Goal: Feedback & Contribution: Leave review/rating

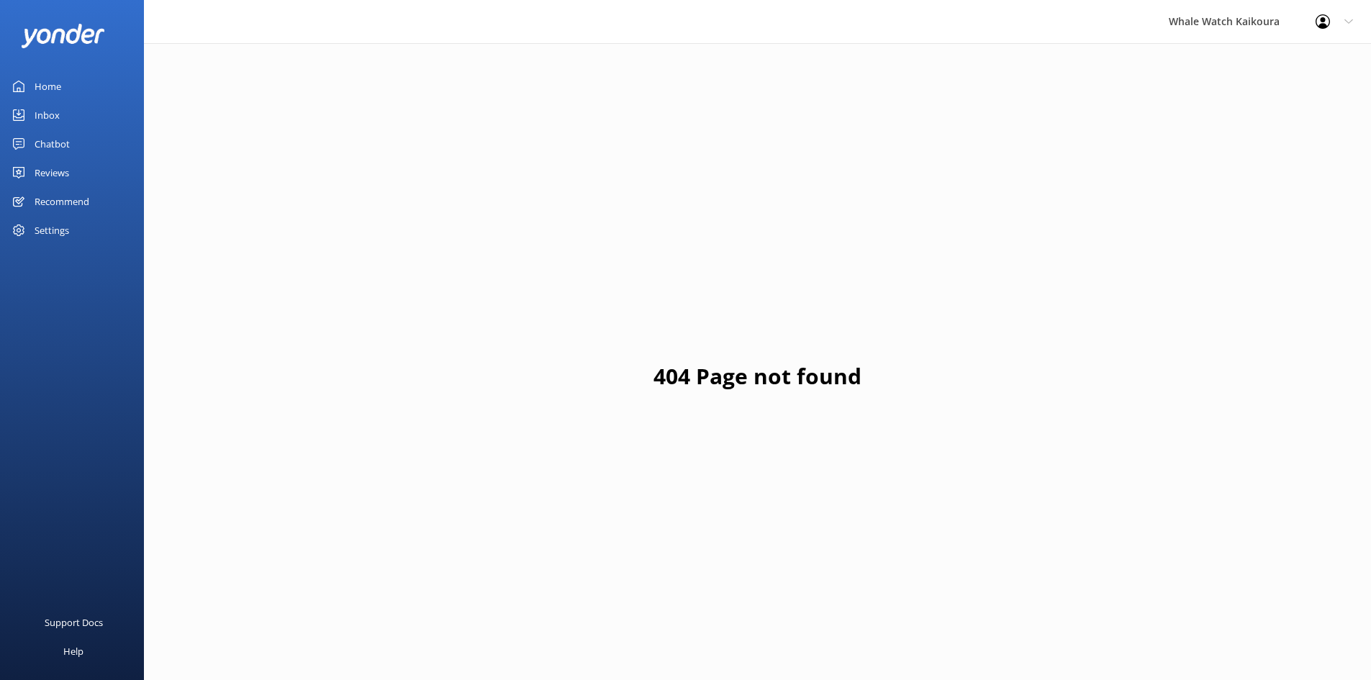
click at [46, 88] on div "Home" at bounding box center [48, 86] width 27 height 29
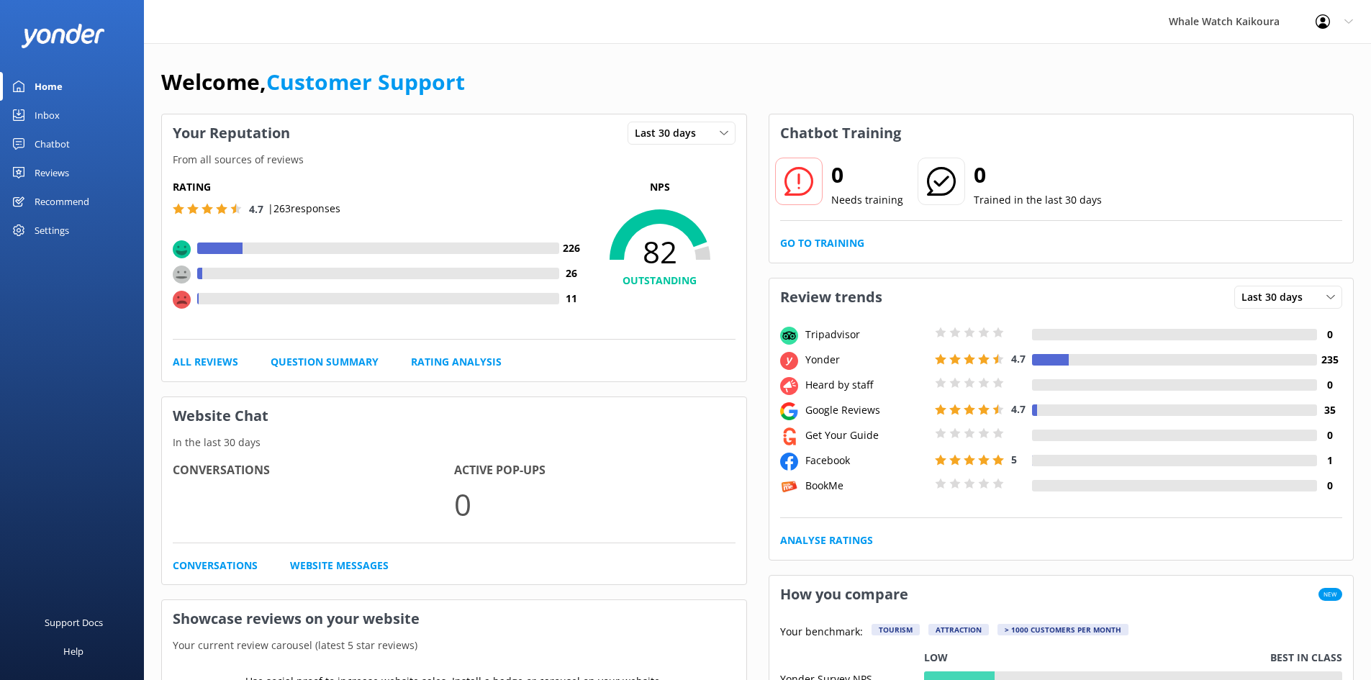
click at [26, 114] on link "Inbox" at bounding box center [72, 115] width 144 height 29
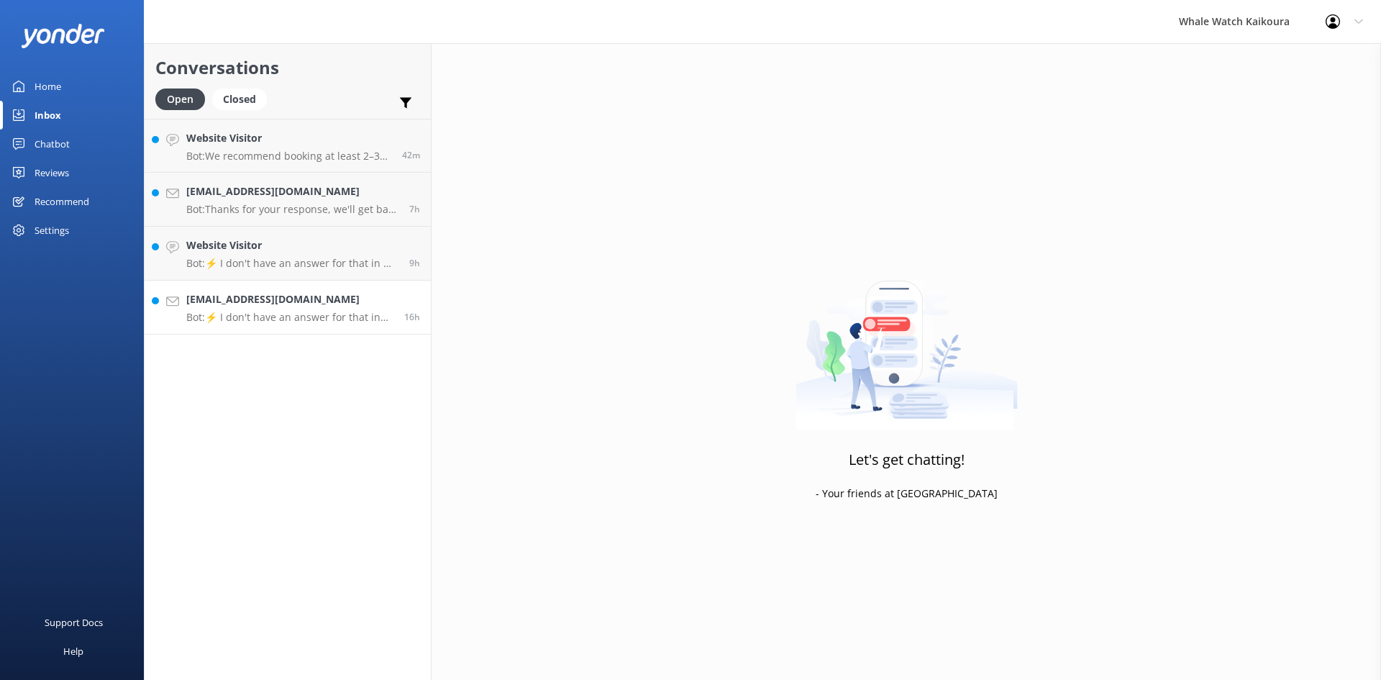
click at [293, 333] on link "[EMAIL_ADDRESS][DOMAIN_NAME] Bot: ⚡ I don't have an answer for that in my knowl…" at bounding box center [288, 308] width 286 height 54
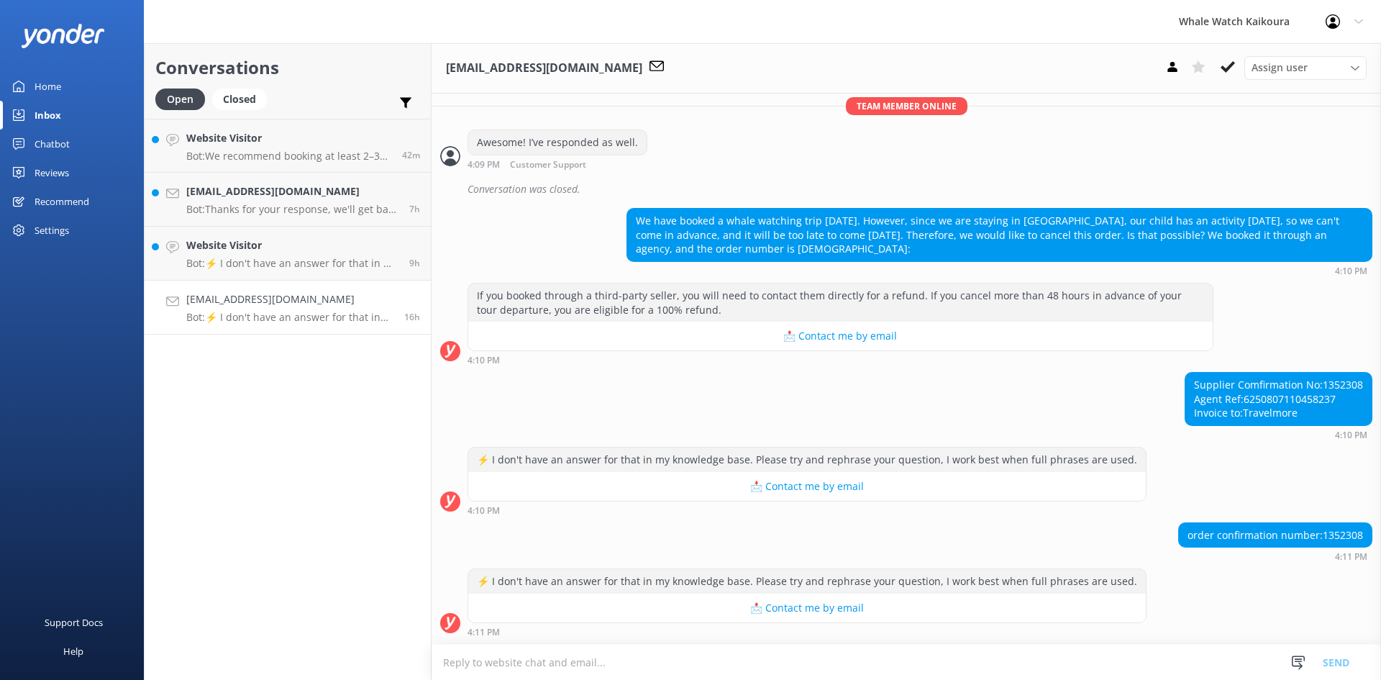
scroll to position [865, 0]
click at [1333, 537] on div "order confirmation number:1352308" at bounding box center [1275, 535] width 193 height 24
copy div "1352308"
click at [699, 412] on div "Supplier Comfirmation No:1352308 Agent Ref:6250807110458237 Invoice to:Travelmo…" at bounding box center [907, 406] width 950 height 68
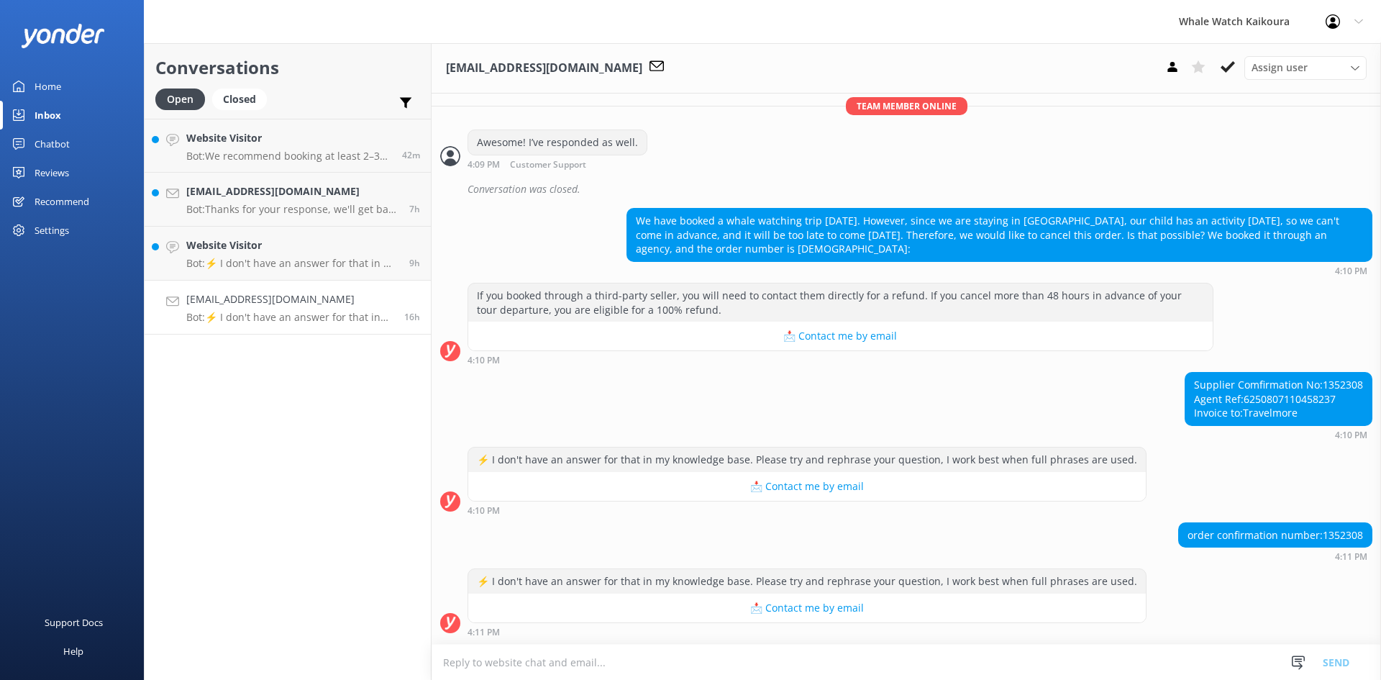
click at [841, 666] on textarea at bounding box center [907, 662] width 950 height 35
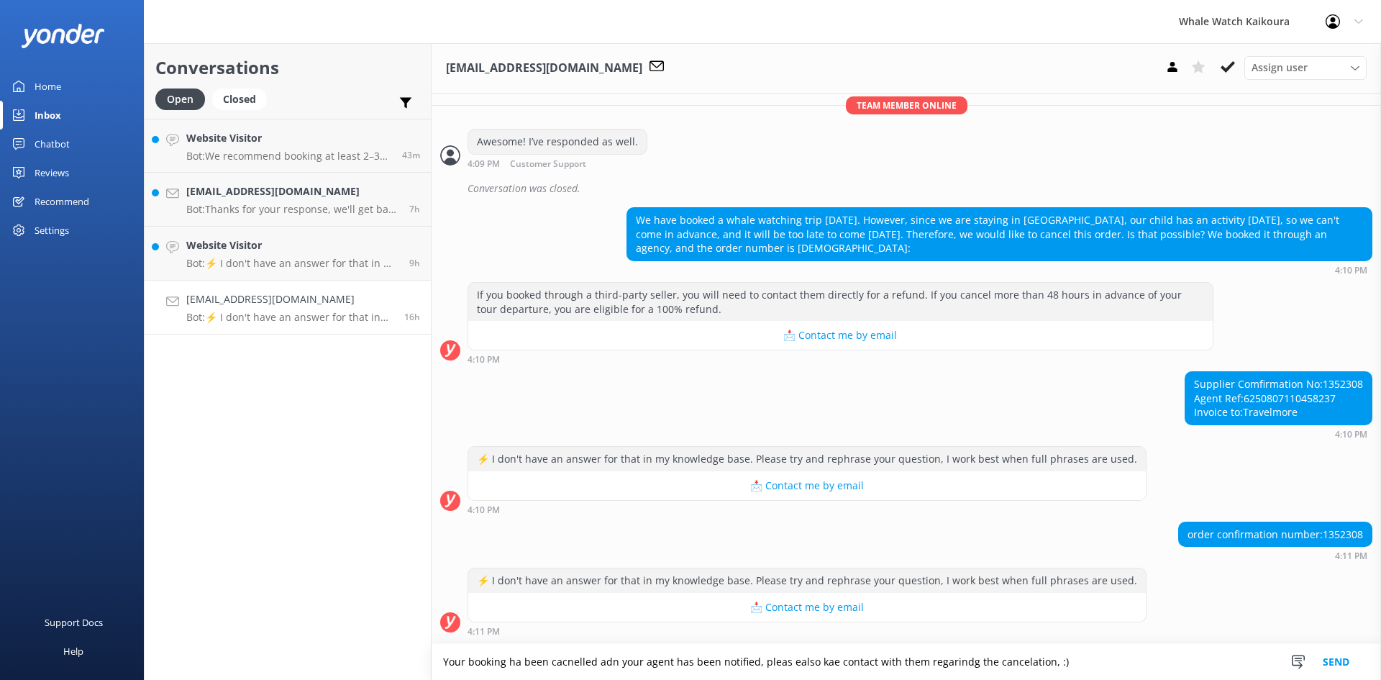
click at [518, 659] on textarea "Your booking ha been cacnelled adn your agent has been notified, pleas ealso ka…" at bounding box center [907, 662] width 950 height 36
click at [653, 664] on textarea "Your booking has been cancelled and your agent has been notified, pleas ealso k…" at bounding box center [907, 662] width 950 height 36
click at [653, 663] on textarea "Your booking has been cancelled and your agent has been notified, pleas ealso k…" at bounding box center [907, 662] width 950 height 36
click at [790, 658] on textarea "Your booking has been cancelled and your Agnet has been notified, pleas ealso k…" at bounding box center [907, 662] width 950 height 36
click at [827, 663] on textarea "Your booking has been cancelled and your Agnet has been notified, please also k…" at bounding box center [907, 662] width 950 height 36
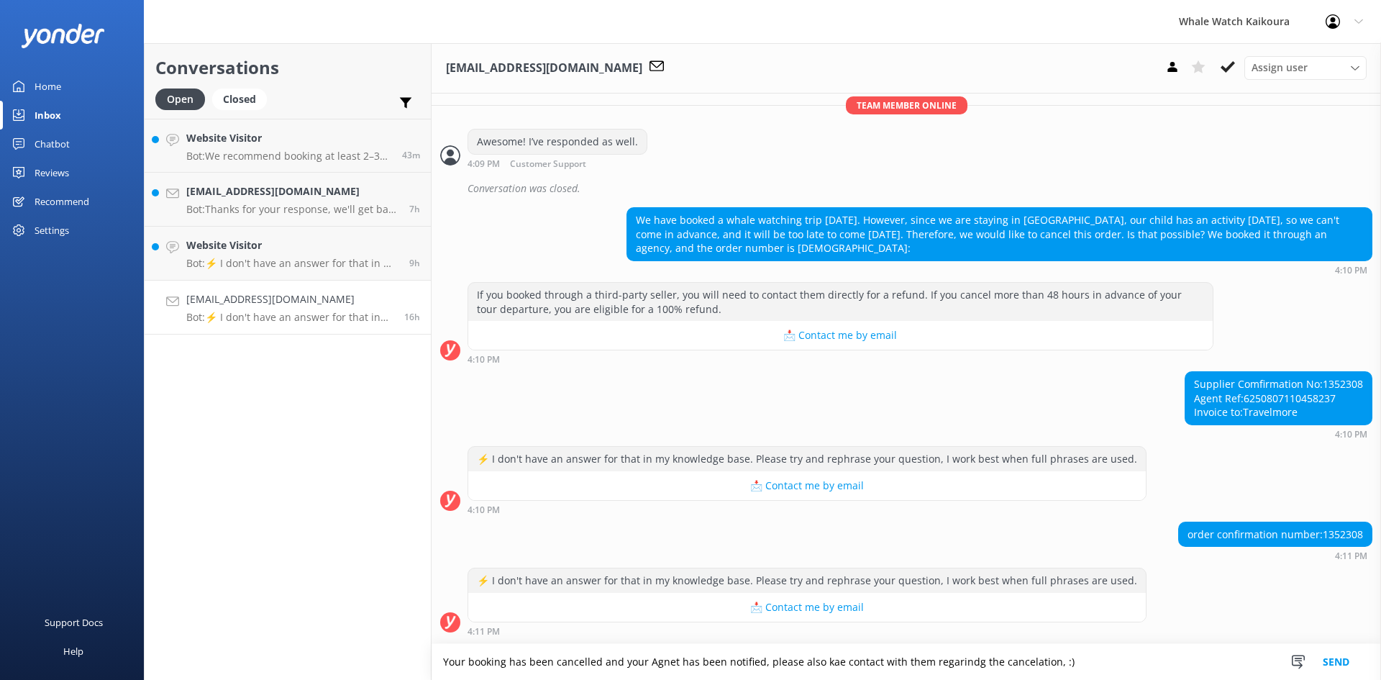
click at [820, 665] on textarea "Your booking has been cancelled and your Agnet has been notified, please also k…" at bounding box center [907, 662] width 950 height 36
click at [821, 665] on textarea "Your booking has been cancelled and your Agnet has been notified, please also k…" at bounding box center [907, 662] width 950 height 36
click at [1102, 665] on textarea "Your booking has been cancelled and your Agnet has been notified, please also m…" at bounding box center [907, 662] width 950 height 36
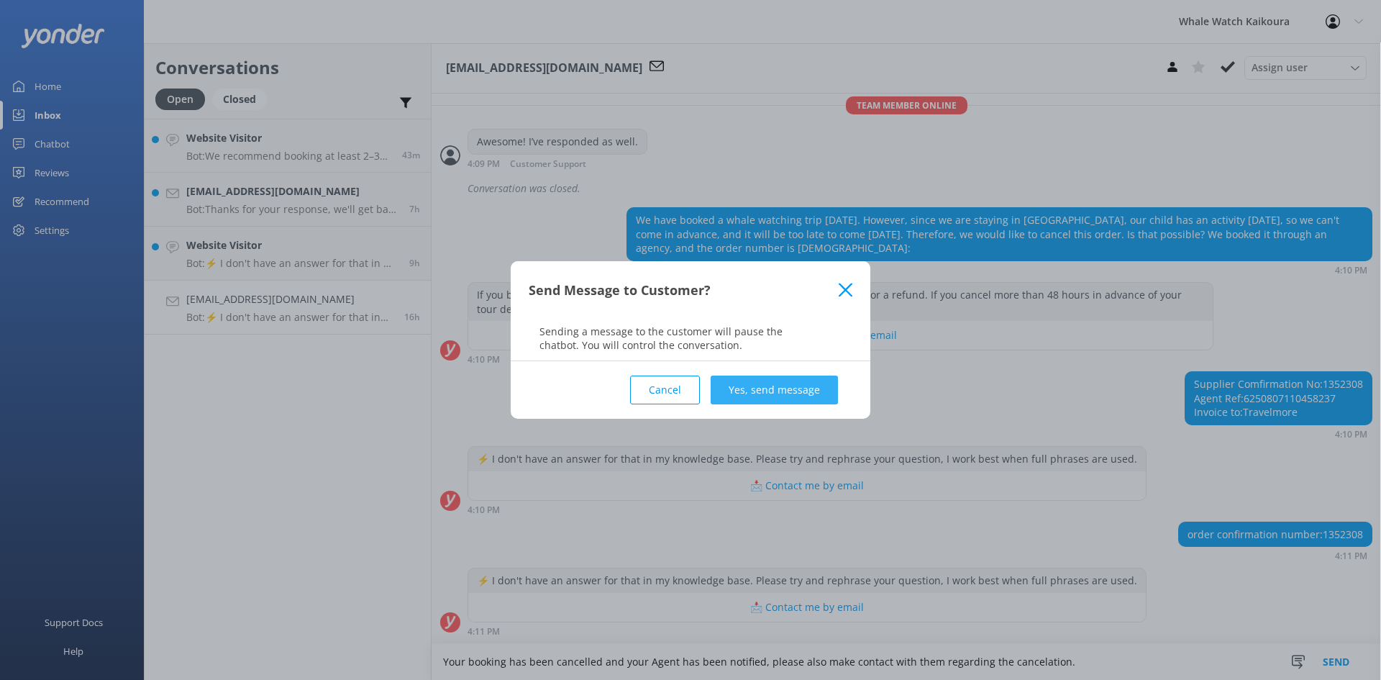
type textarea "Your booking has been cancelled and your Agent has been notified, please also m…"
click at [755, 388] on button "Yes, send message" at bounding box center [774, 390] width 127 height 29
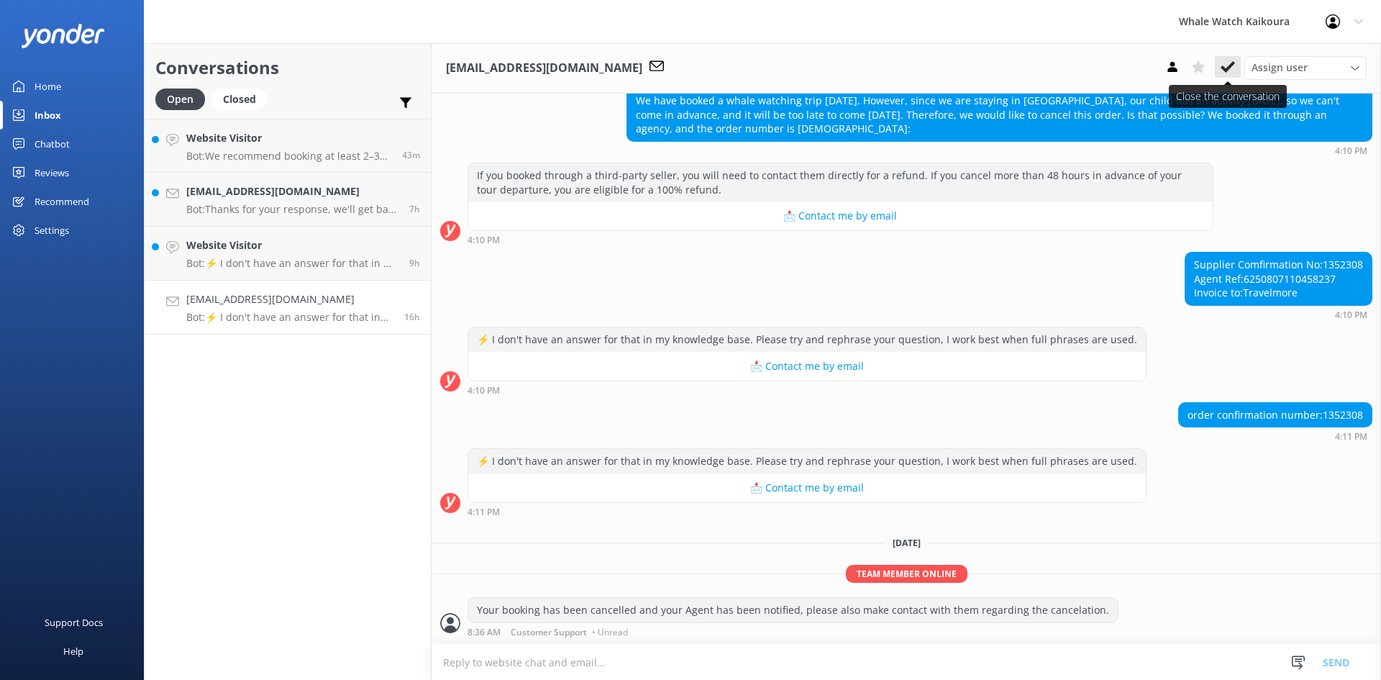
scroll to position [986, 0]
click at [1227, 65] on icon at bounding box center [1228, 67] width 14 height 14
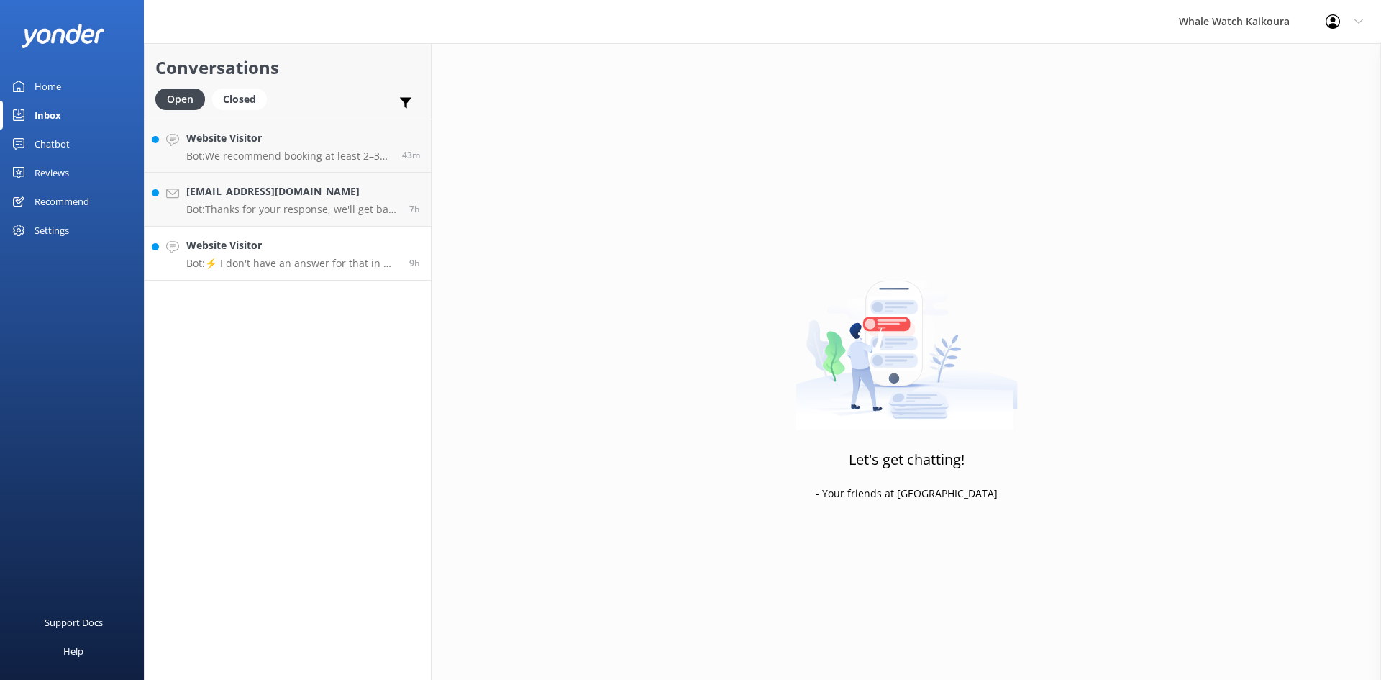
click at [331, 252] on h4 "Website Visitor" at bounding box center [292, 245] width 212 height 16
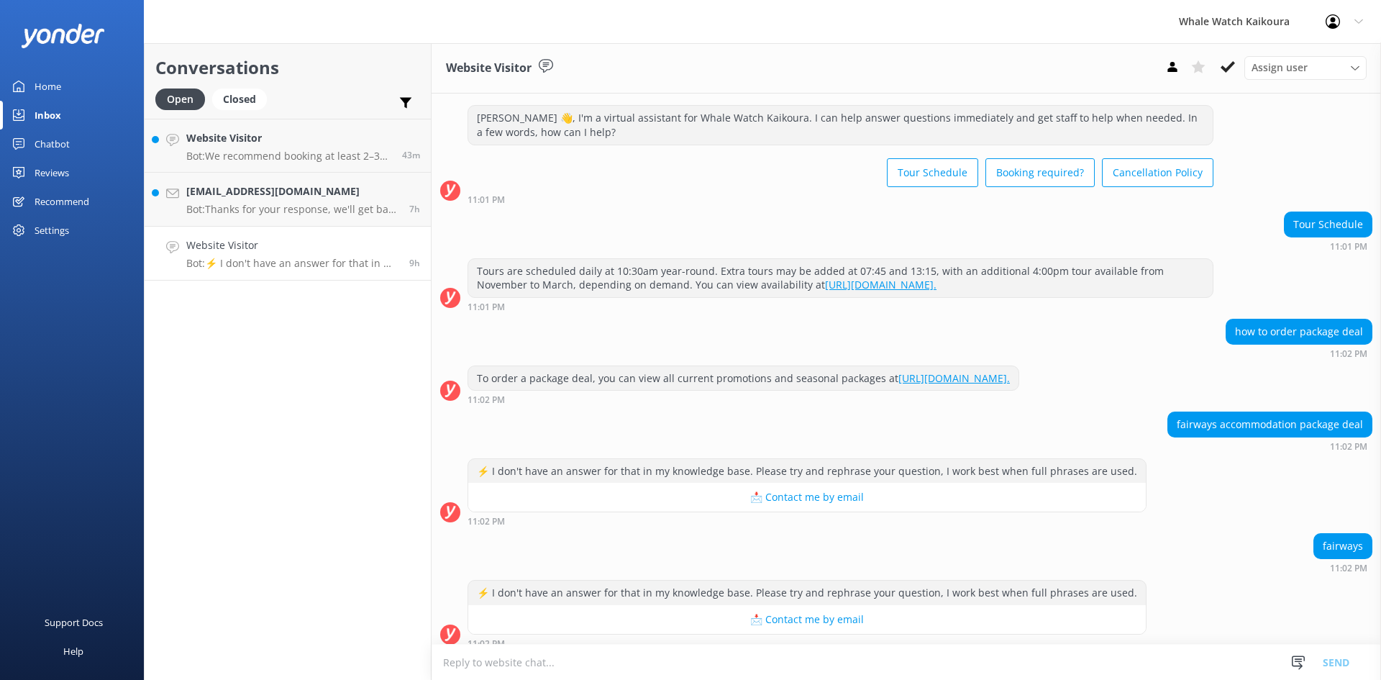
scroll to position [37, 0]
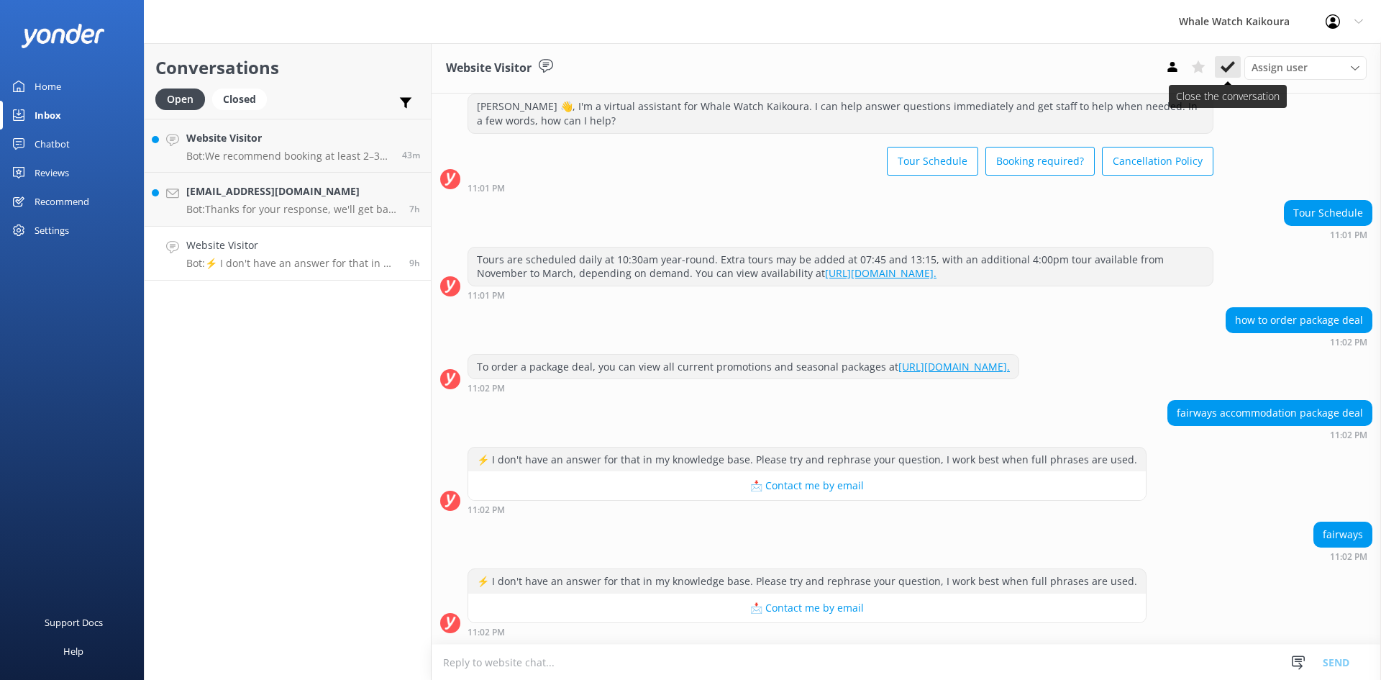
click at [1228, 73] on icon at bounding box center [1228, 67] width 14 height 14
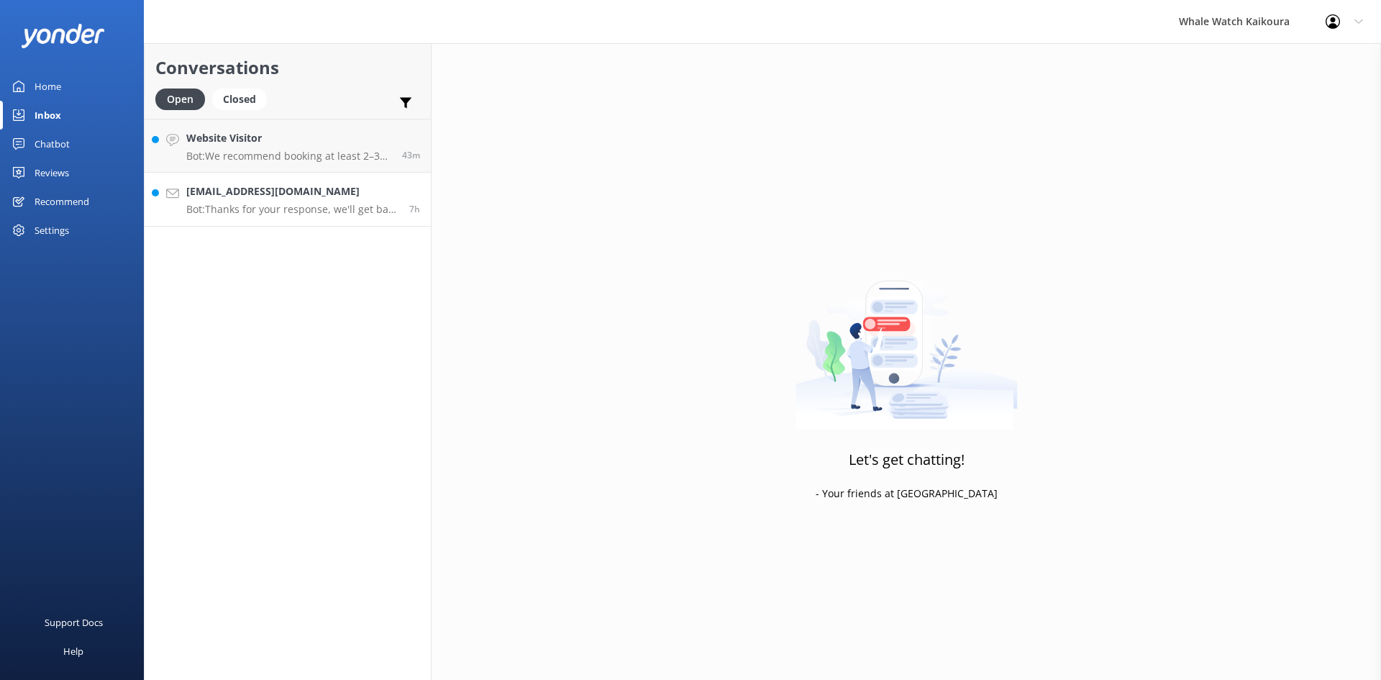
click at [298, 182] on link "Sarahlucywithers@gmail.com Bot: Thanks for your response, we'll get back to you…" at bounding box center [288, 200] width 286 height 54
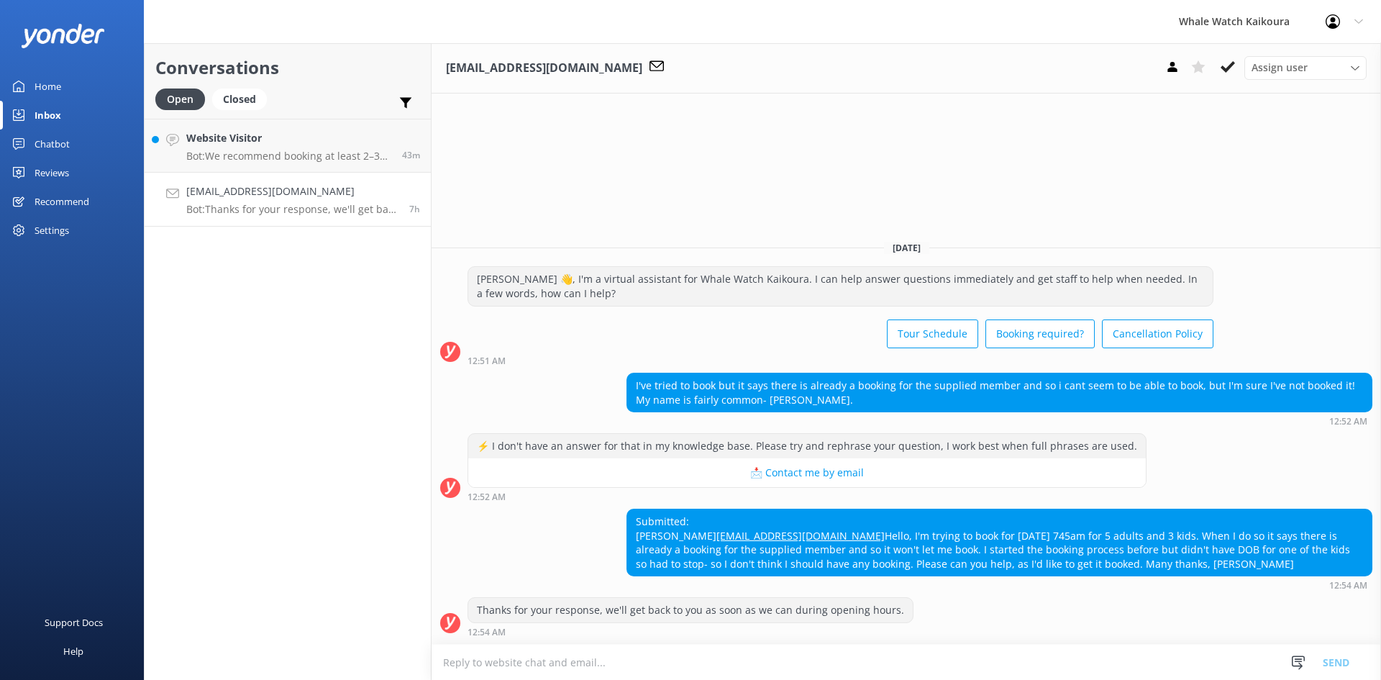
click at [761, 529] on link "Sarahlucywithers@gmail.com" at bounding box center [801, 536] width 168 height 14
click at [853, 658] on textarea at bounding box center [907, 662] width 950 height 35
click at [717, 529] on link "Sarahlucywithers@gmail.com" at bounding box center [801, 536] width 168 height 14
click at [530, 671] on textarea at bounding box center [907, 662] width 950 height 35
paste textarea "Kia ora Sarah, Thank you for your enquiry — I’ve responded via email. Ngā mihi …"
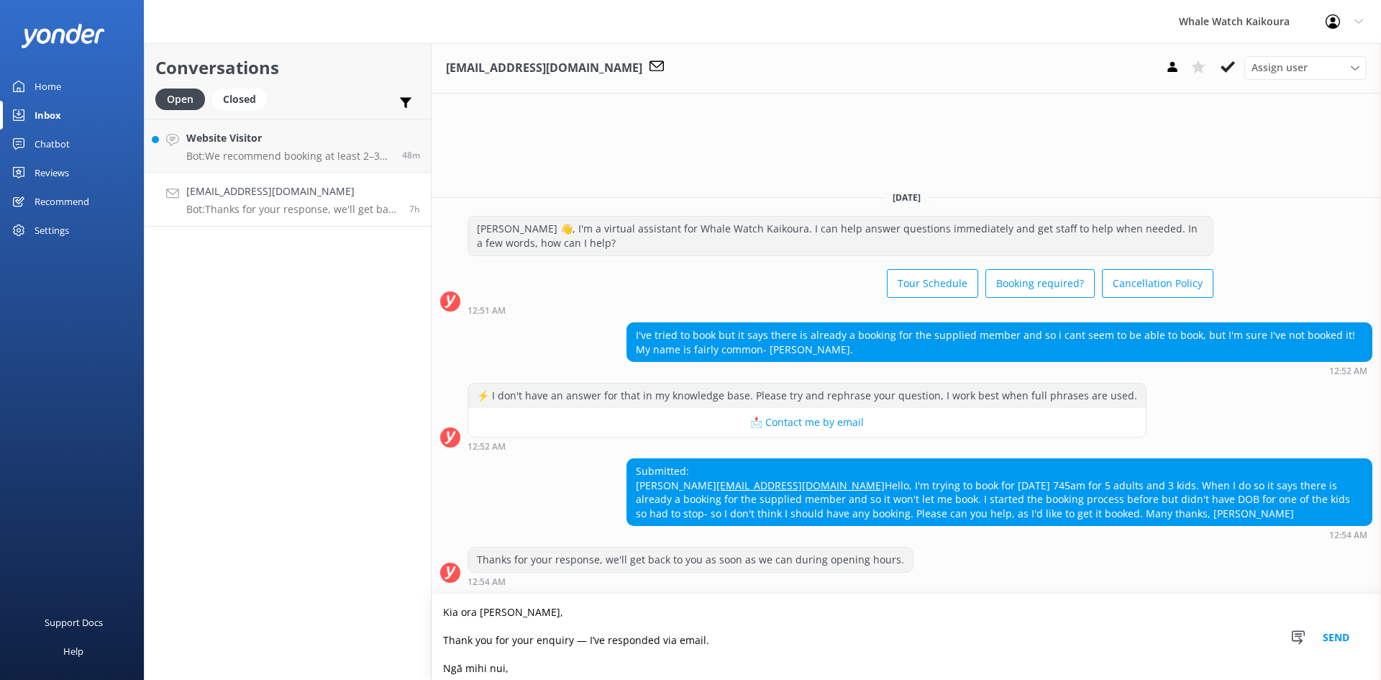
click at [583, 642] on textarea "Kia ora Sarah, Thank you for your enquiry — I’ve responded via email. Ngā mihi …" at bounding box center [907, 637] width 950 height 86
click at [740, 636] on textarea "Kia ora Sarah, Thank you for your enquiry, I’ve responded via email. Ngā mihi n…" at bounding box center [907, 637] width 950 height 86
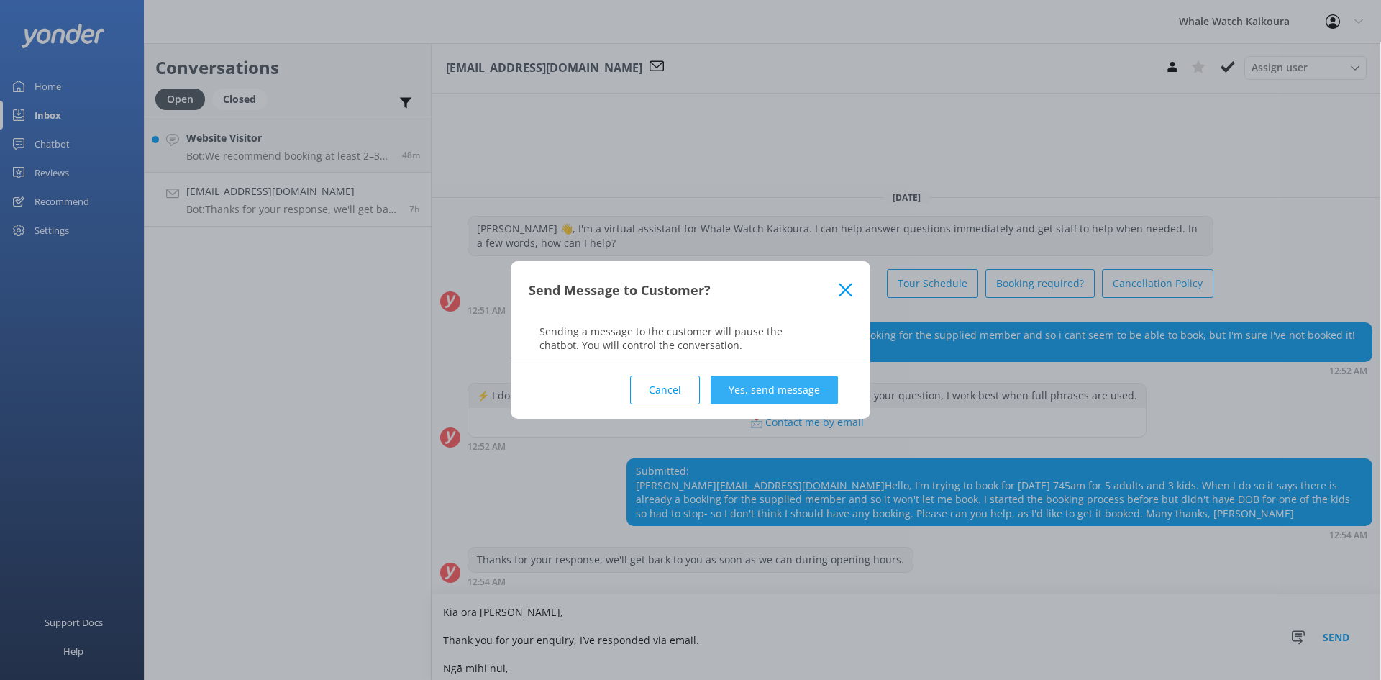
type textarea "Kia ora Sarah, Thank you for your enquiry, I’ve responded via email. Ngā mihi n…"
click at [766, 386] on button "Yes, send message" at bounding box center [774, 390] width 127 height 29
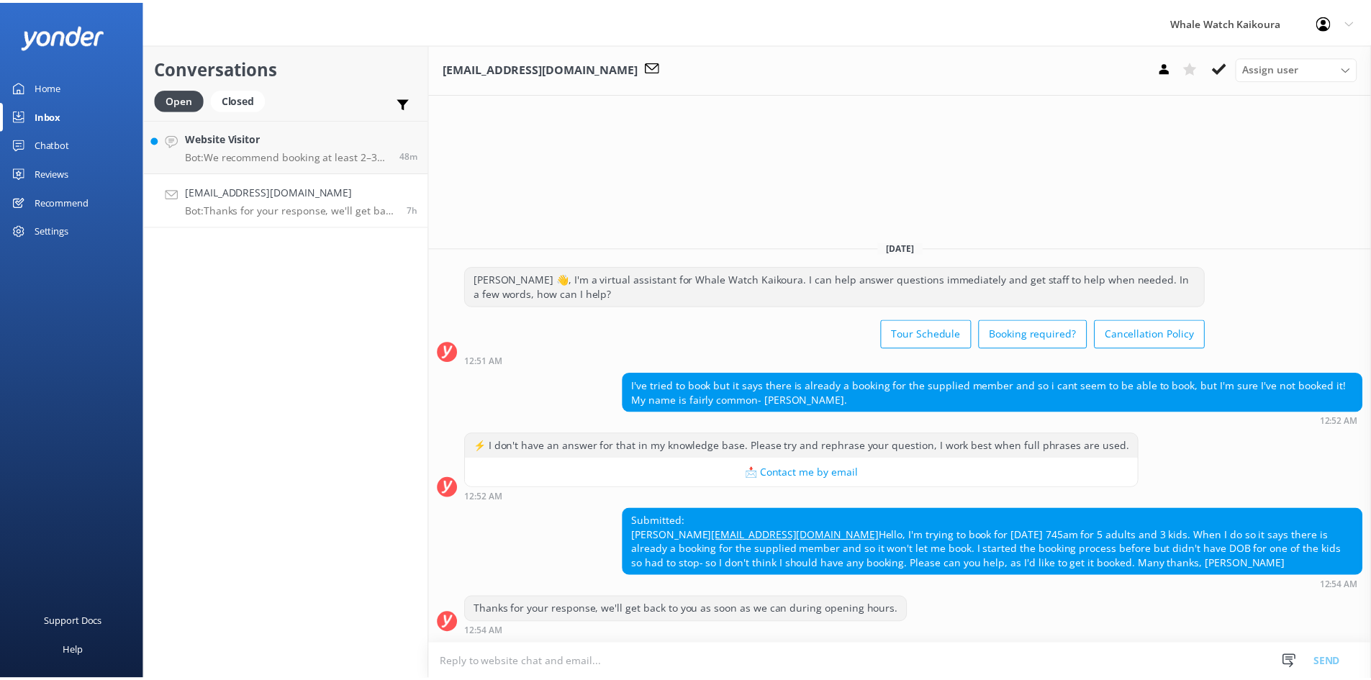
scroll to position [42, 0]
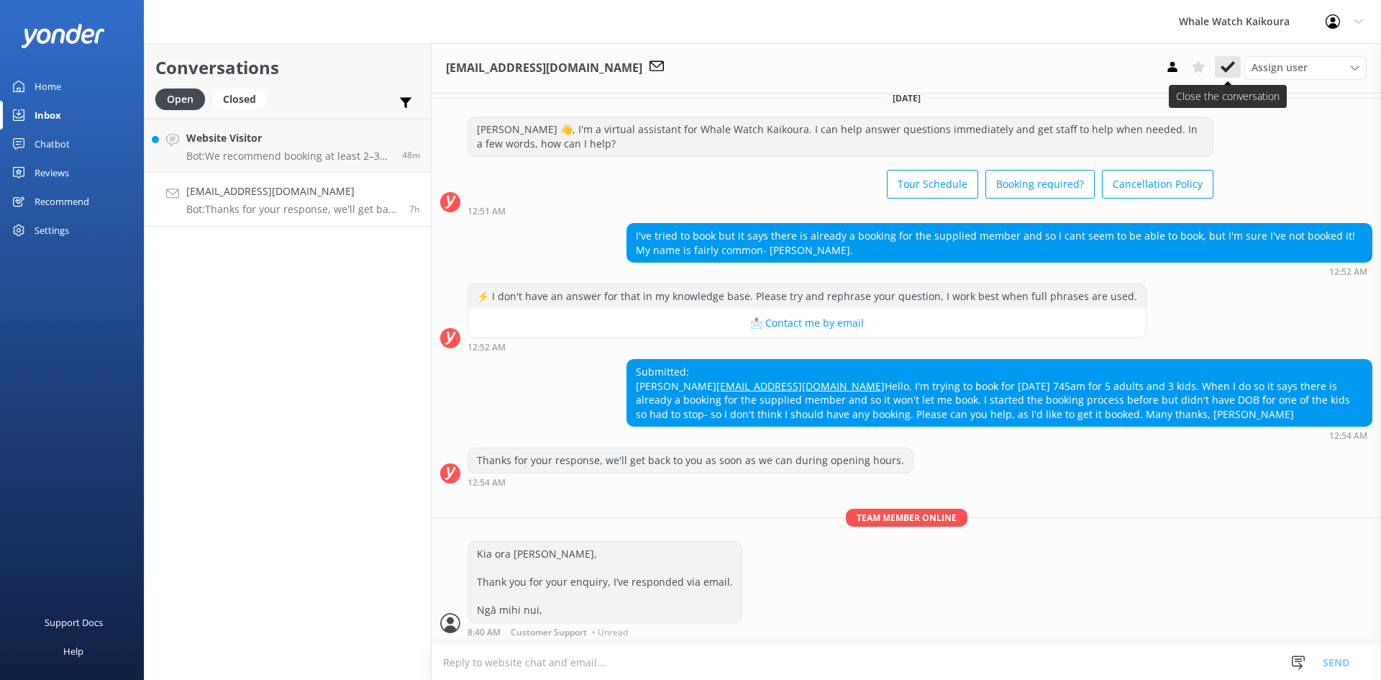
click at [1225, 70] on use at bounding box center [1228, 67] width 14 height 12
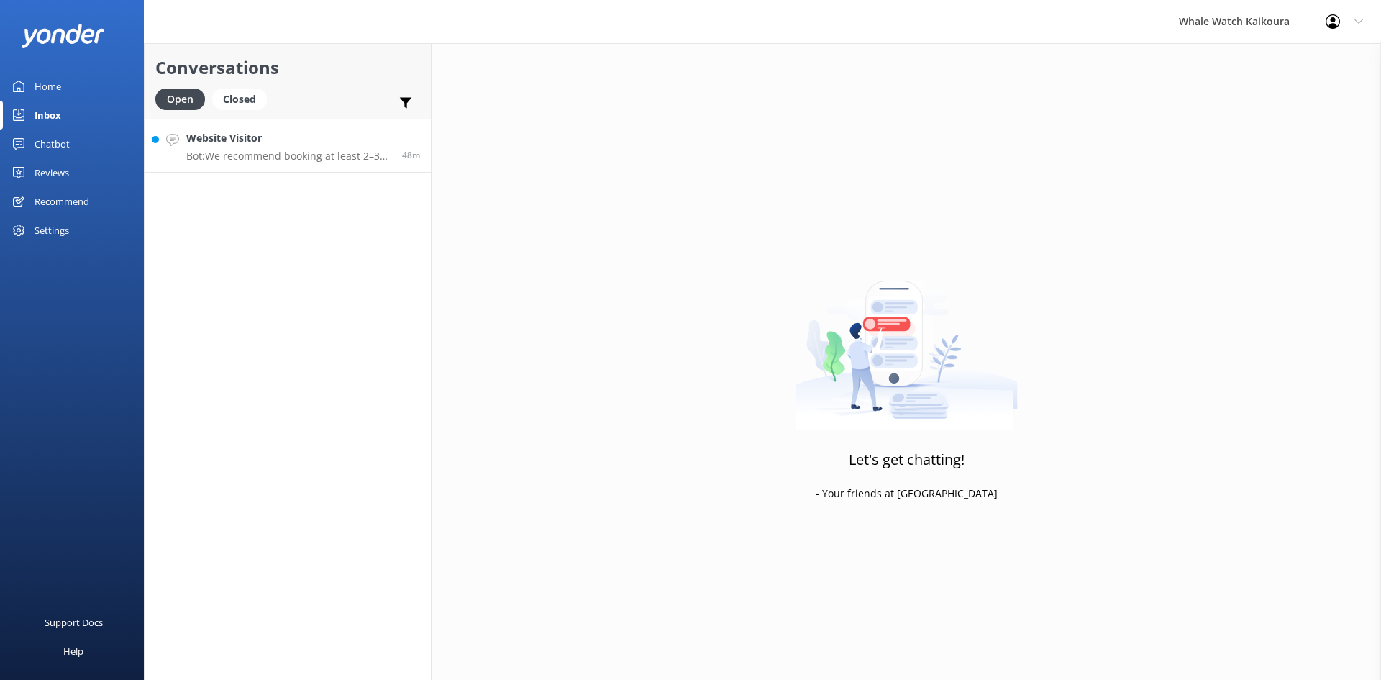
click at [255, 126] on link "Website Visitor Bot: We recommend booking at least 2–3 days in advance to secur…" at bounding box center [288, 146] width 286 height 54
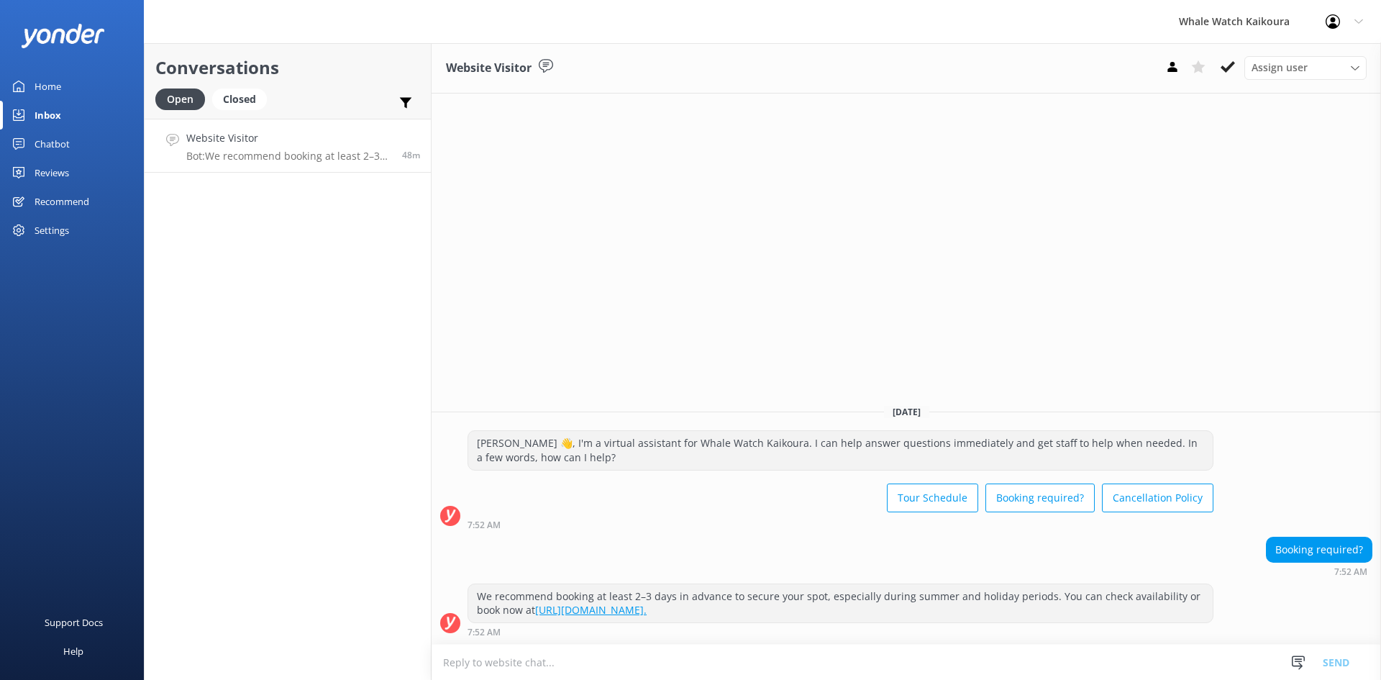
click at [740, 666] on textarea at bounding box center [907, 662] width 950 height 35
paste textarea "We do recommend booking in advance, as our tours can sell out quite quickly."
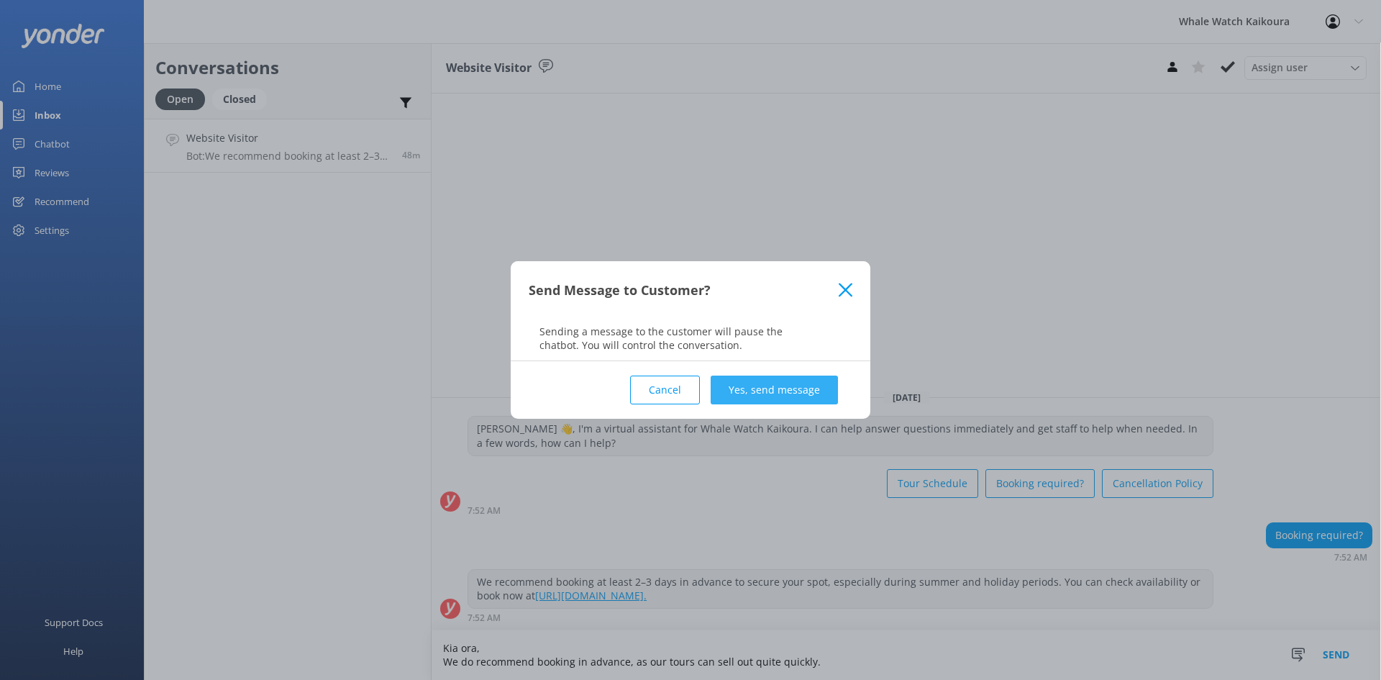
type textarea "Kia ora, We do recommend booking in advance, as our tours can sell out quite qu…"
click at [800, 396] on button "Yes, send message" at bounding box center [774, 390] width 127 height 29
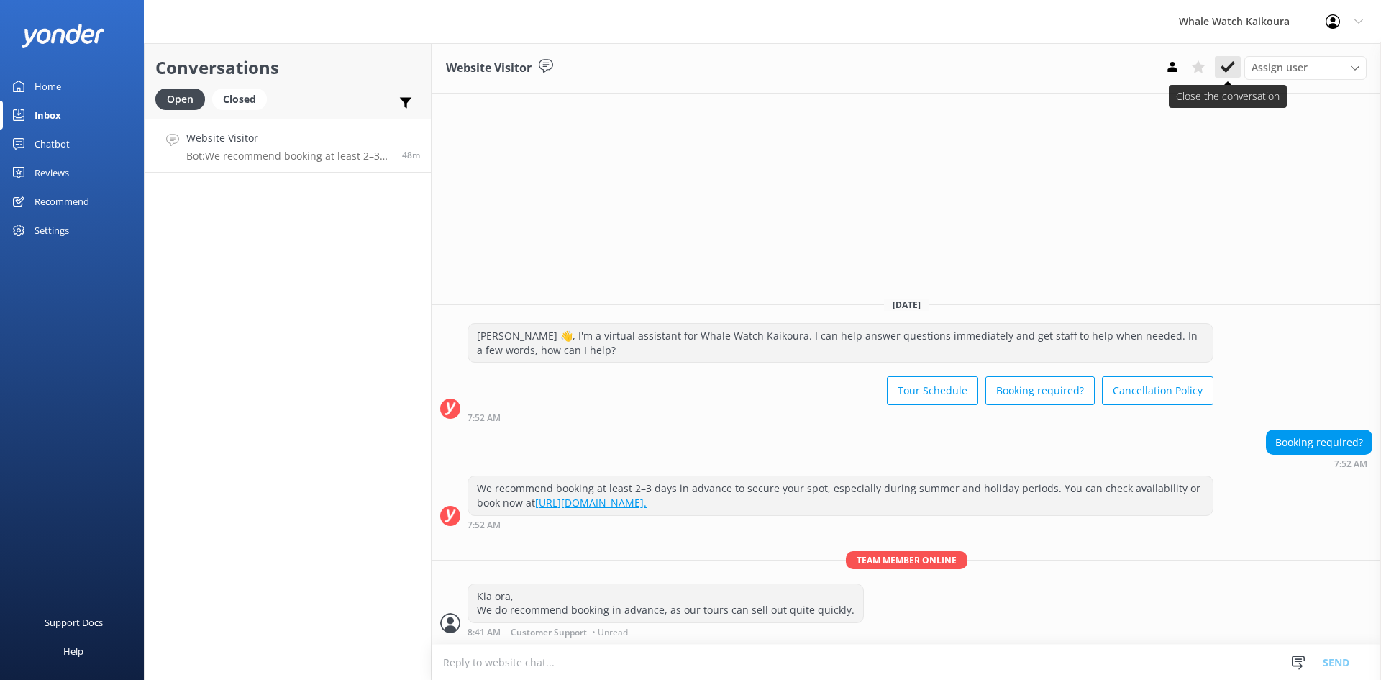
click at [1215, 65] on button at bounding box center [1228, 67] width 26 height 22
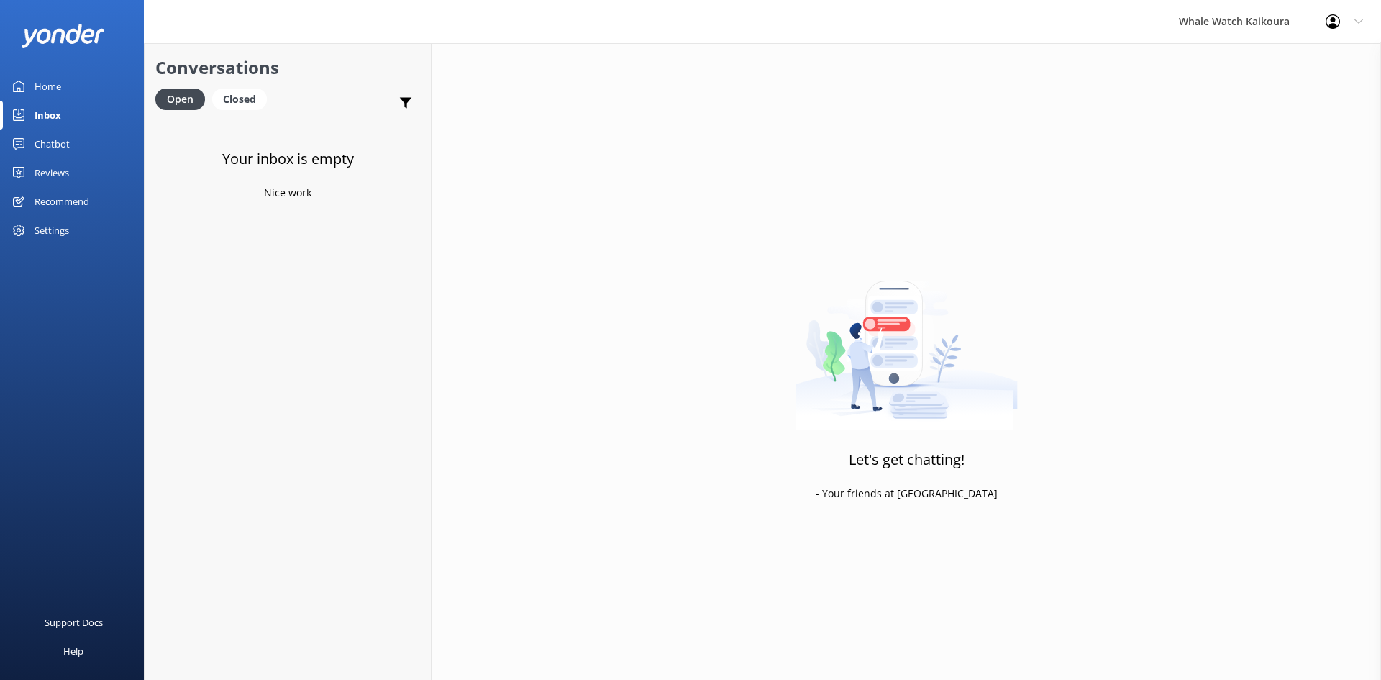
click at [50, 88] on div "Home" at bounding box center [48, 86] width 27 height 29
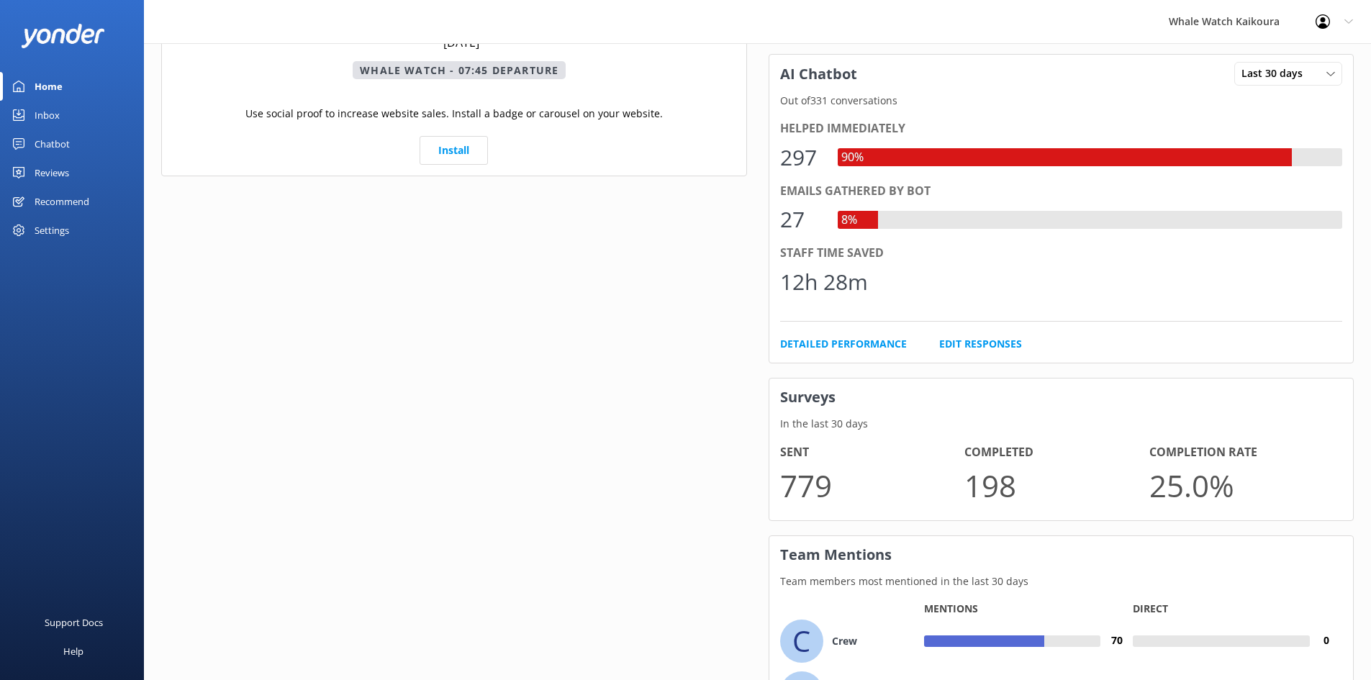
scroll to position [932, 0]
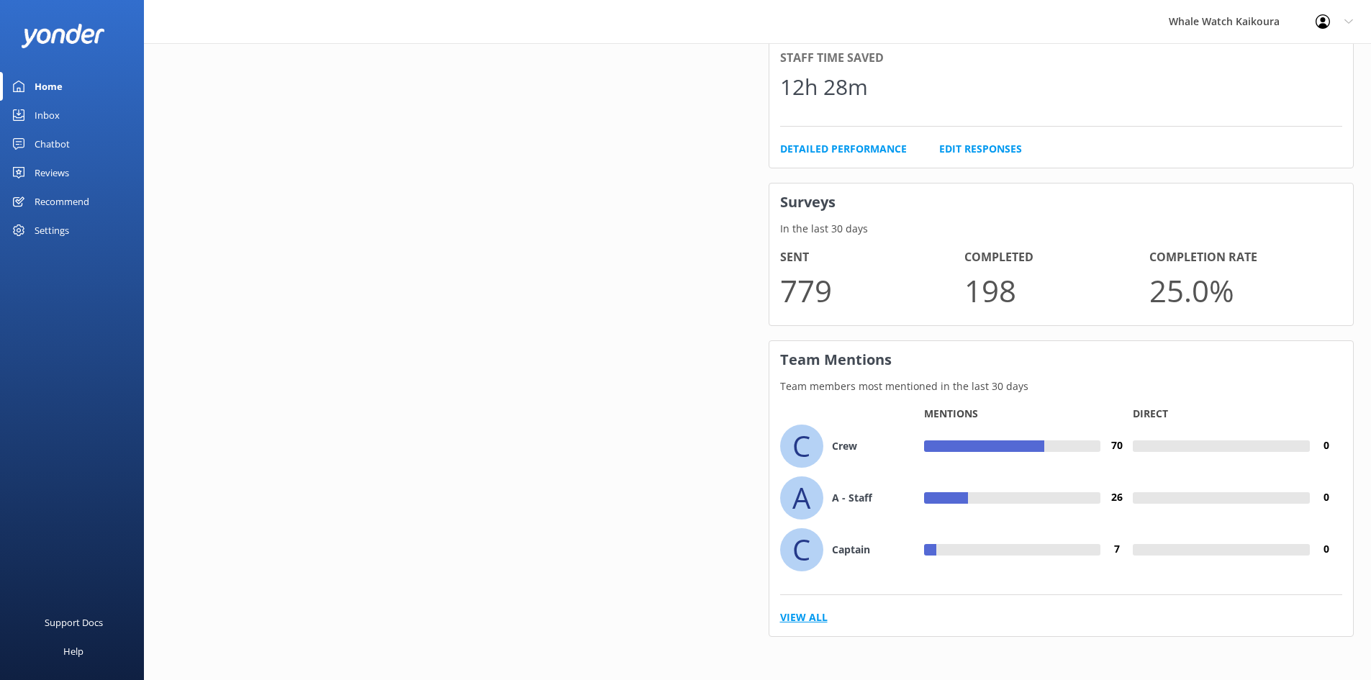
click at [811, 614] on link "View All" at bounding box center [803, 617] width 47 height 16
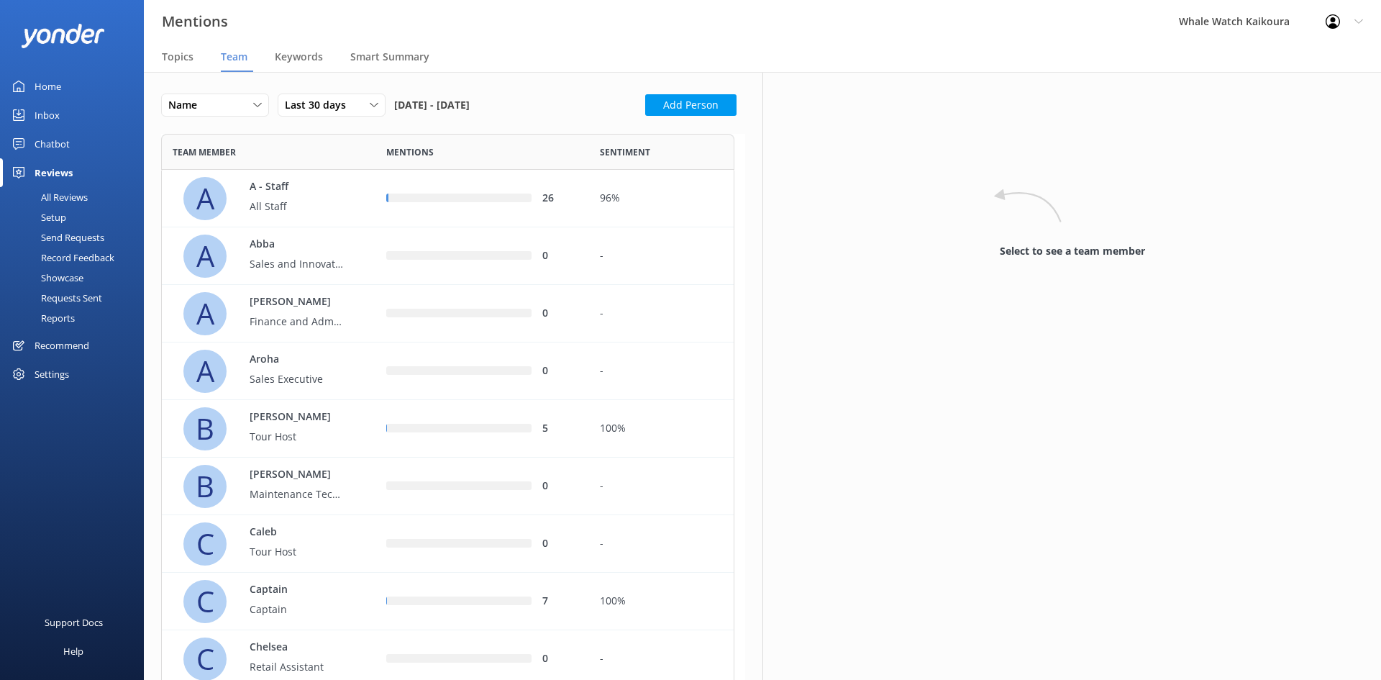
scroll to position [1695, 563]
click at [611, 201] on div "96%" at bounding box center [661, 199] width 123 height 16
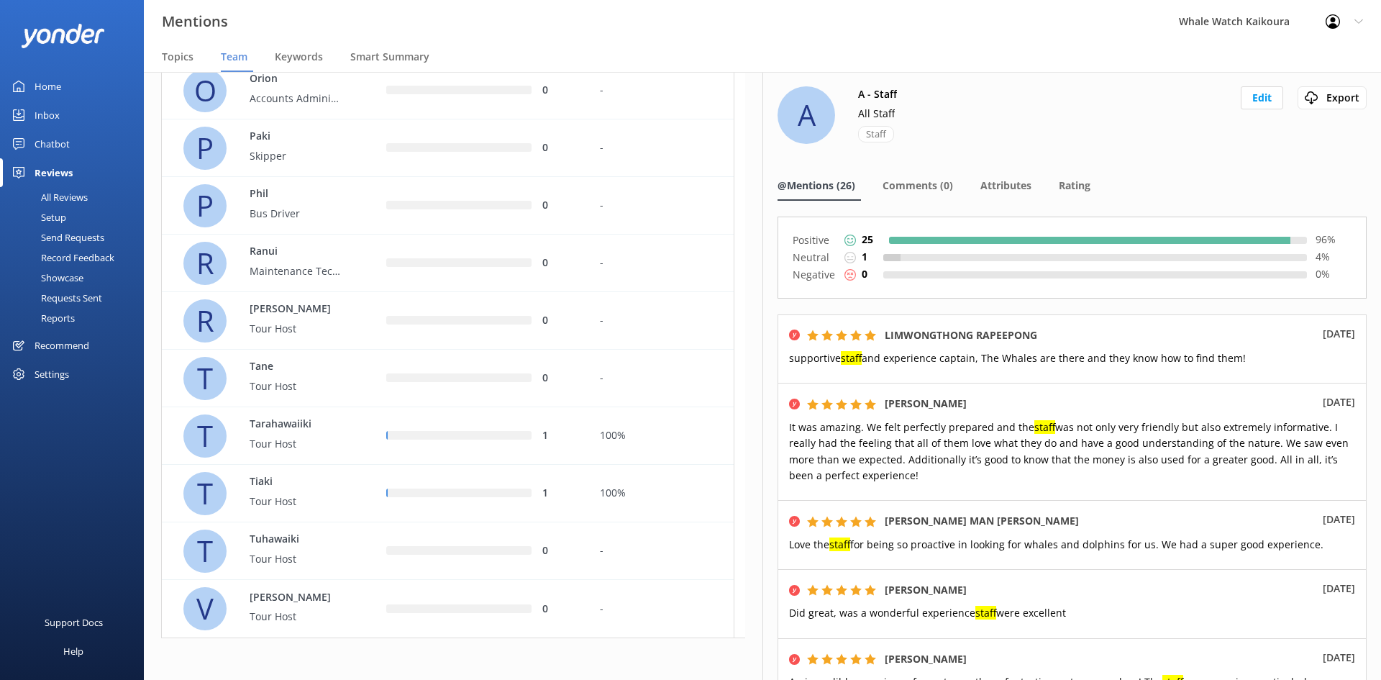
scroll to position [1203, 0]
click at [629, 420] on div "100%" at bounding box center [661, 435] width 145 height 58
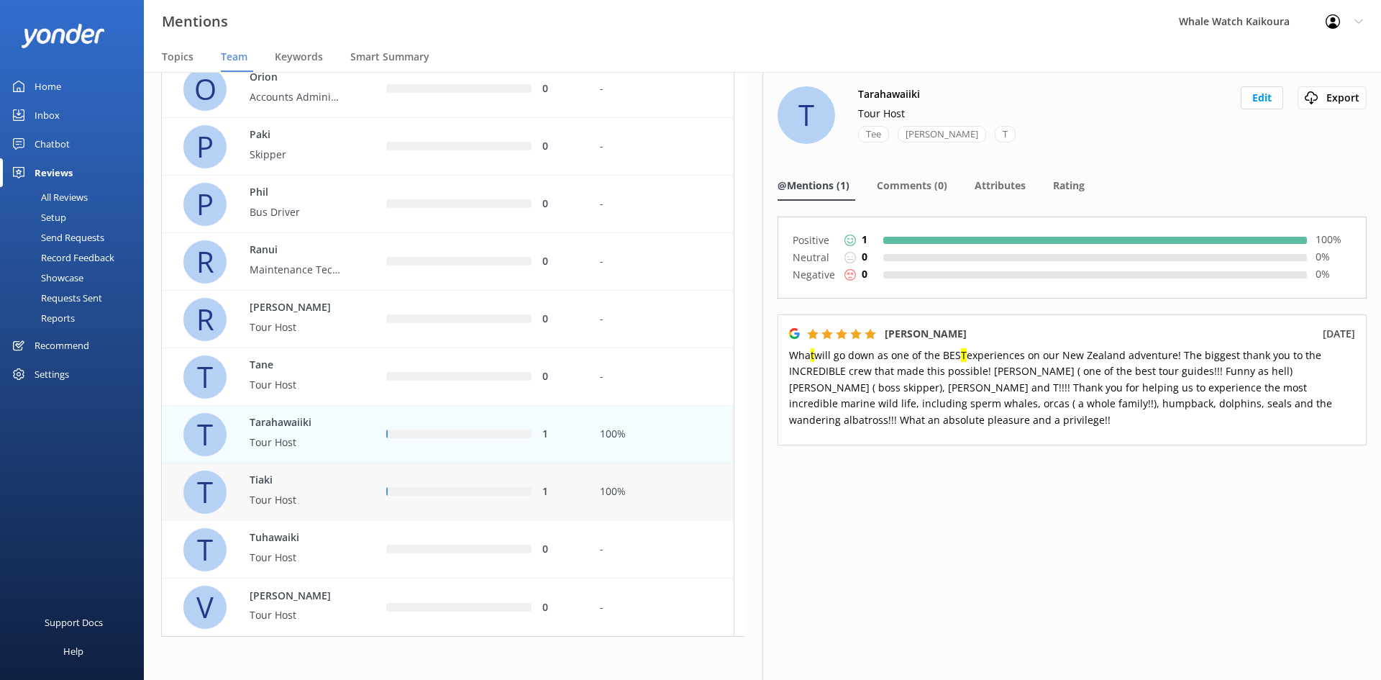
click at [648, 487] on div "100%" at bounding box center [661, 492] width 123 height 16
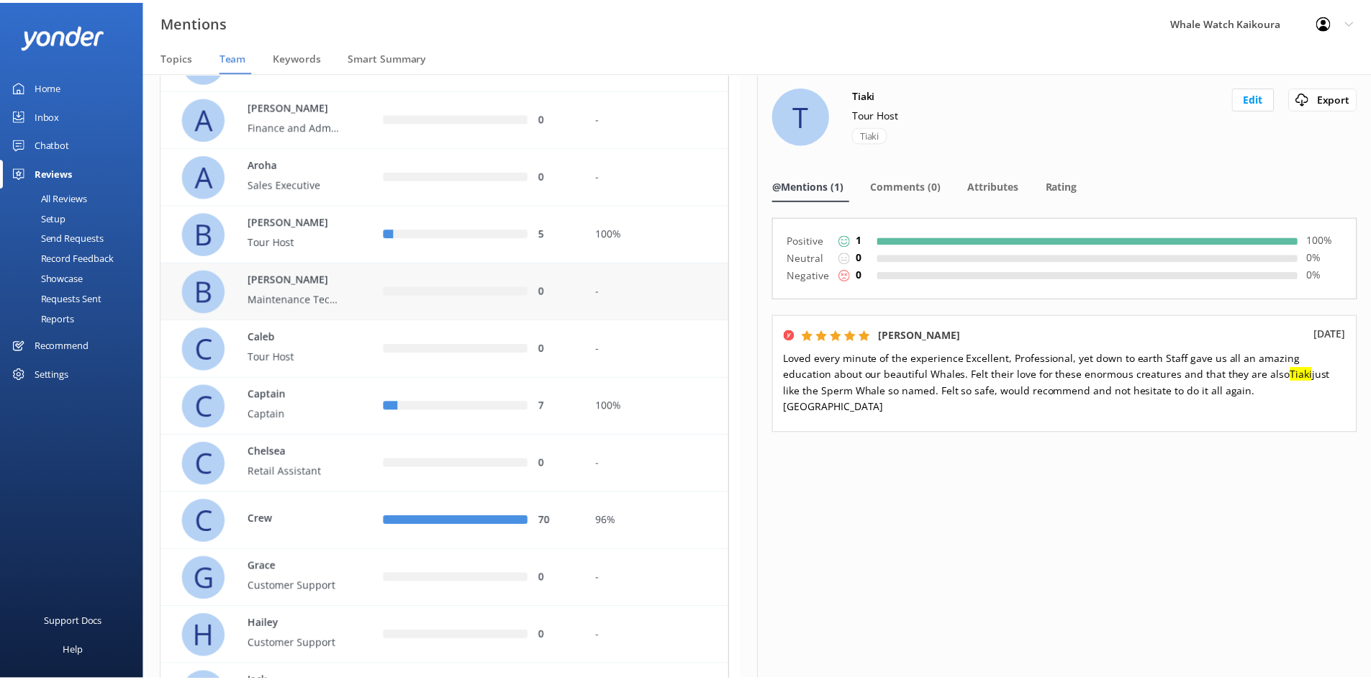
scroll to position [216, 0]
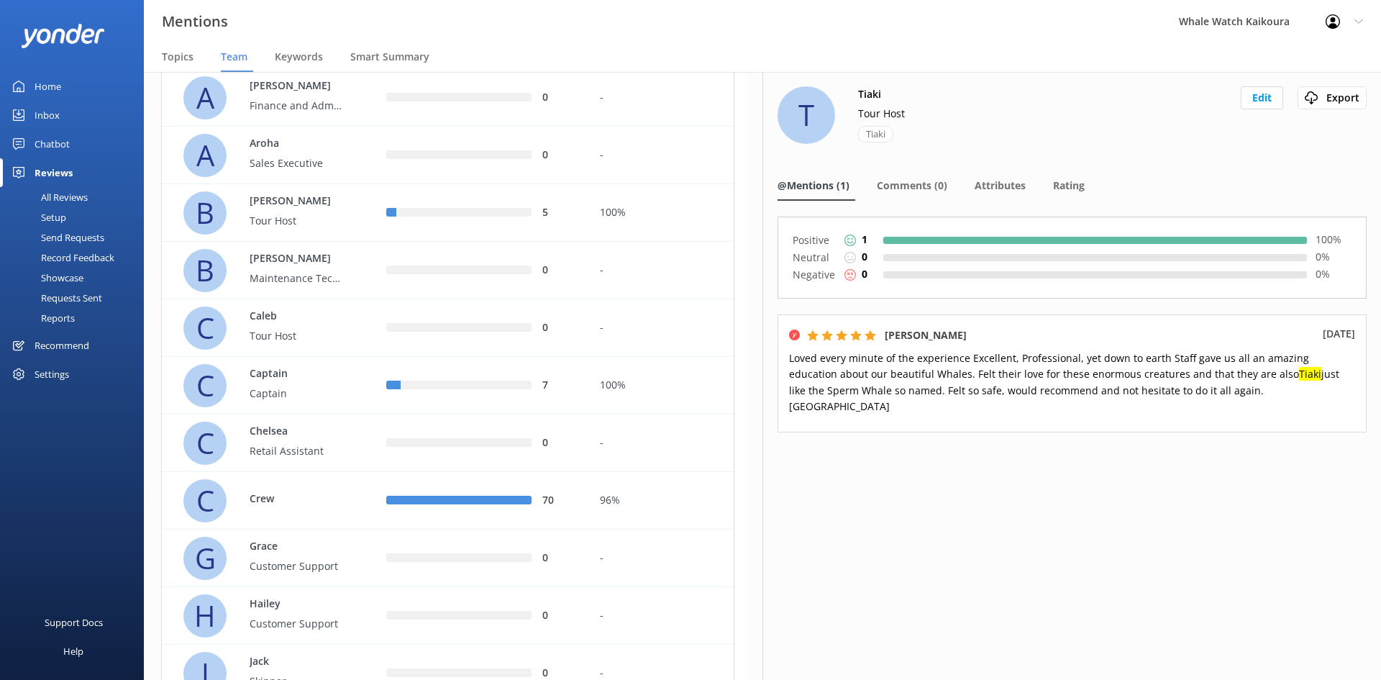
click at [40, 172] on div "Reviews" at bounding box center [54, 172] width 38 height 29
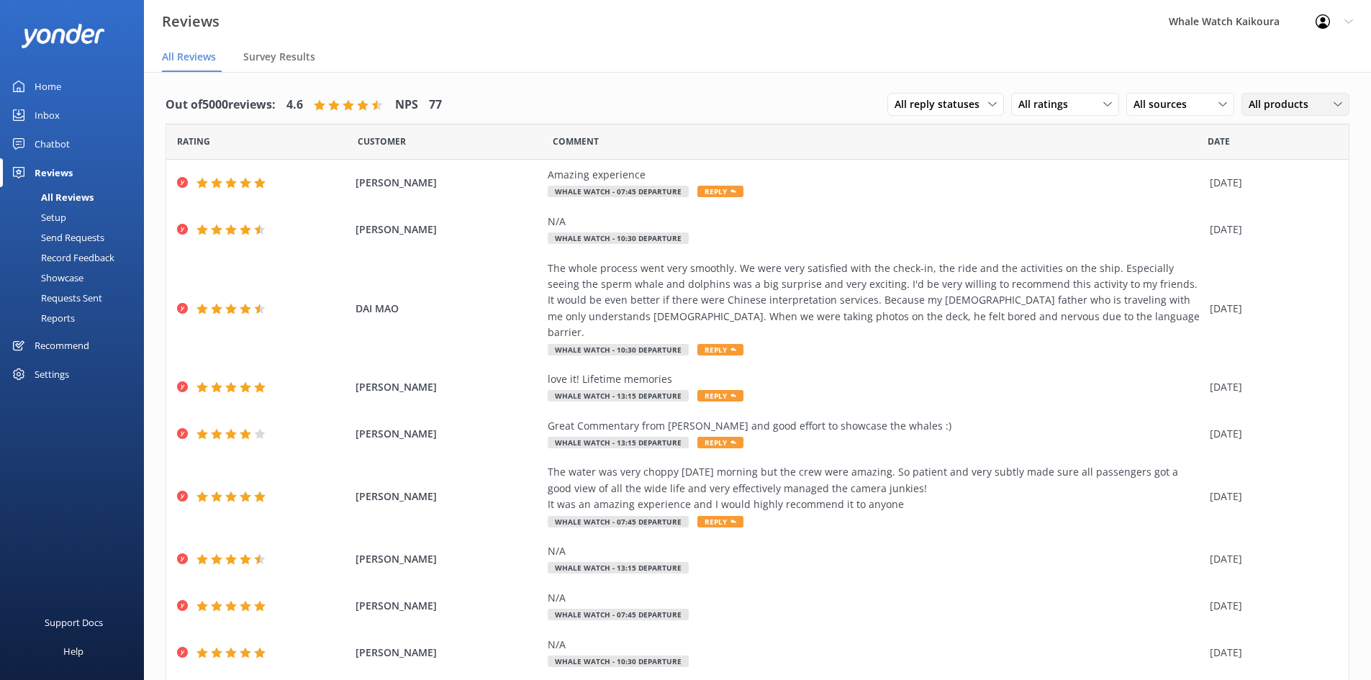
click at [1273, 114] on div "All products All products Whale Watch - 10:30 departure Whale Watch - 13:15 dep…" at bounding box center [1295, 104] width 108 height 23
click at [1151, 104] on span "All sources" at bounding box center [1164, 104] width 62 height 16
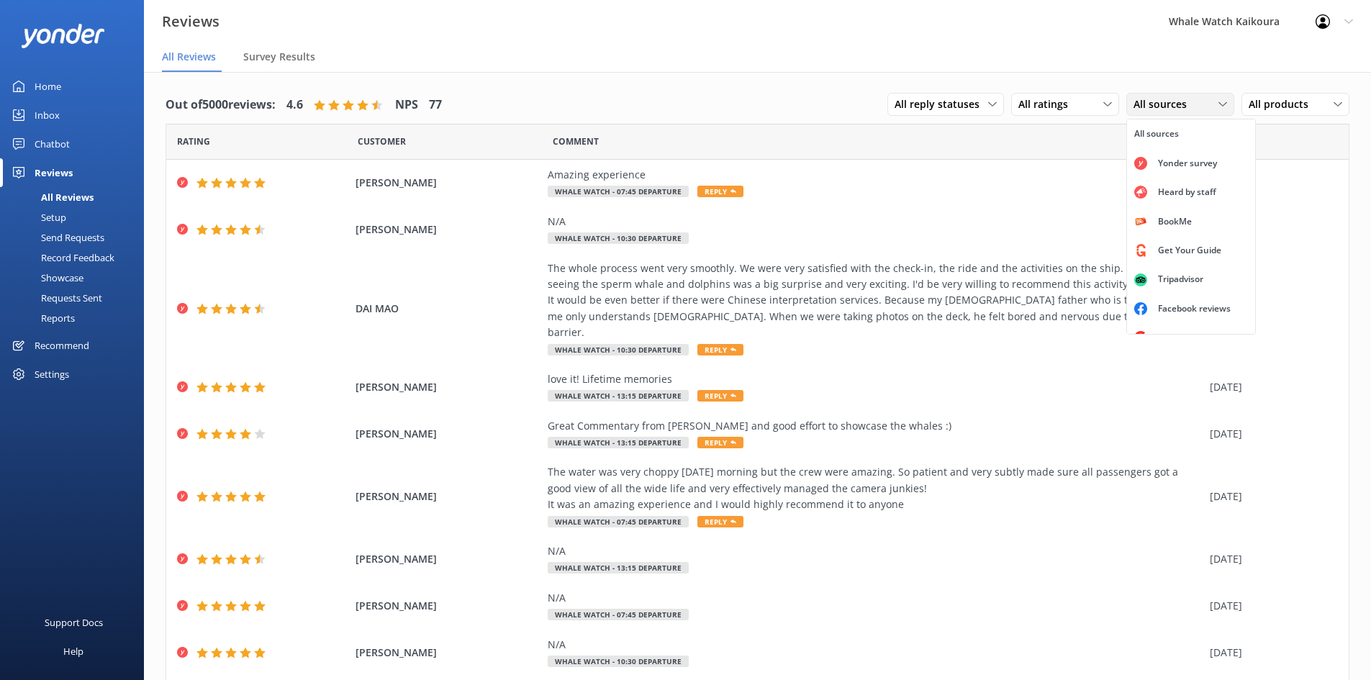
click at [1151, 104] on span "All sources" at bounding box center [1164, 104] width 62 height 16
drag, startPoint x: 796, startPoint y: 103, endPoint x: 763, endPoint y: 106, distance: 32.6
click at [794, 104] on div "Out of 5000 reviews: 4.6 NPS 77 All reply statuses All reply statuses Needs a r…" at bounding box center [757, 104] width 1184 height 37
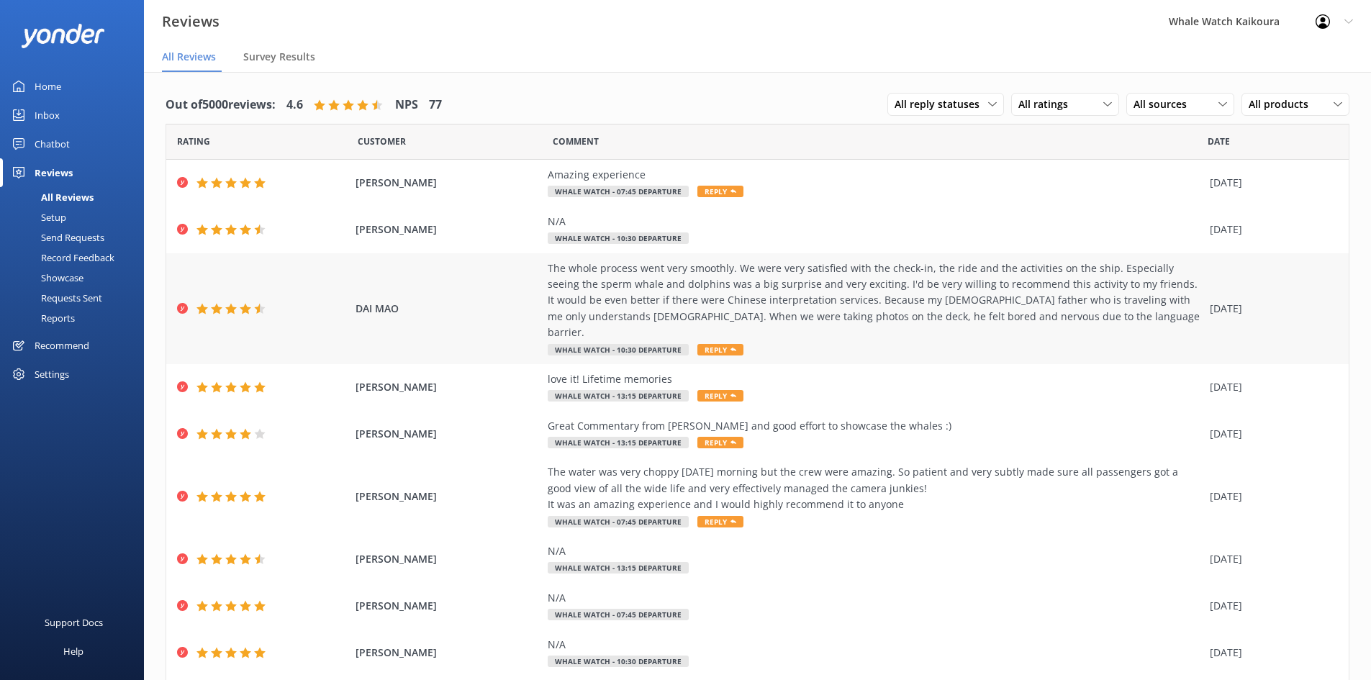
click at [687, 306] on div "The whole process went very smoothly. We were very satisfied with the check-in,…" at bounding box center [875, 300] width 655 height 81
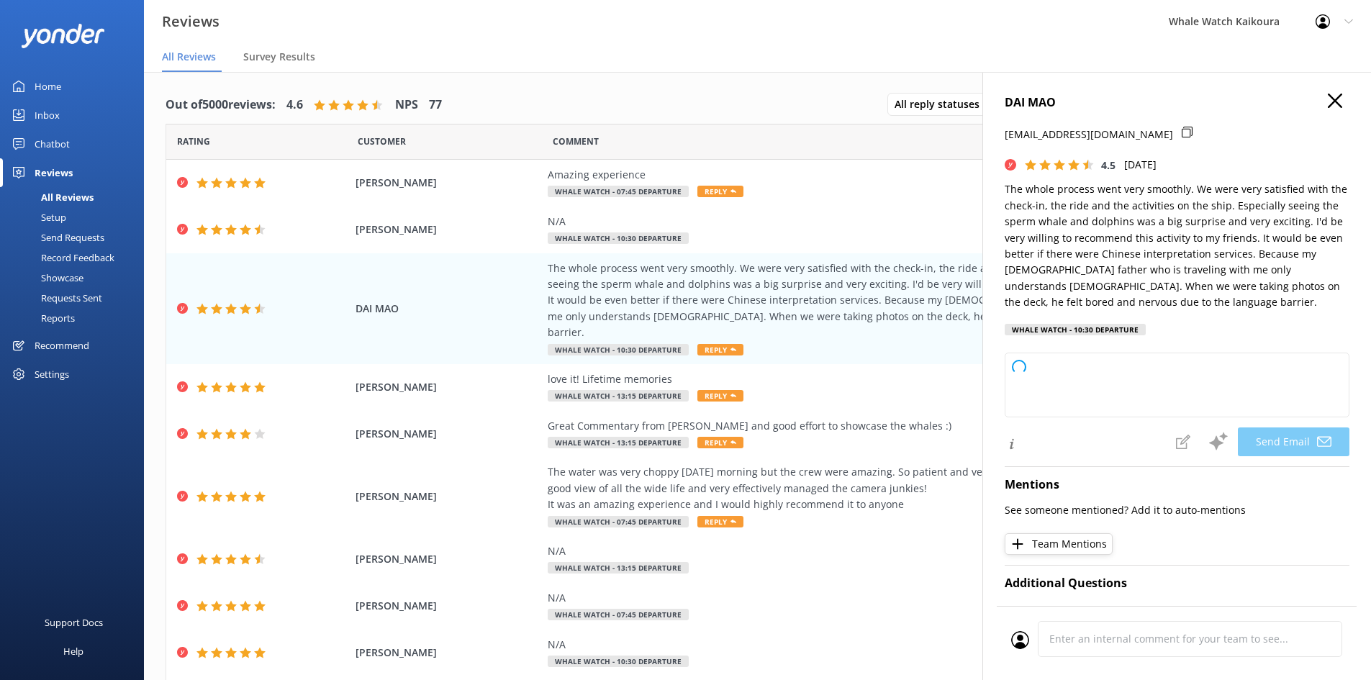
type textarea "Dear [PERSON_NAME], Thank you so much for your wonderful feedback! We’re deligh…"
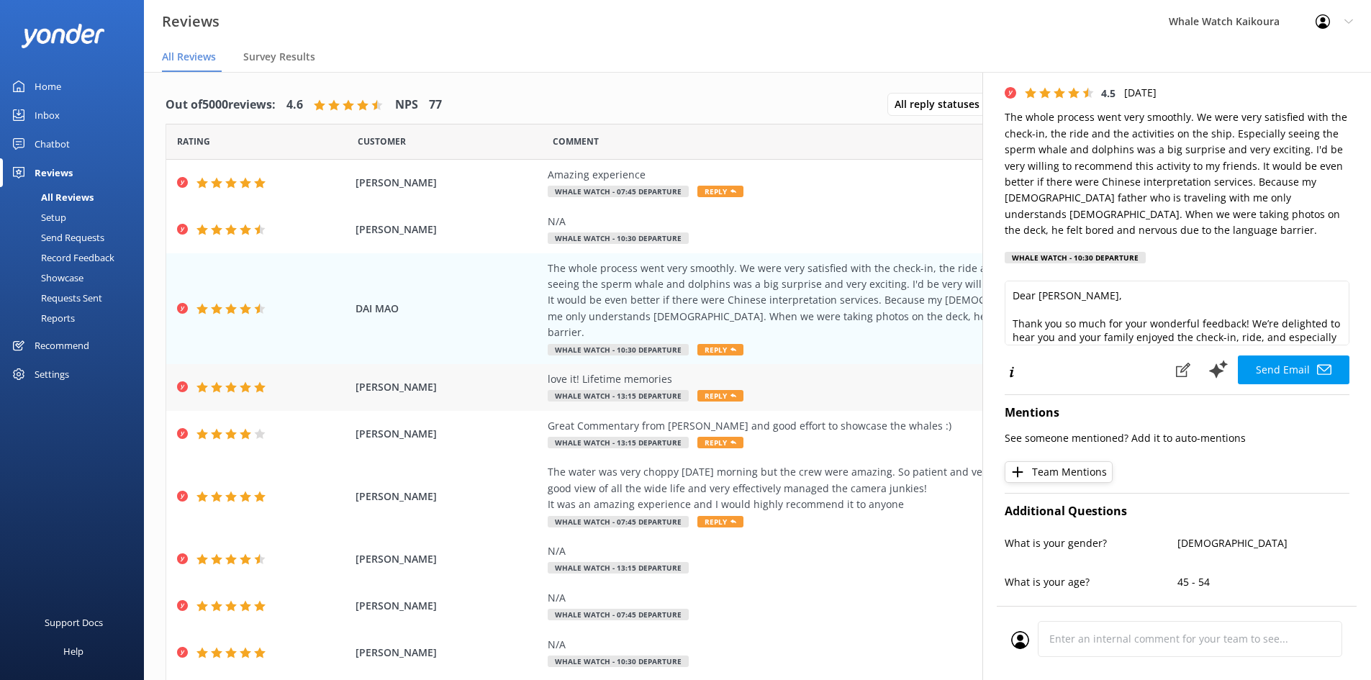
click at [832, 371] on div "love it! Lifetime memories" at bounding box center [875, 379] width 655 height 16
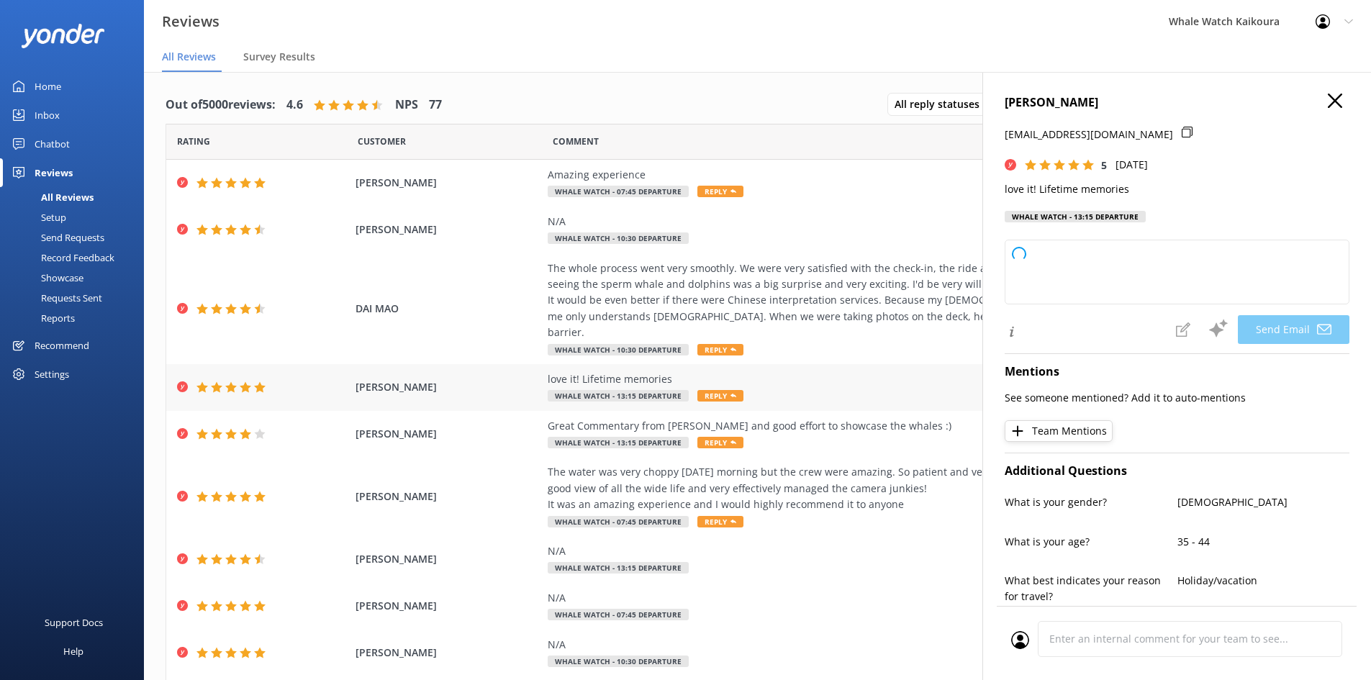
scroll to position [74, 0]
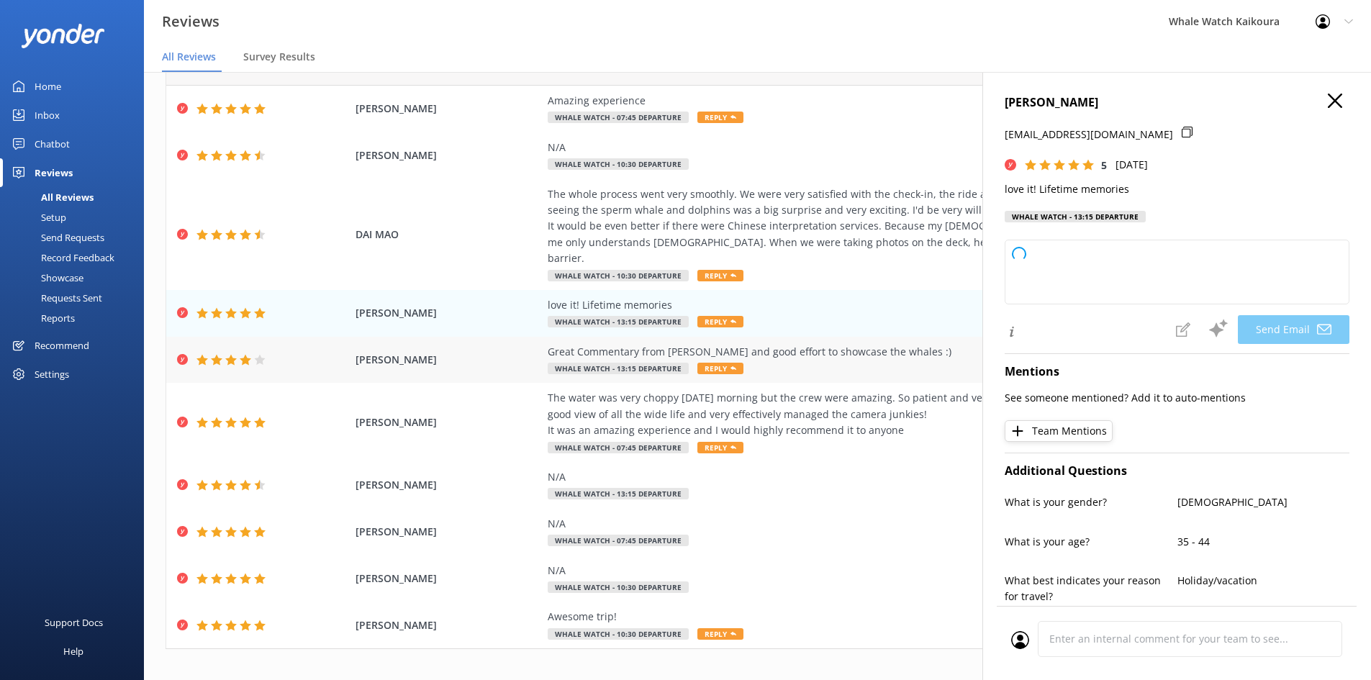
type textarea "Thank you so much, [PERSON_NAME]! We’re thrilled to hear you had such a memorab…"
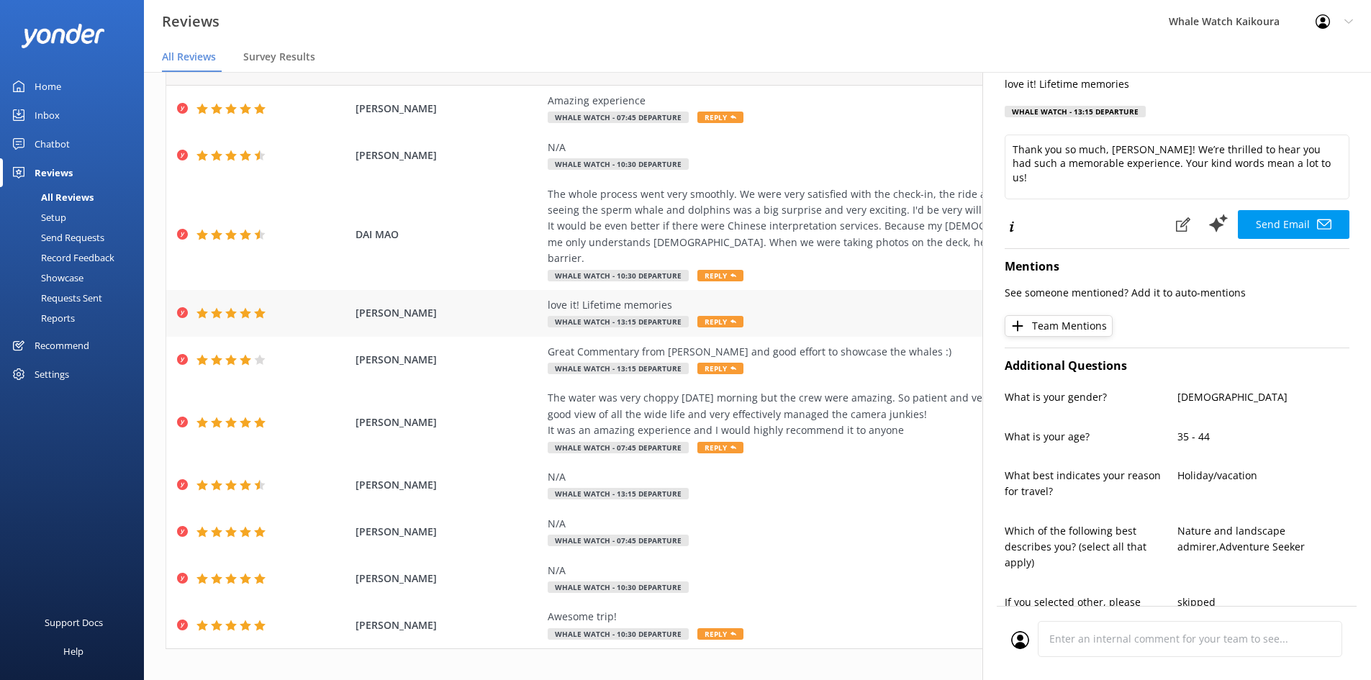
scroll to position [0, 0]
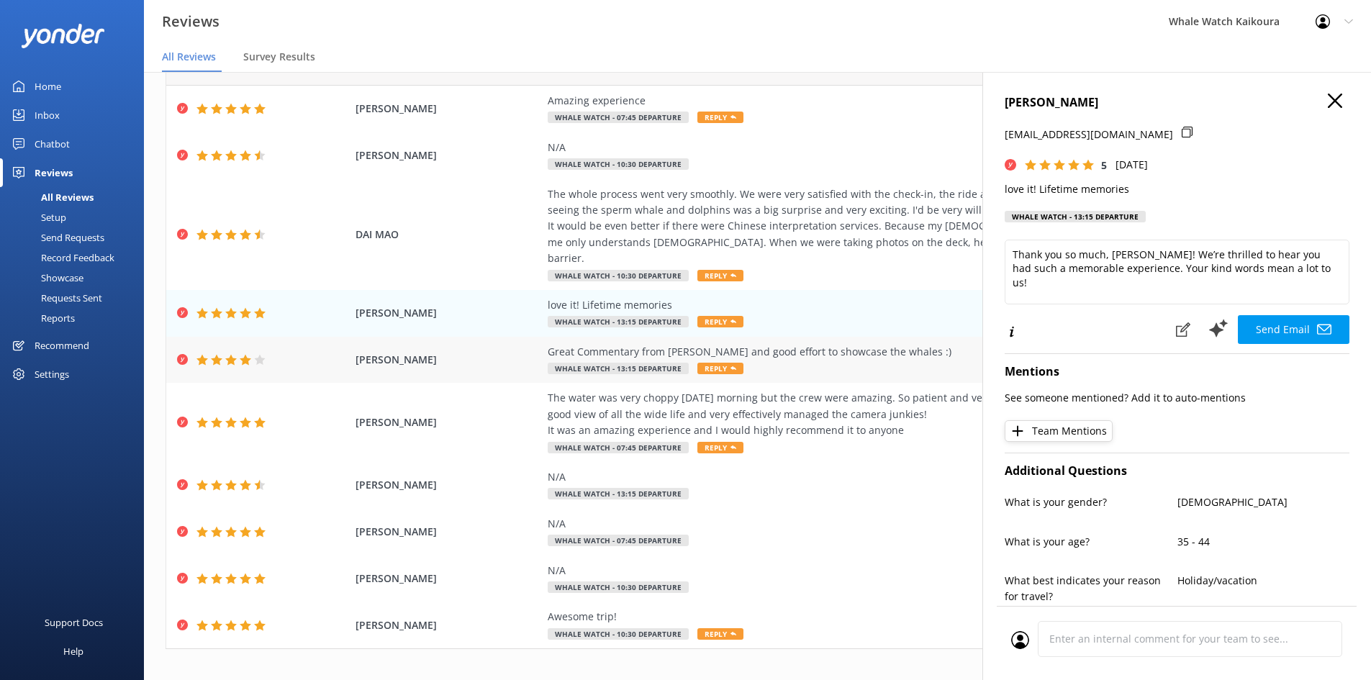
click at [730, 344] on div "Great Commentary from [PERSON_NAME] and good effort to showcase the whales :)" at bounding box center [875, 352] width 655 height 16
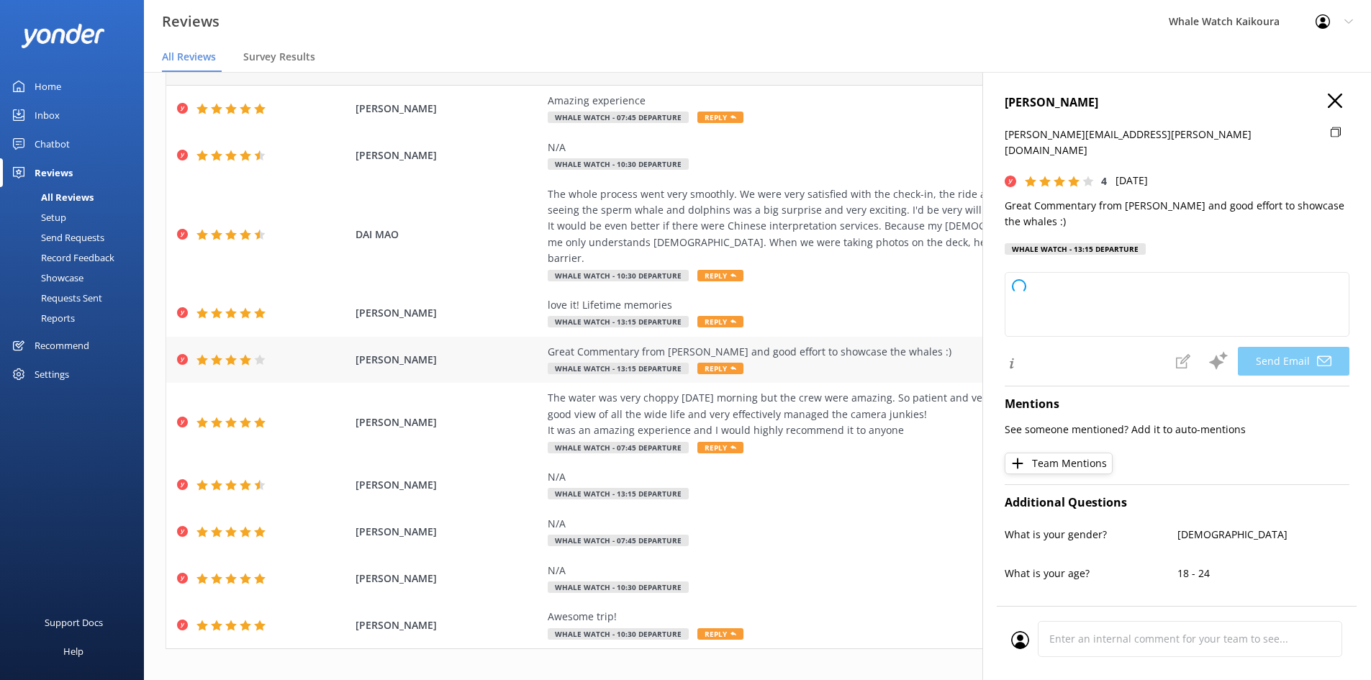
type textarea "Thank you so much for your kind words, [PERSON_NAME]! We're glad you enjoyed [P…"
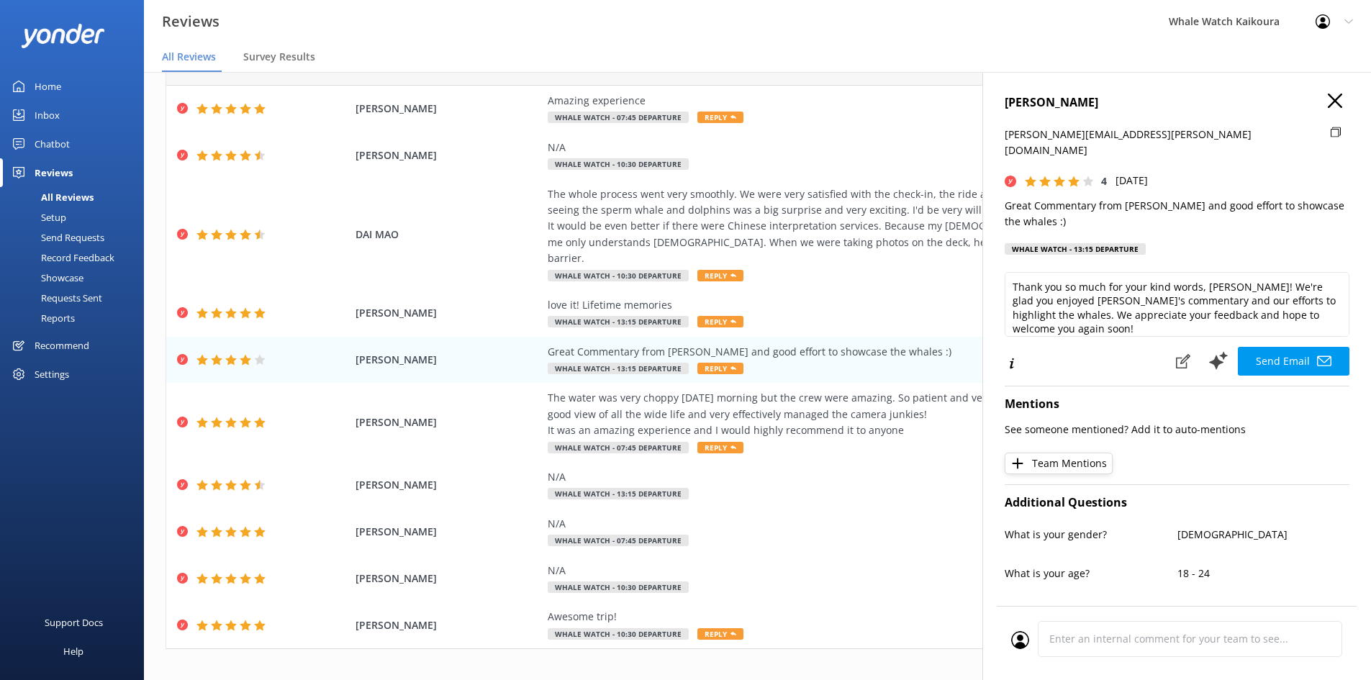
scroll to position [7, 0]
click at [758, 418] on div "The water was very choppy [DATE] morning but the crew were amazing. So patient …" at bounding box center [875, 414] width 655 height 48
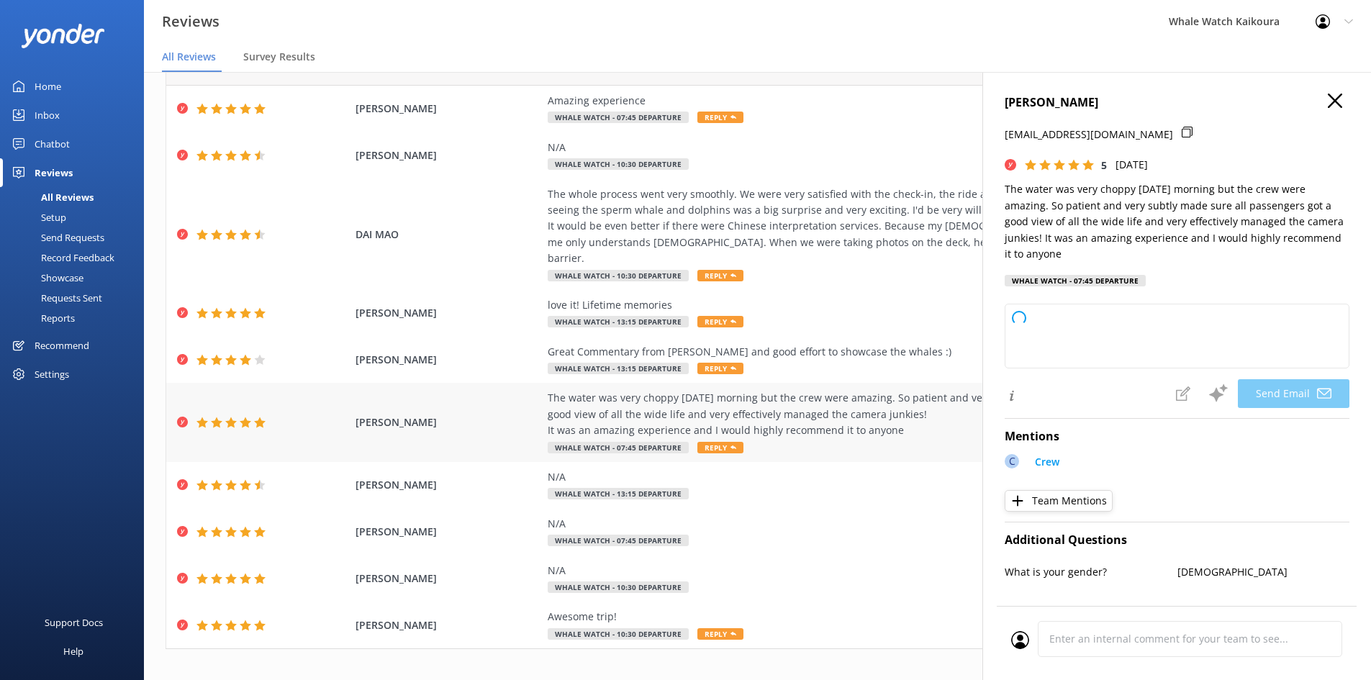
type textarea "Thank you so much, [PERSON_NAME], for your wonderful review! We're delighted yo…"
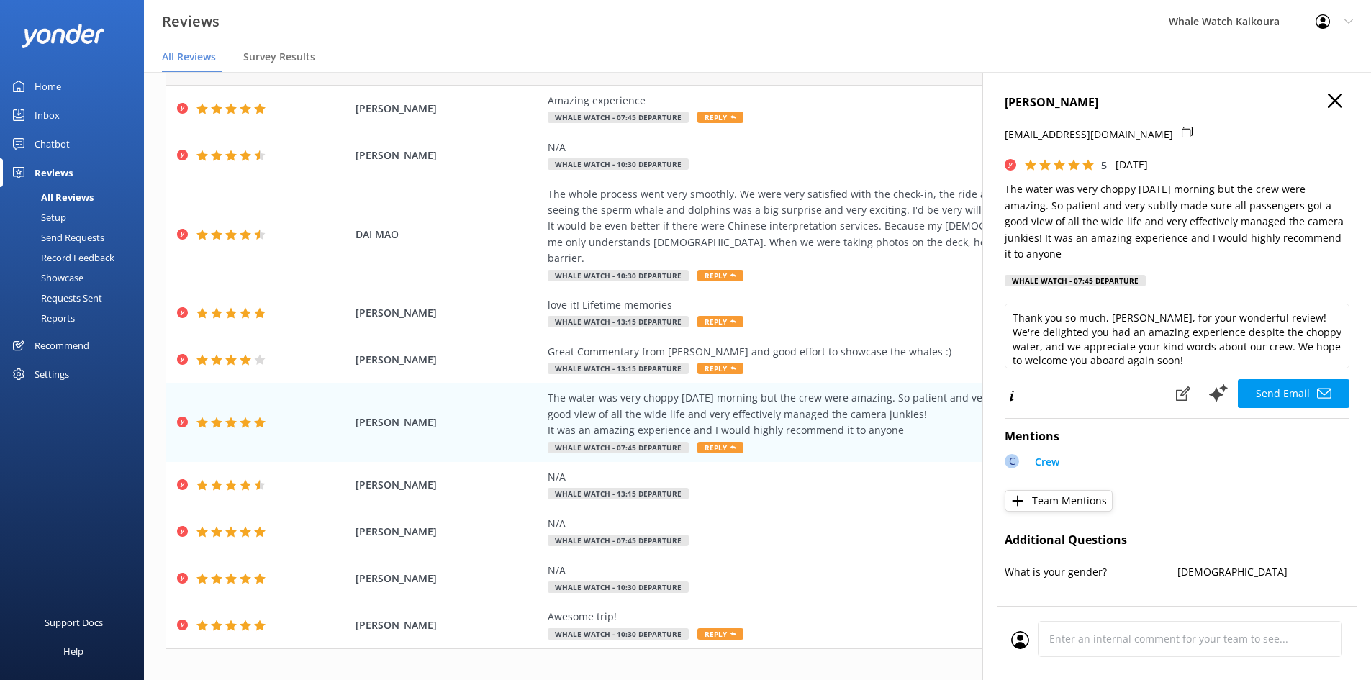
scroll to position [0, 0]
click at [1327, 105] on icon at bounding box center [1334, 101] width 14 height 14
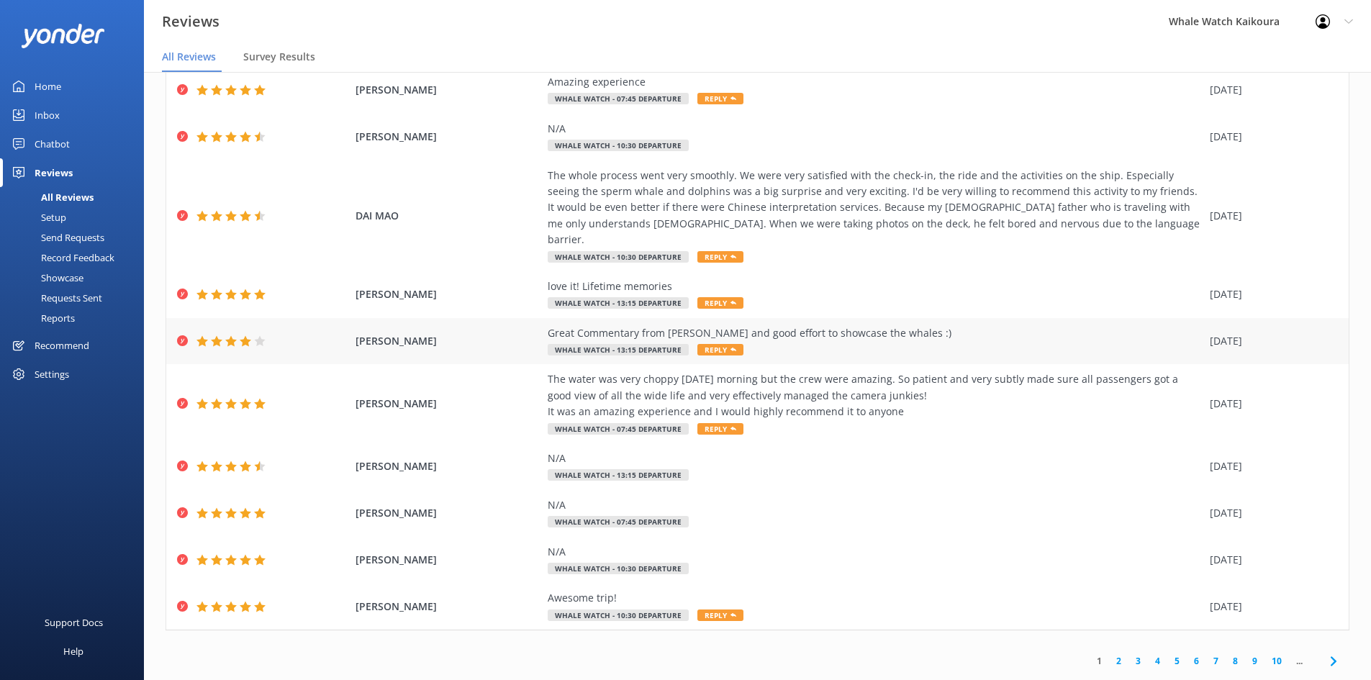
scroll to position [29, 0]
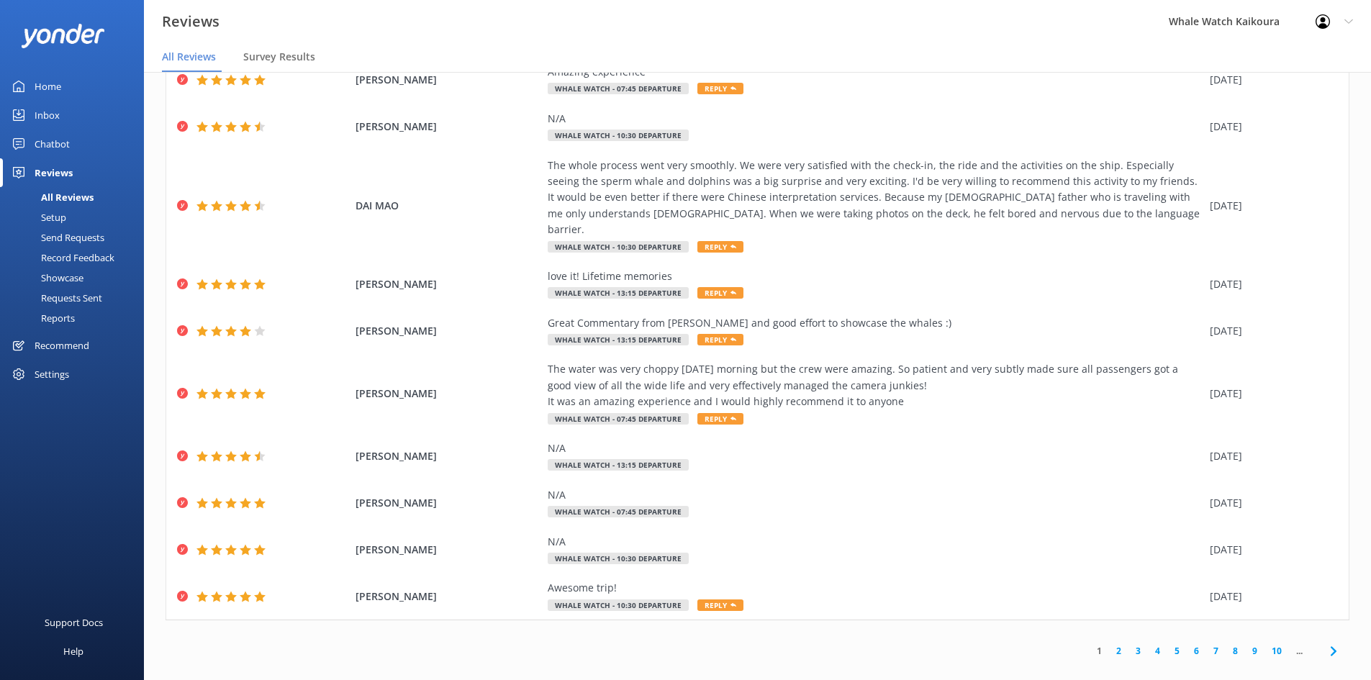
click at [1110, 644] on link "2" at bounding box center [1118, 651] width 19 height 14
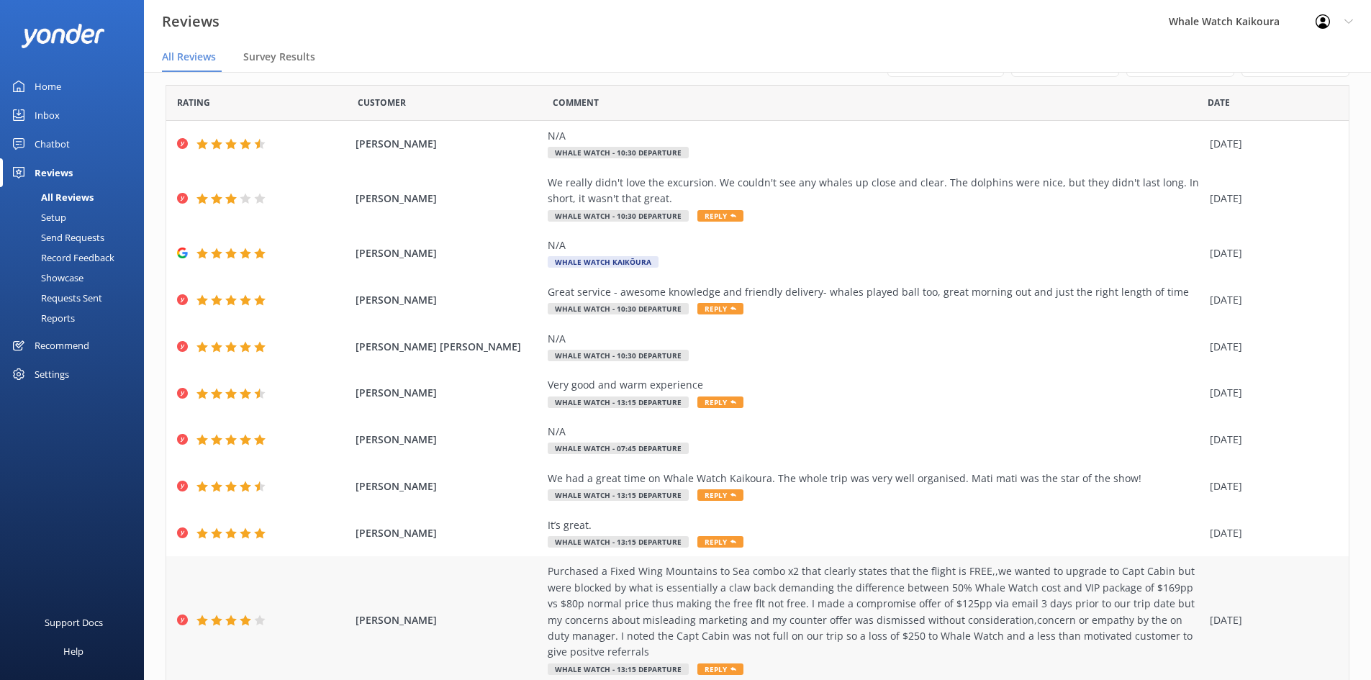
scroll to position [74, 0]
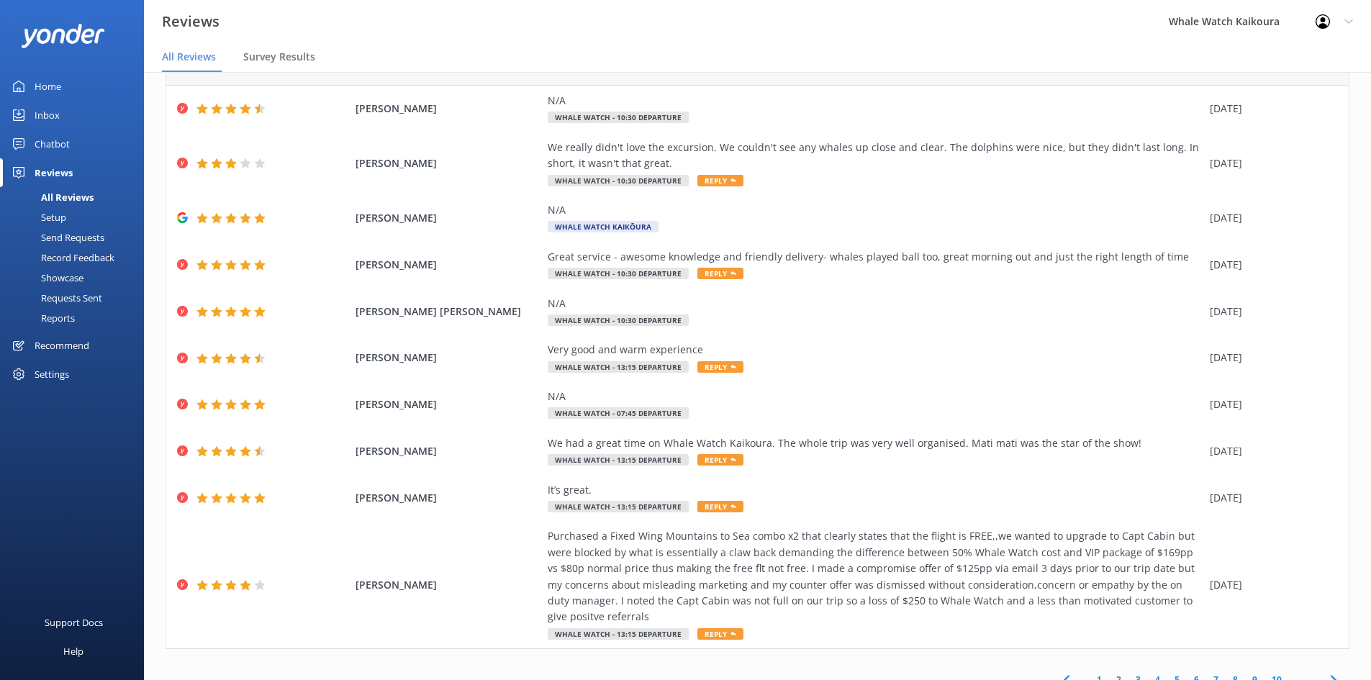
click at [1092, 673] on link "1" at bounding box center [1098, 680] width 19 height 14
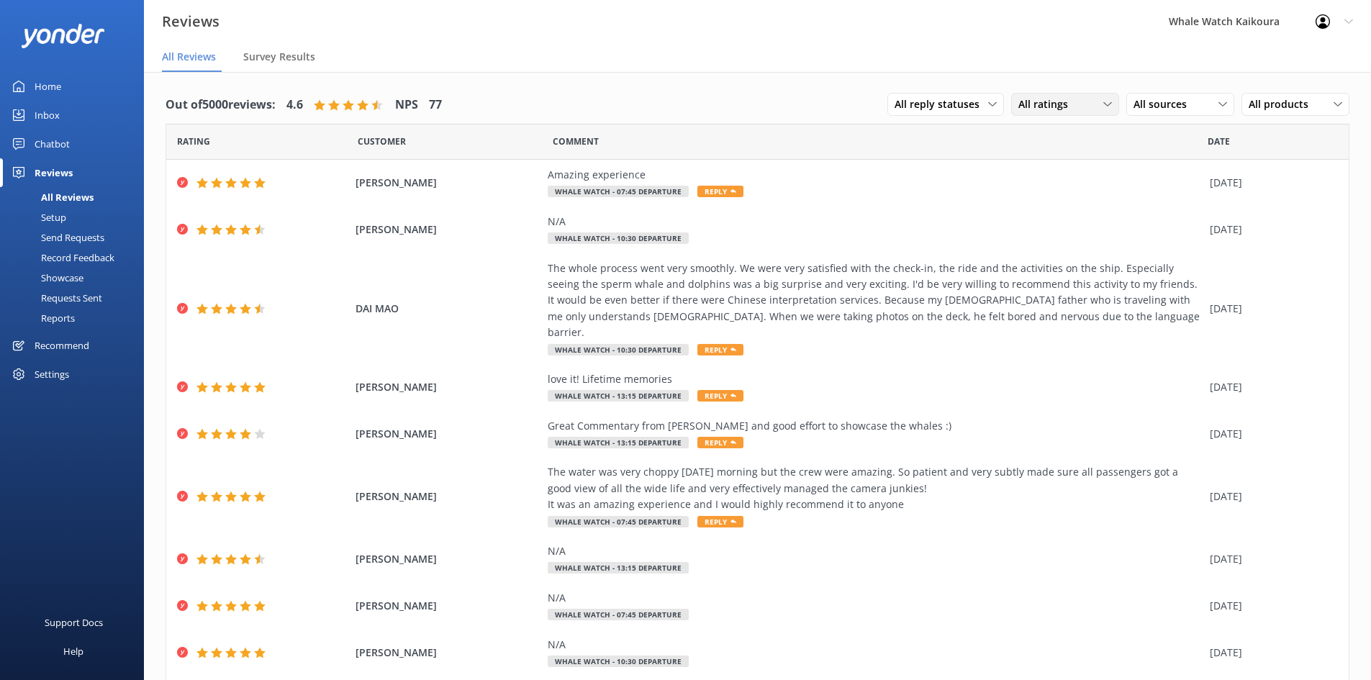
click at [1018, 106] on span "All ratings" at bounding box center [1047, 104] width 58 height 16
click at [1032, 217] on div "Detractors" at bounding box center [1065, 221] width 66 height 14
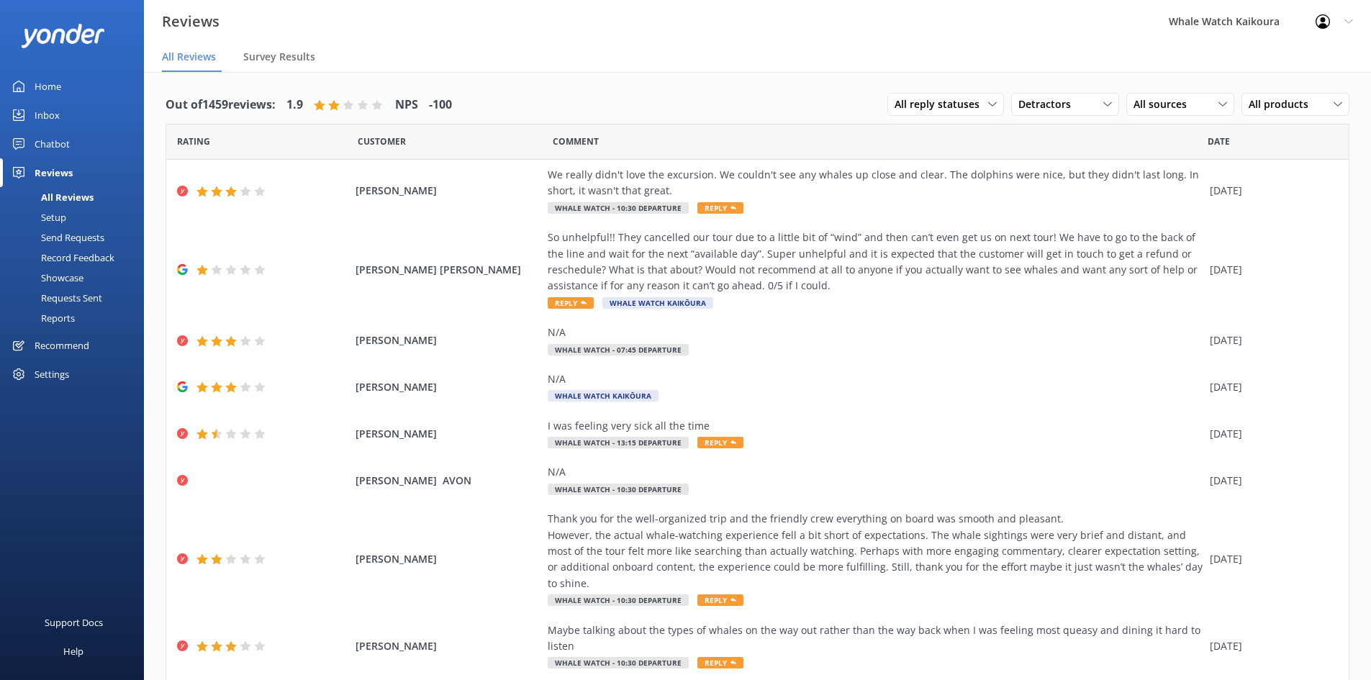
click at [53, 85] on div "Home" at bounding box center [48, 86] width 27 height 29
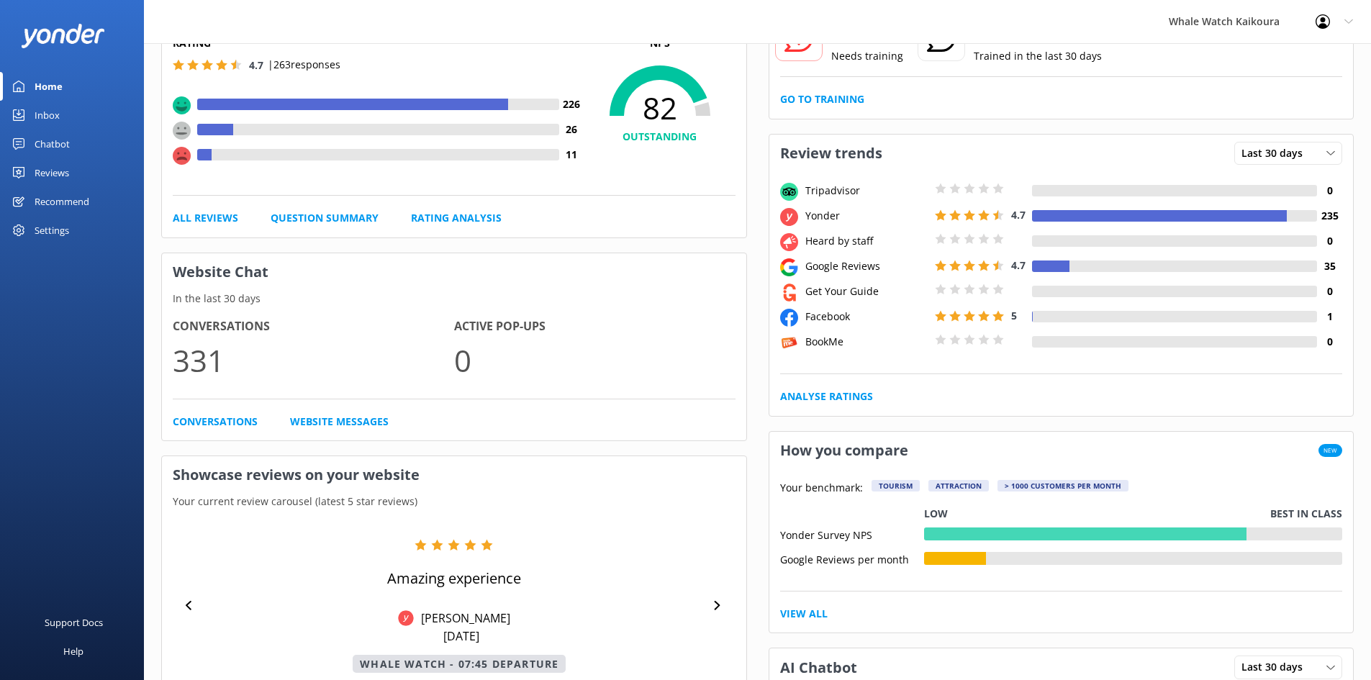
click at [29, 174] on link "Reviews" at bounding box center [72, 172] width 144 height 29
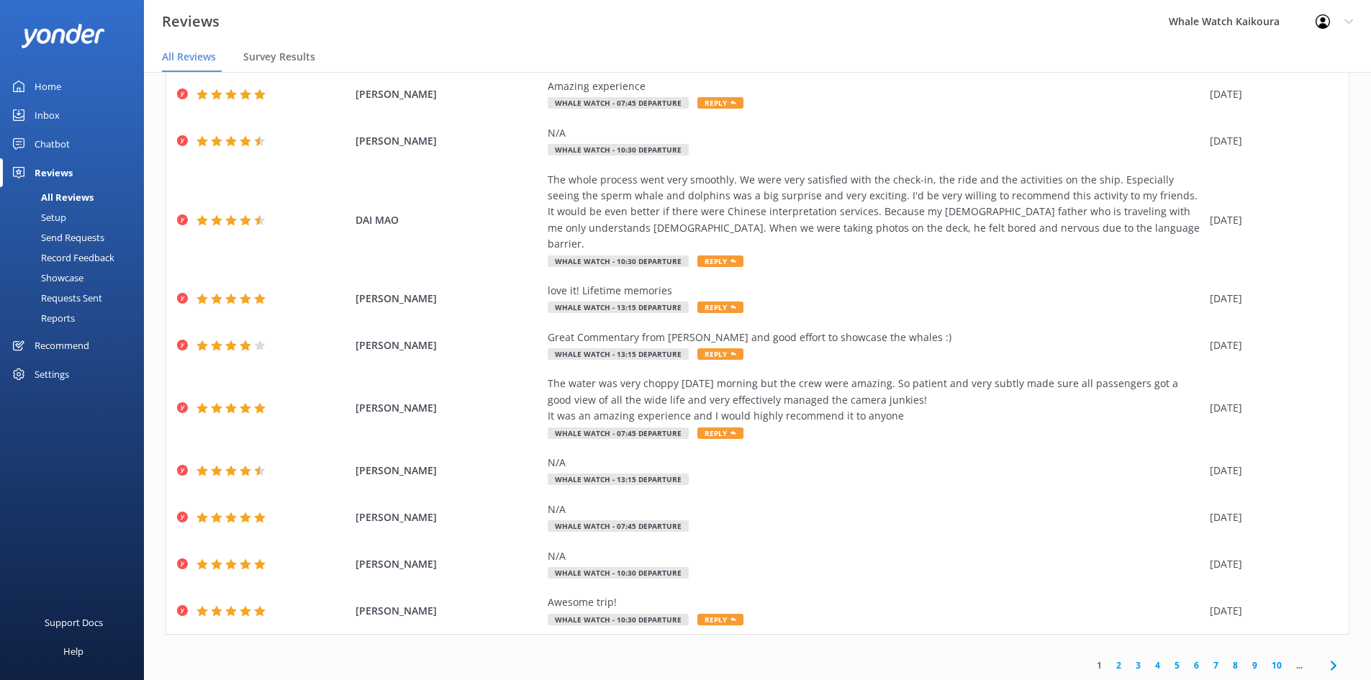
scroll to position [74, 0]
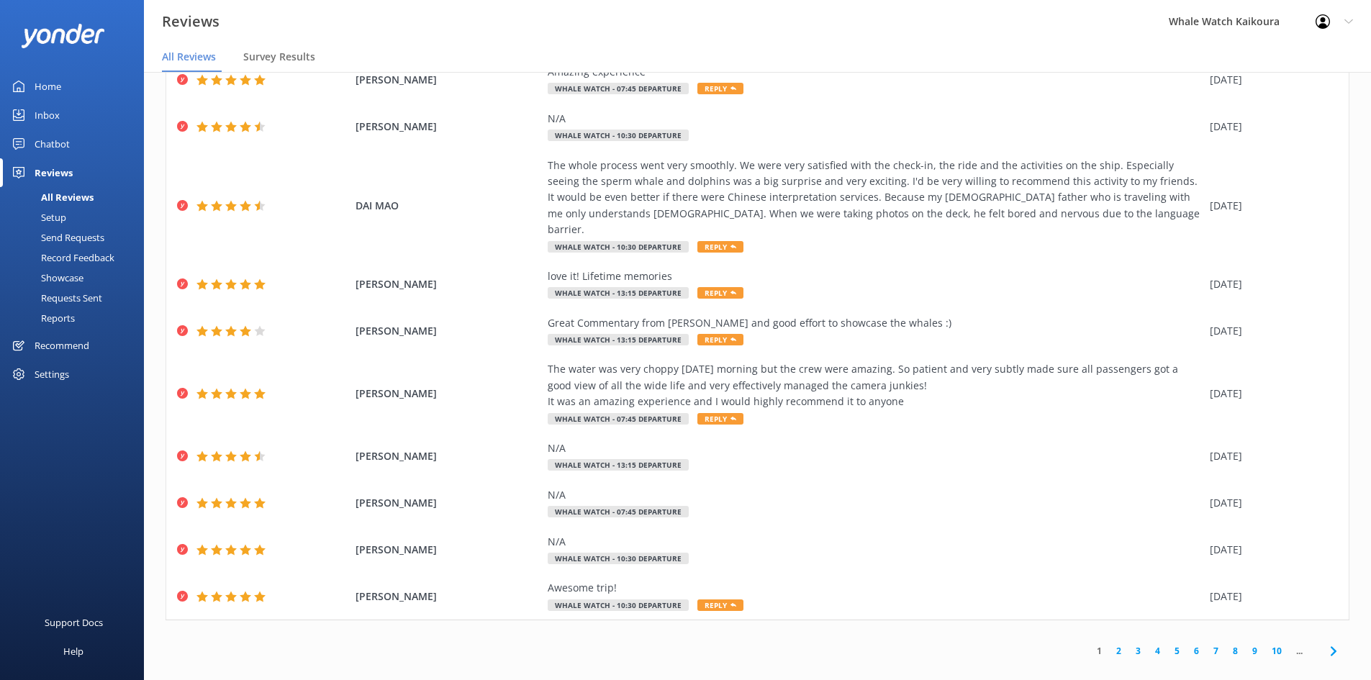
click at [1114, 644] on link "2" at bounding box center [1118, 651] width 19 height 14
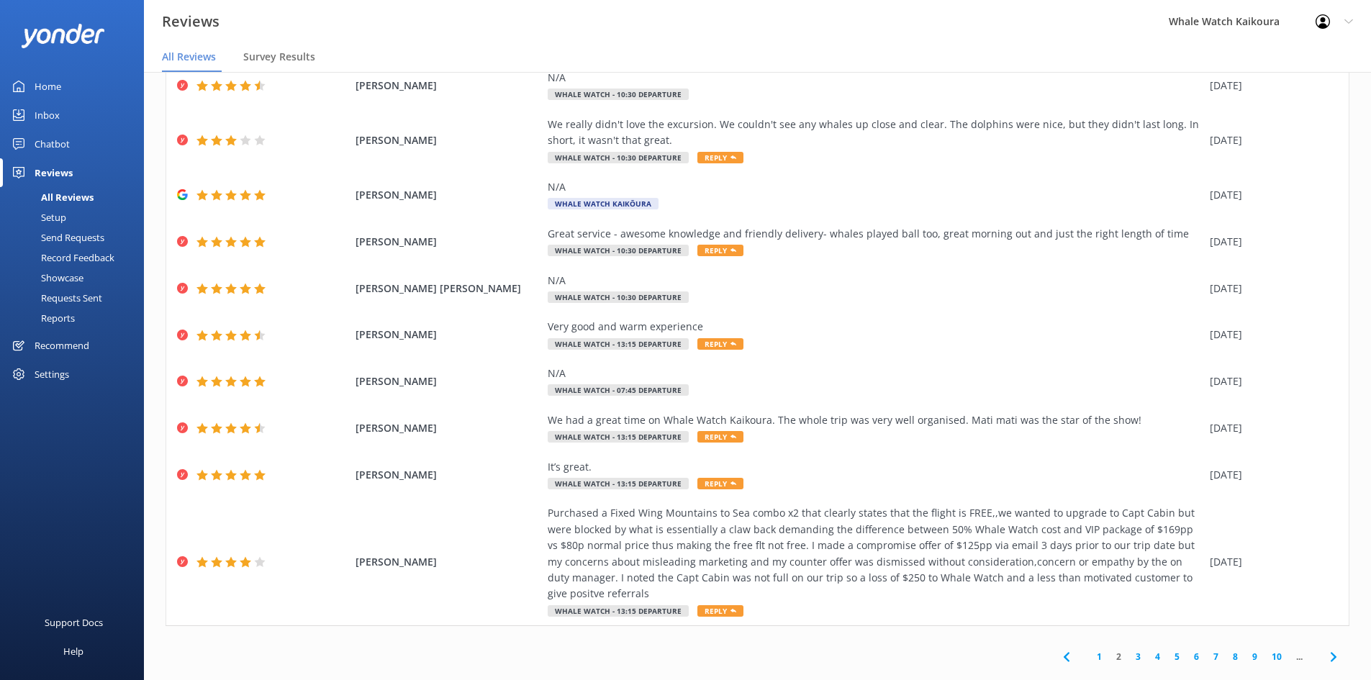
scroll to position [74, 0]
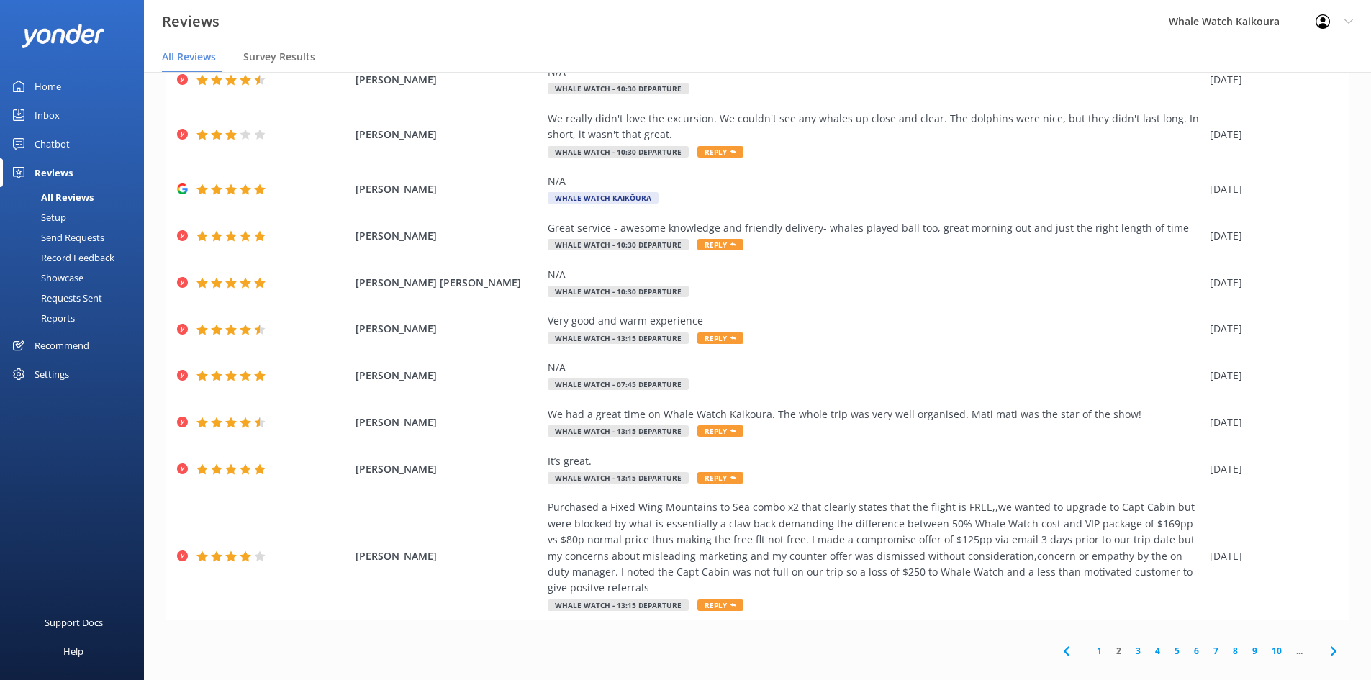
click at [1128, 644] on link "3" at bounding box center [1137, 651] width 19 height 14
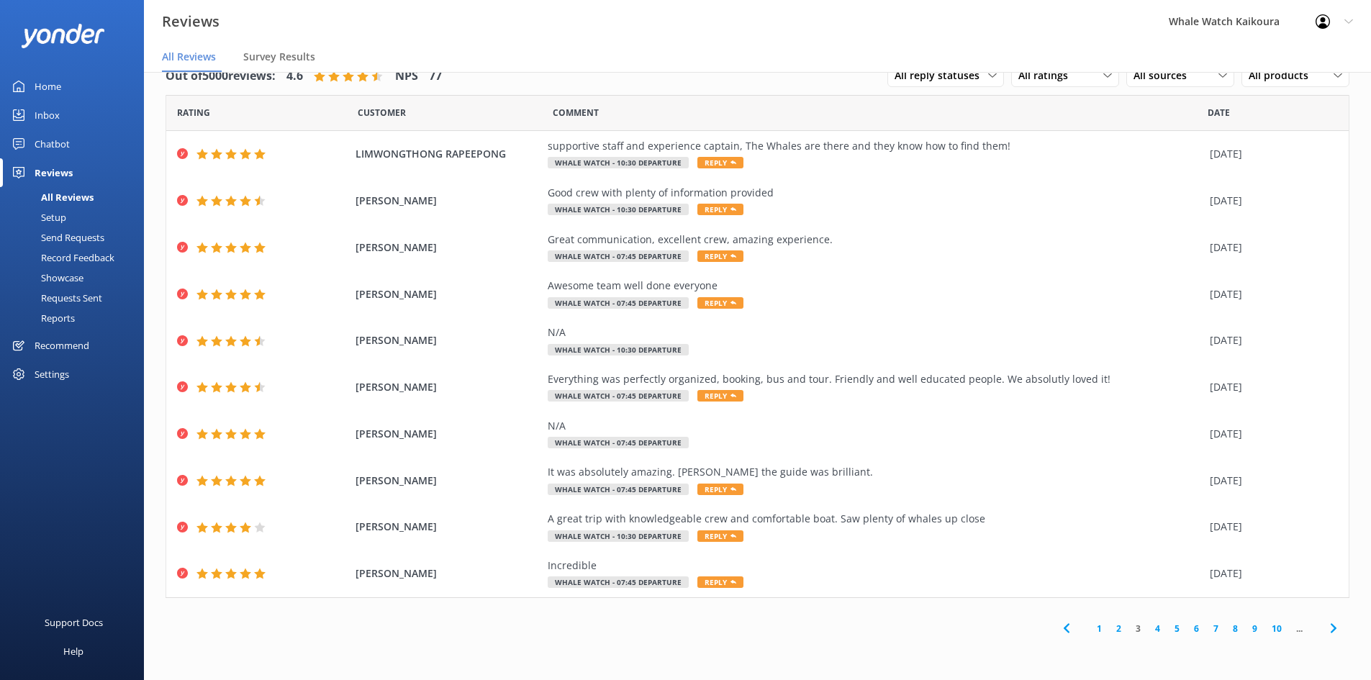
click at [1153, 628] on link "4" at bounding box center [1157, 629] width 19 height 14
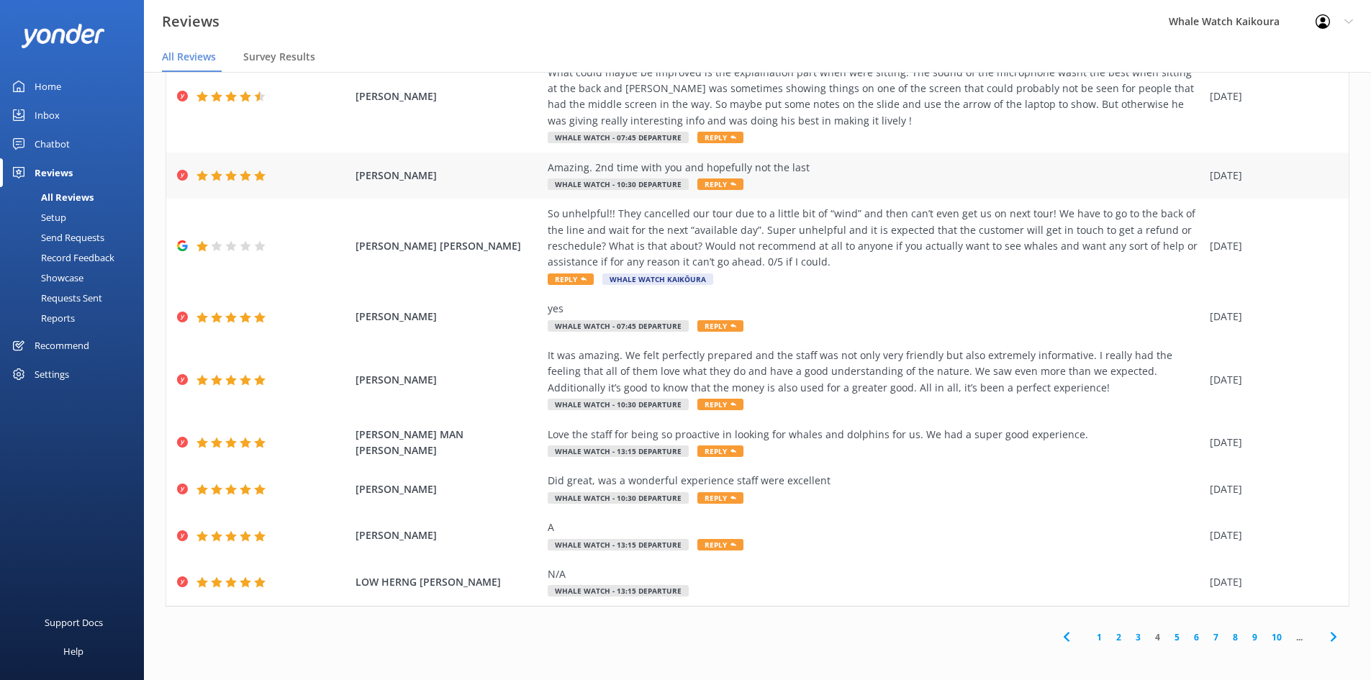
scroll to position [155, 0]
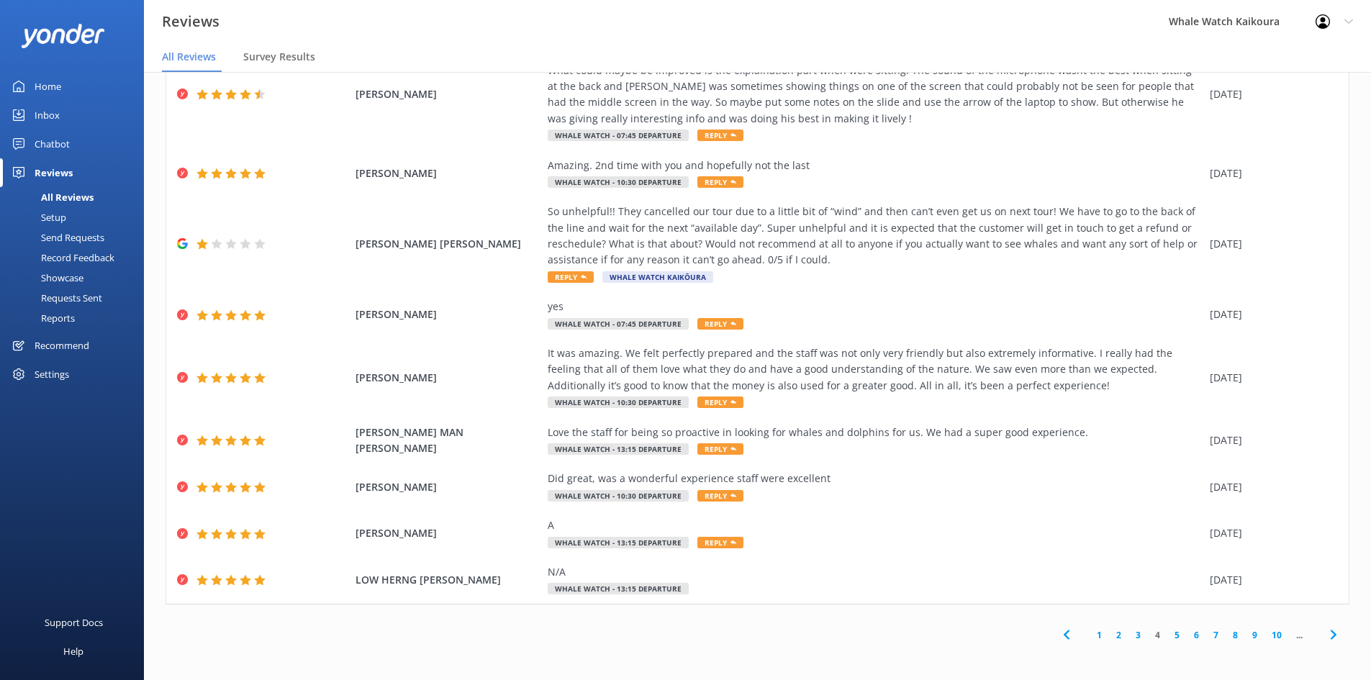
click at [1167, 637] on link "5" at bounding box center [1176, 635] width 19 height 14
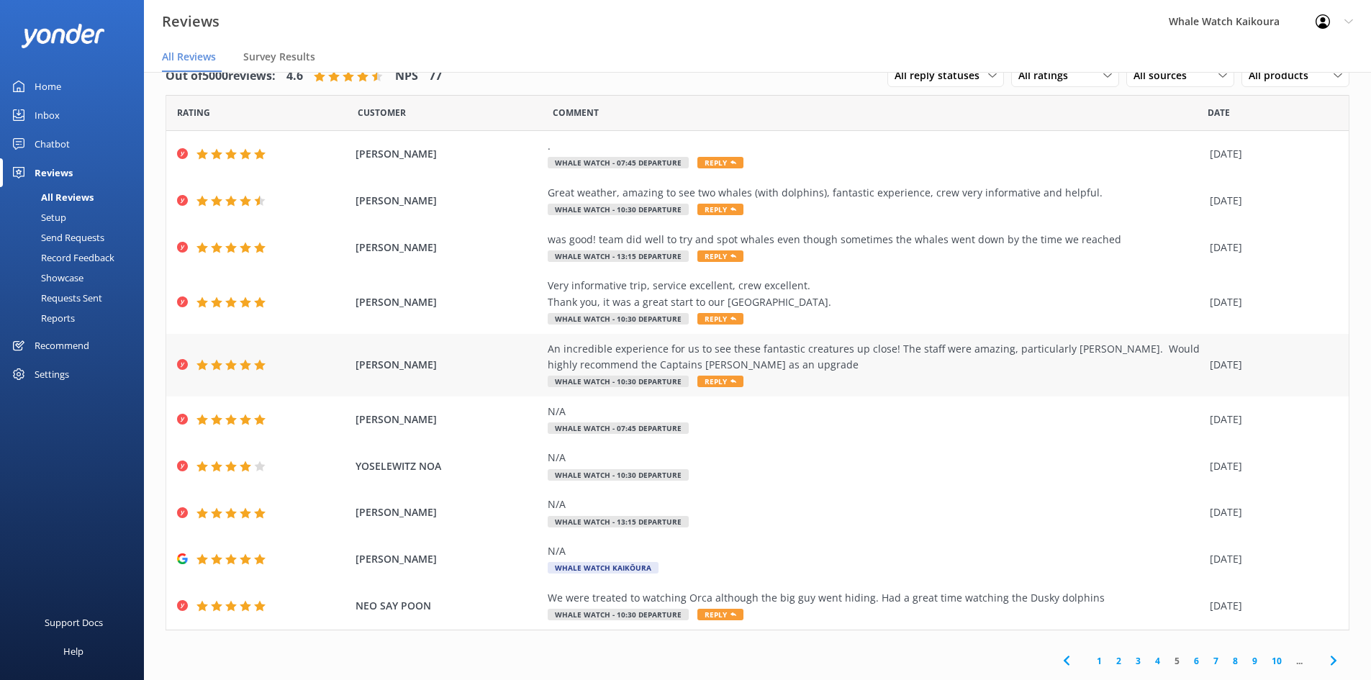
scroll to position [26, 0]
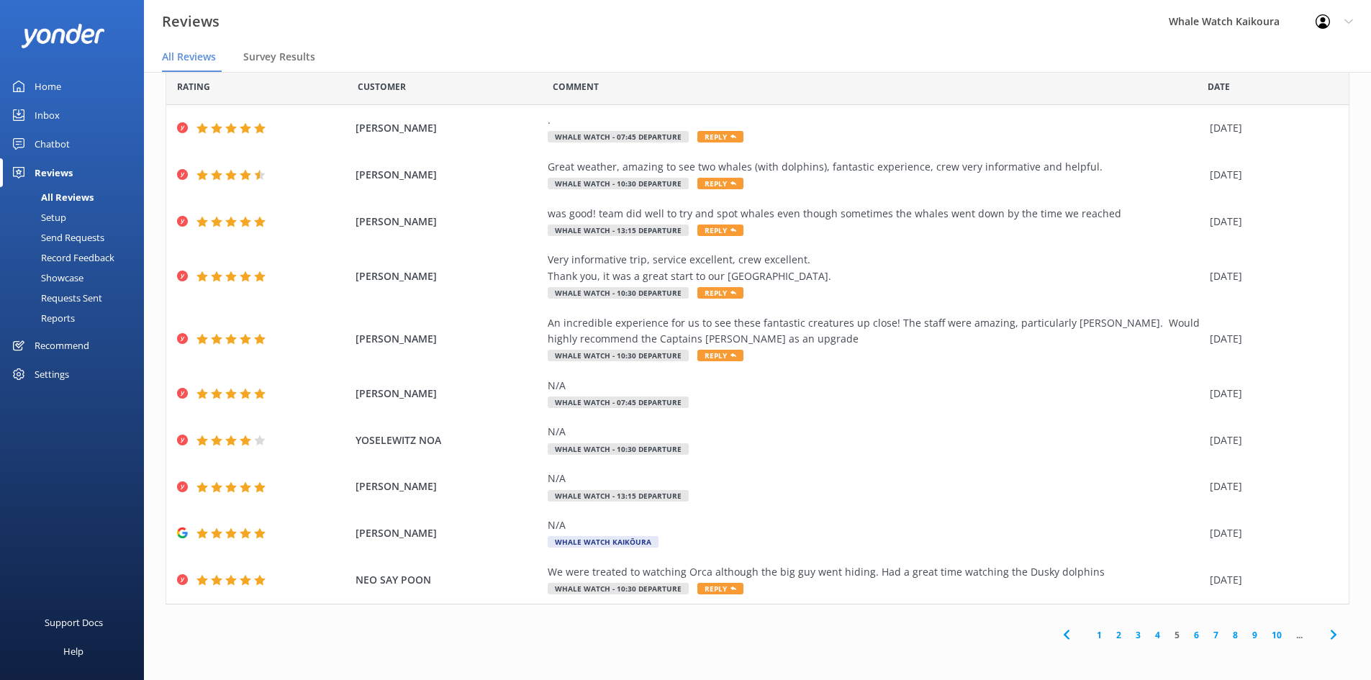
click at [1186, 635] on link "6" at bounding box center [1195, 635] width 19 height 14
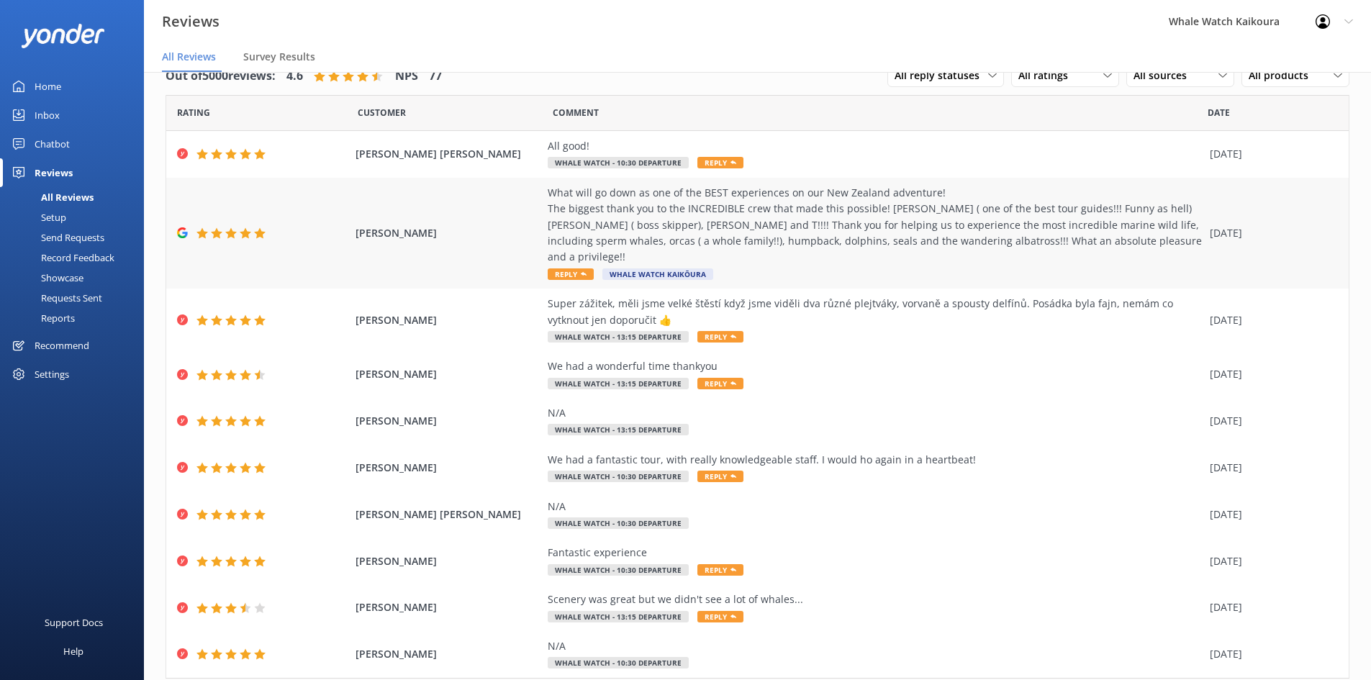
scroll to position [58, 0]
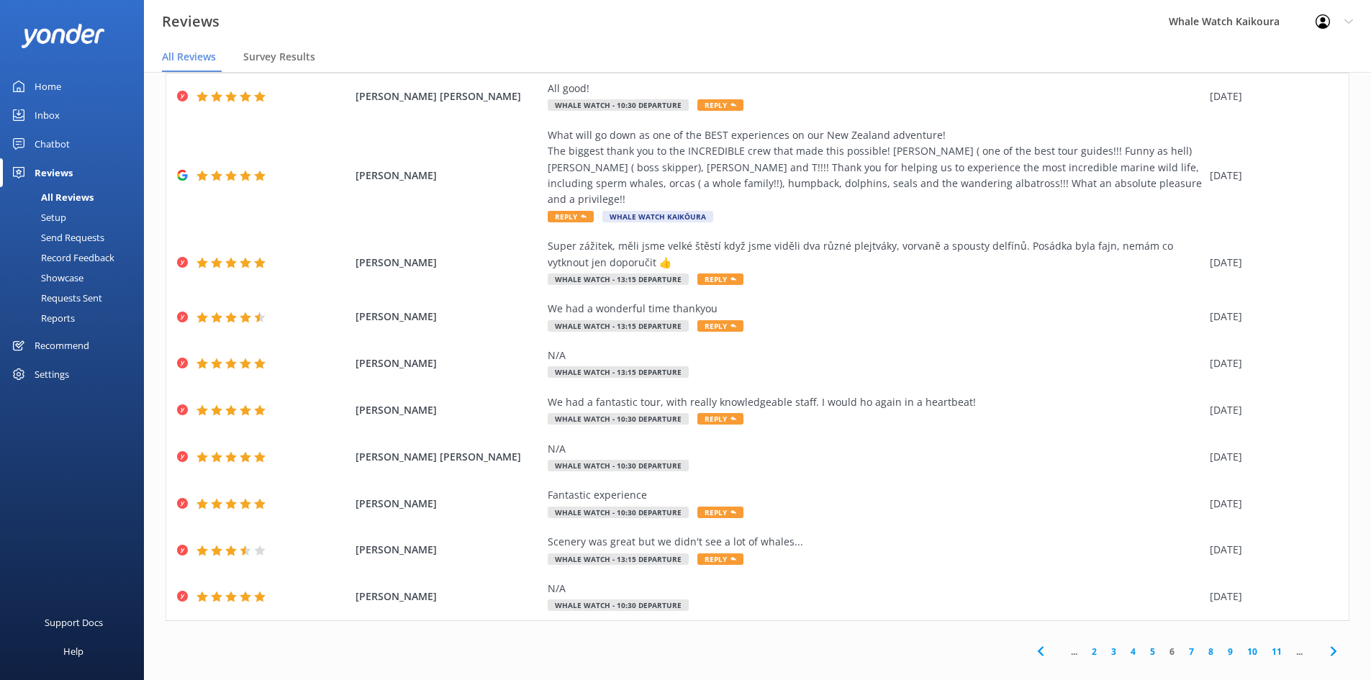
click at [1185, 645] on link "7" at bounding box center [1190, 652] width 19 height 14
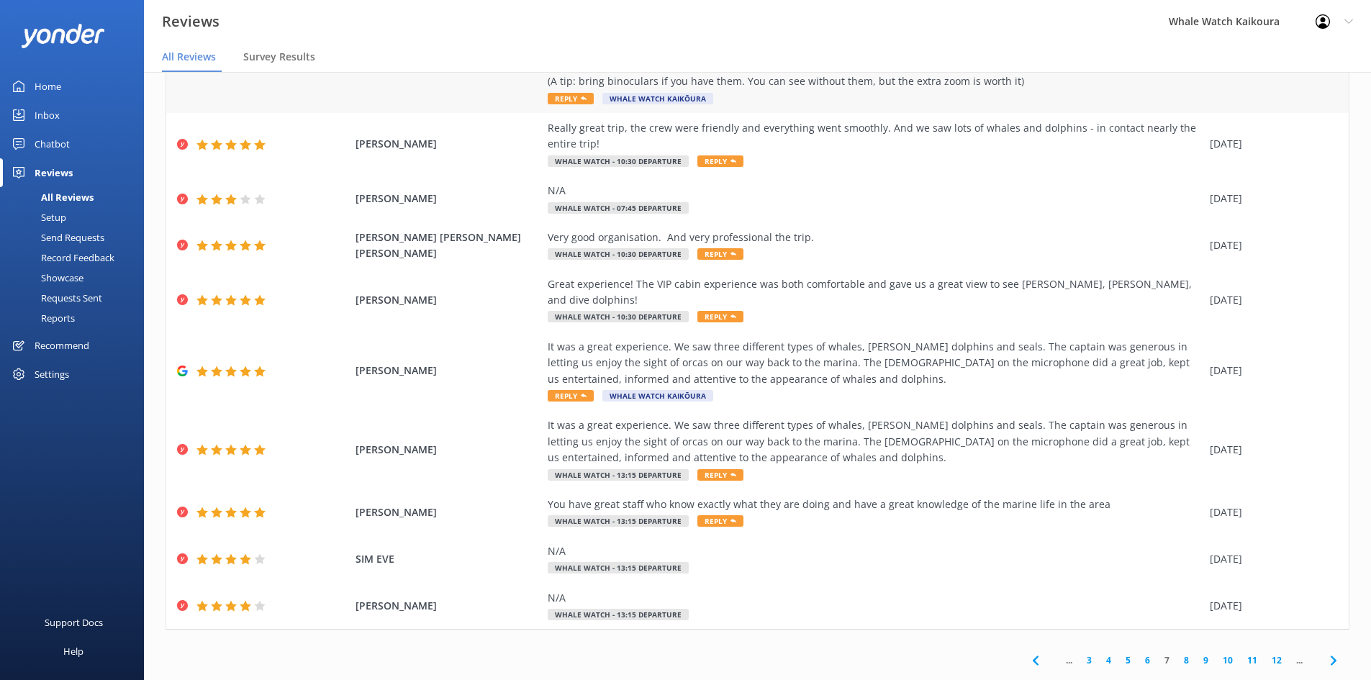
scroll to position [122, 0]
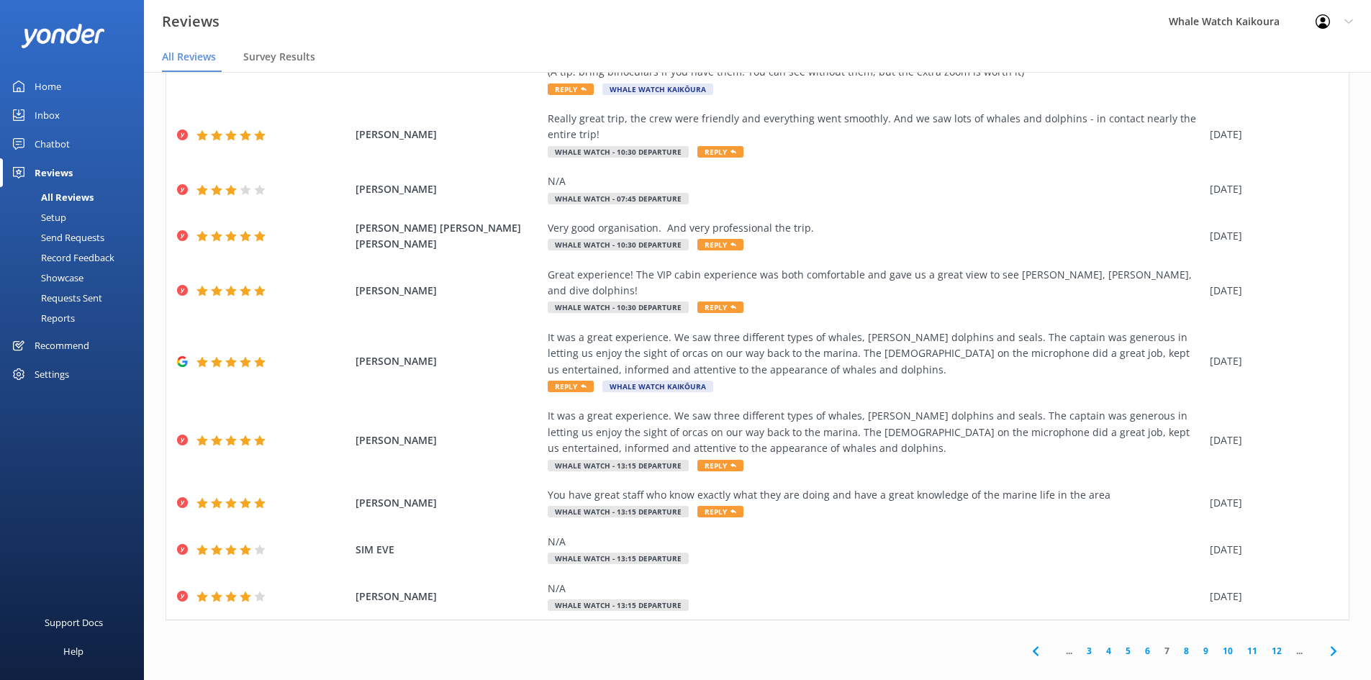
click at [1176, 644] on link "8" at bounding box center [1185, 651] width 19 height 14
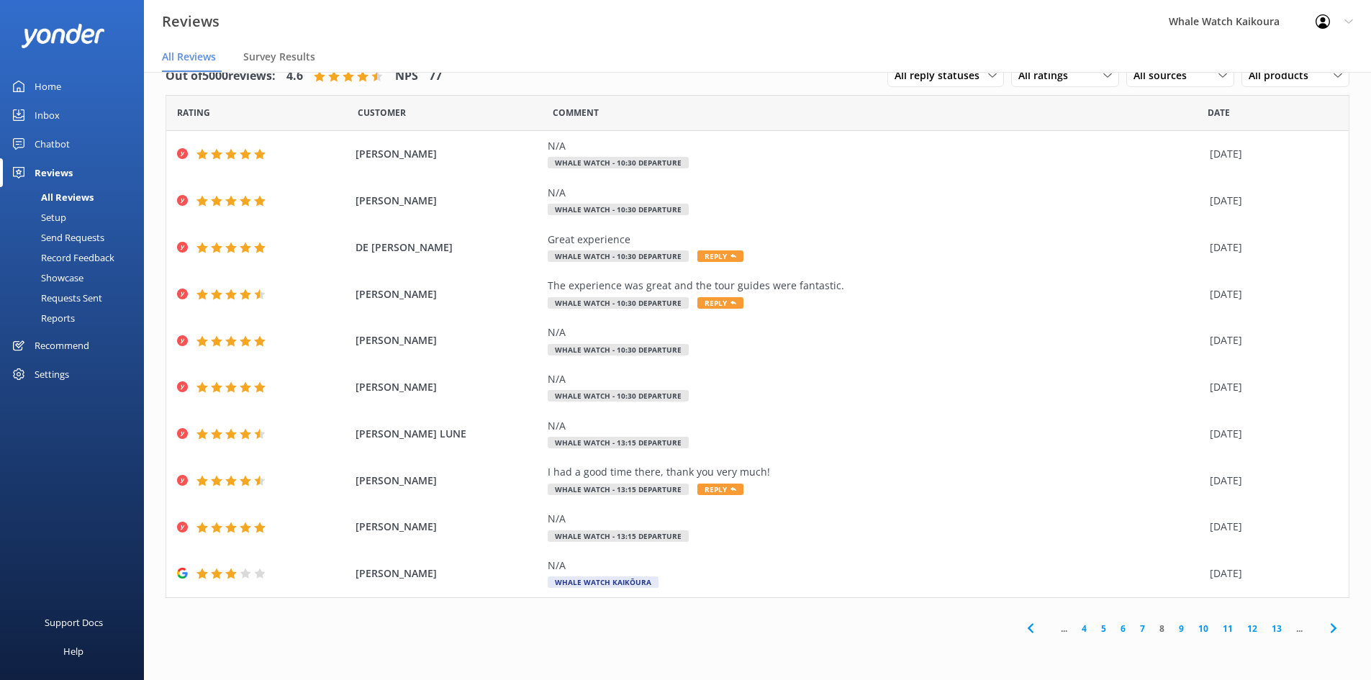
click at [1181, 627] on link "9" at bounding box center [1180, 629] width 19 height 14
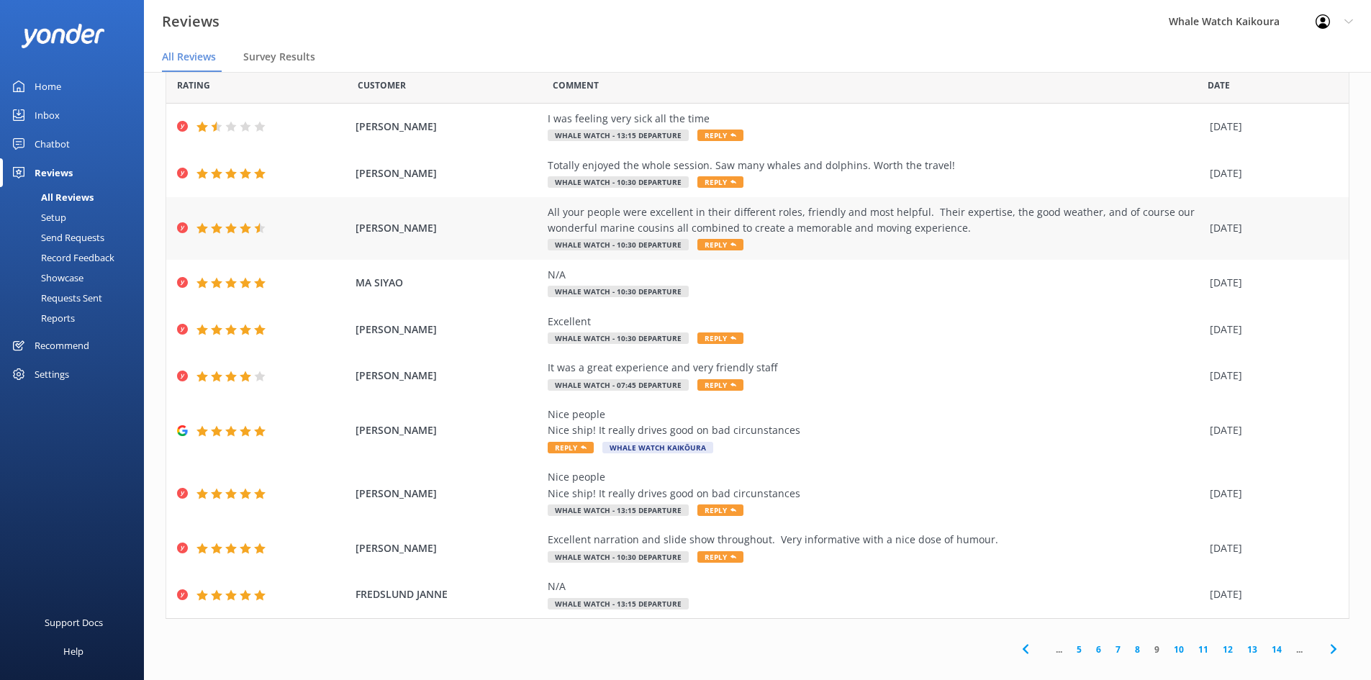
scroll to position [42, 0]
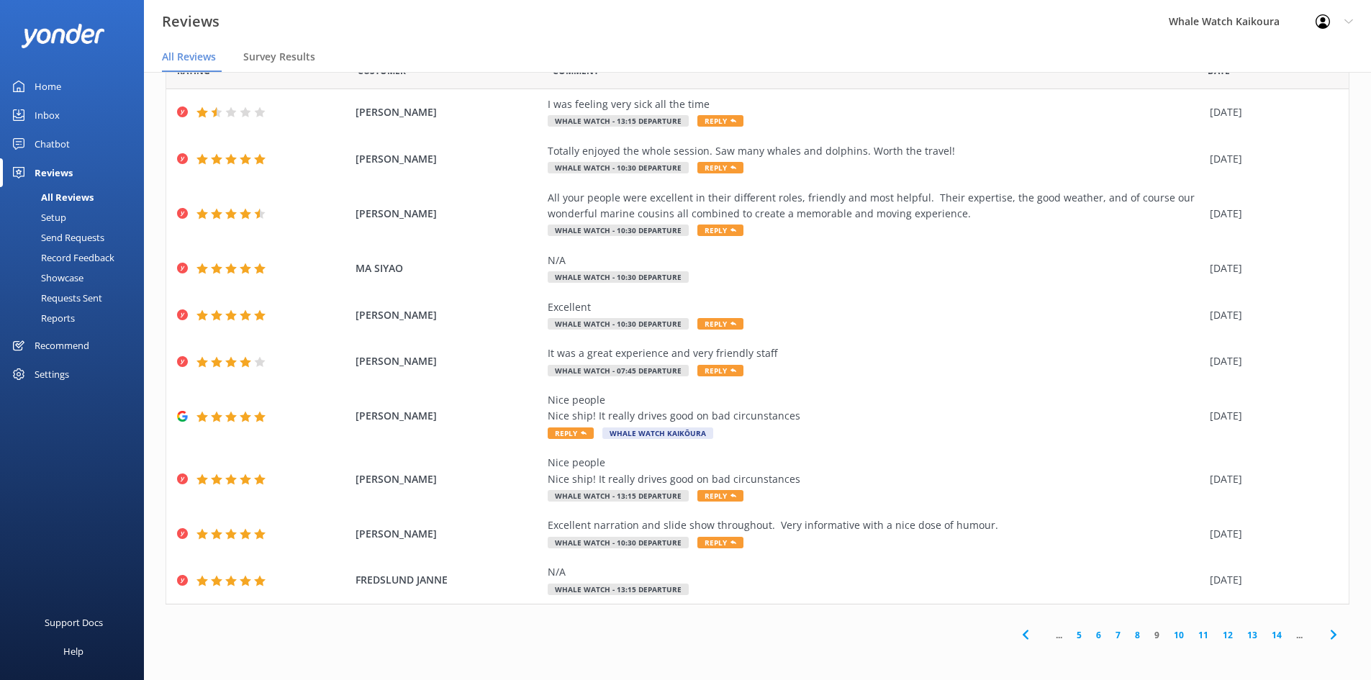
click at [1171, 640] on link "10" at bounding box center [1178, 635] width 24 height 14
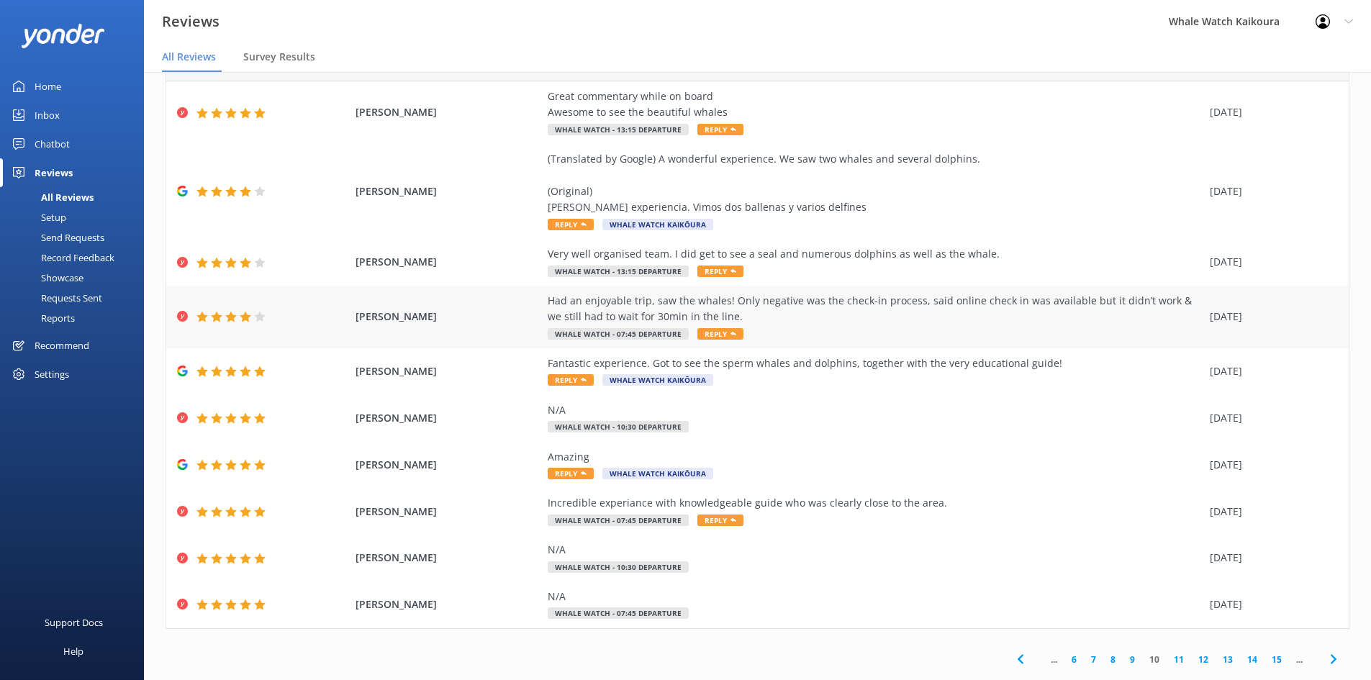
scroll to position [74, 0]
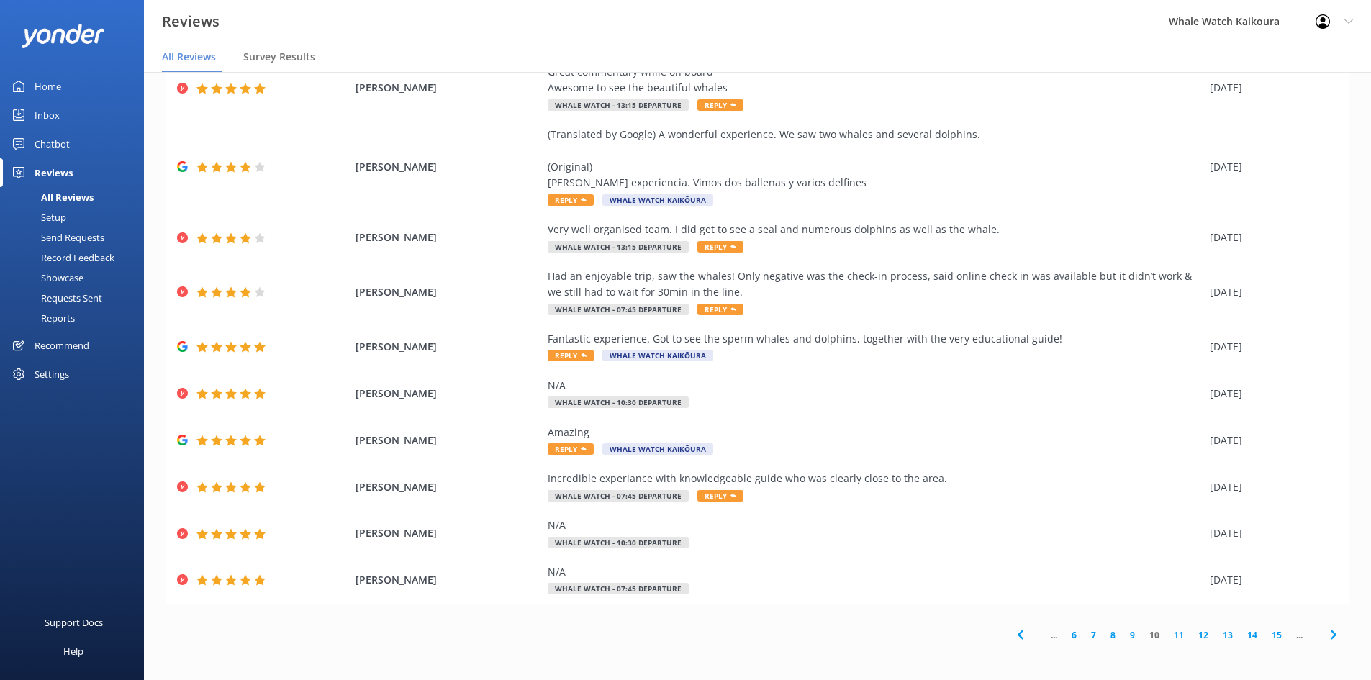
click at [1168, 635] on link "11" at bounding box center [1178, 635] width 24 height 14
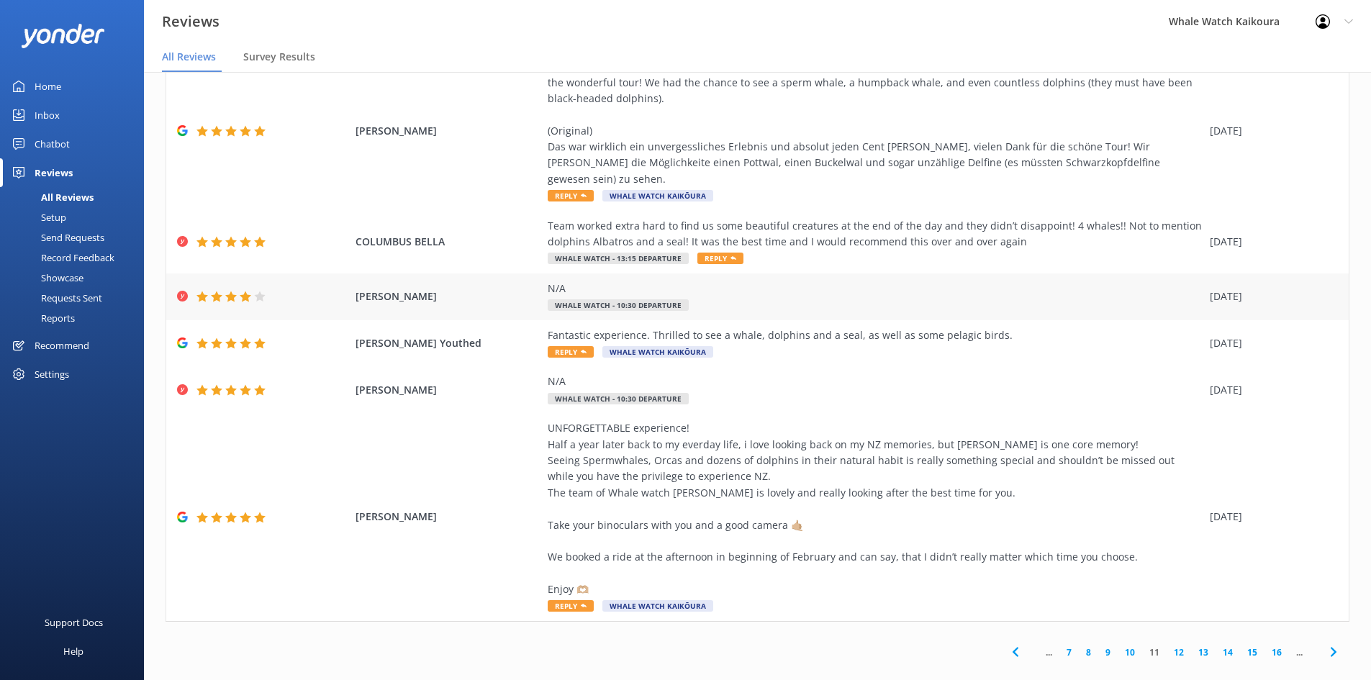
scroll to position [267, 0]
click at [1169, 645] on link "12" at bounding box center [1178, 652] width 24 height 14
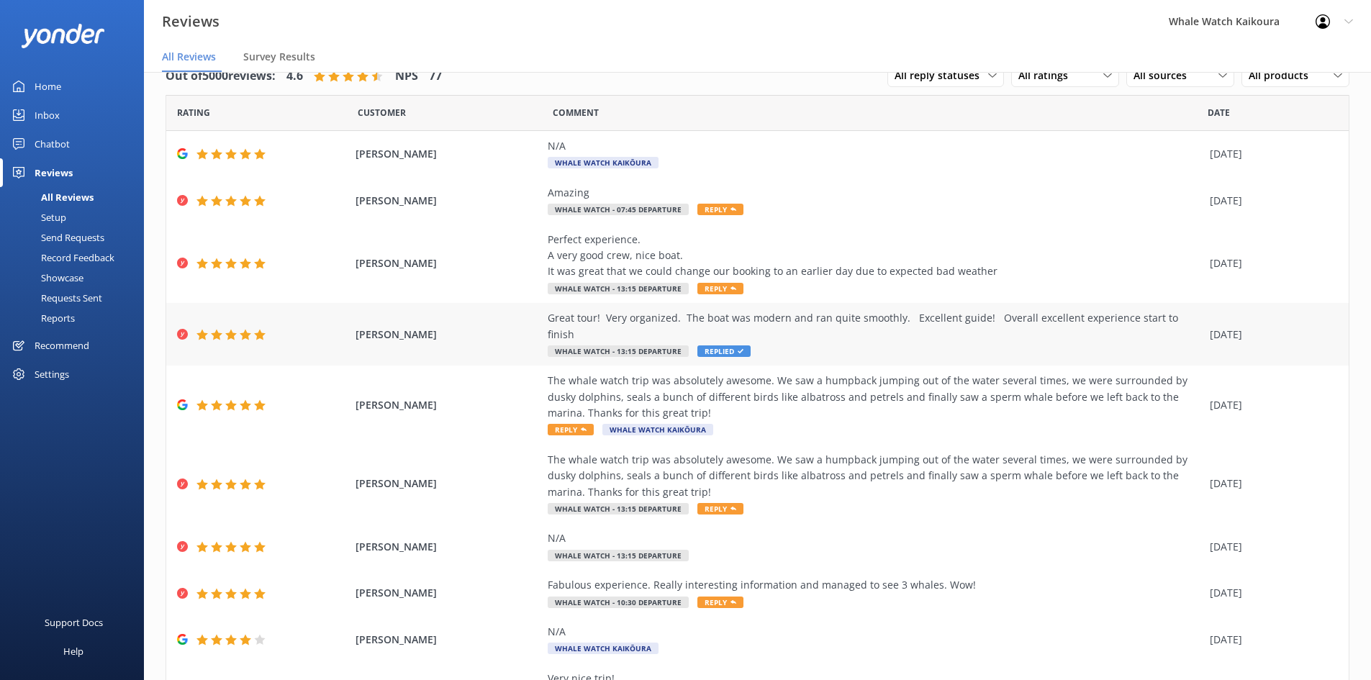
scroll to position [90, 0]
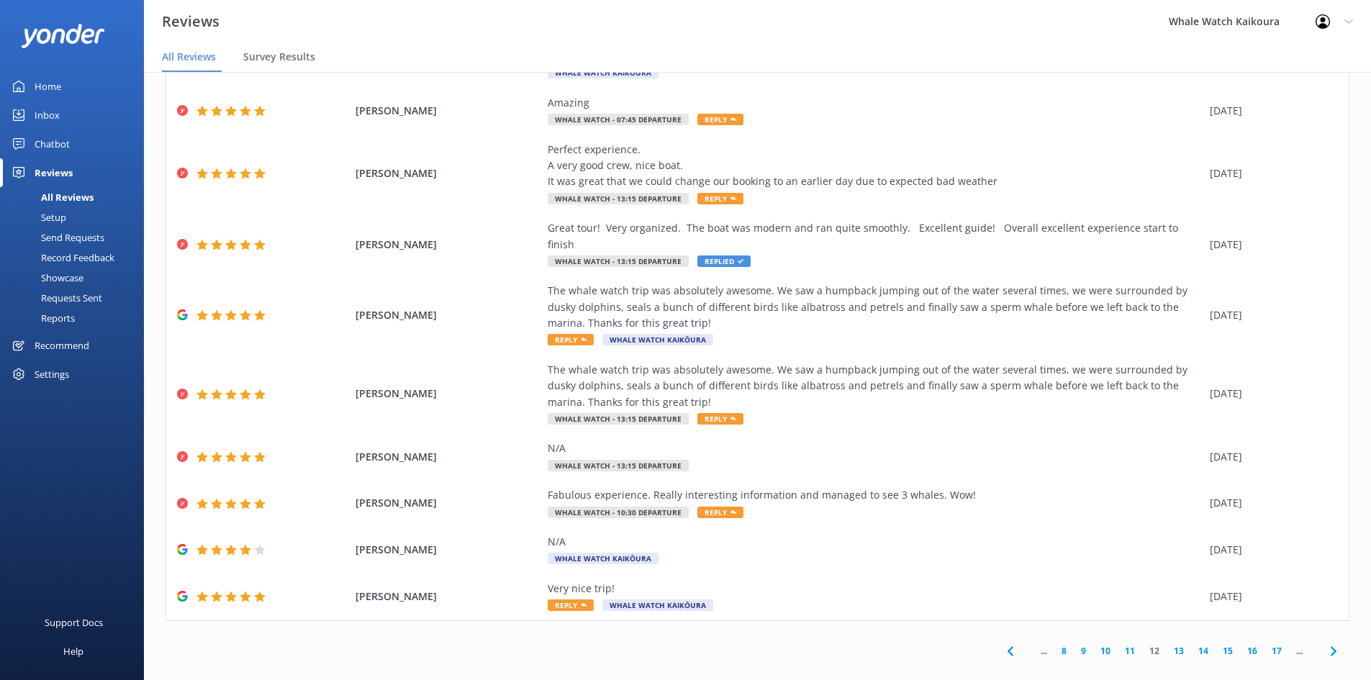
click at [1171, 644] on link "13" at bounding box center [1178, 651] width 24 height 14
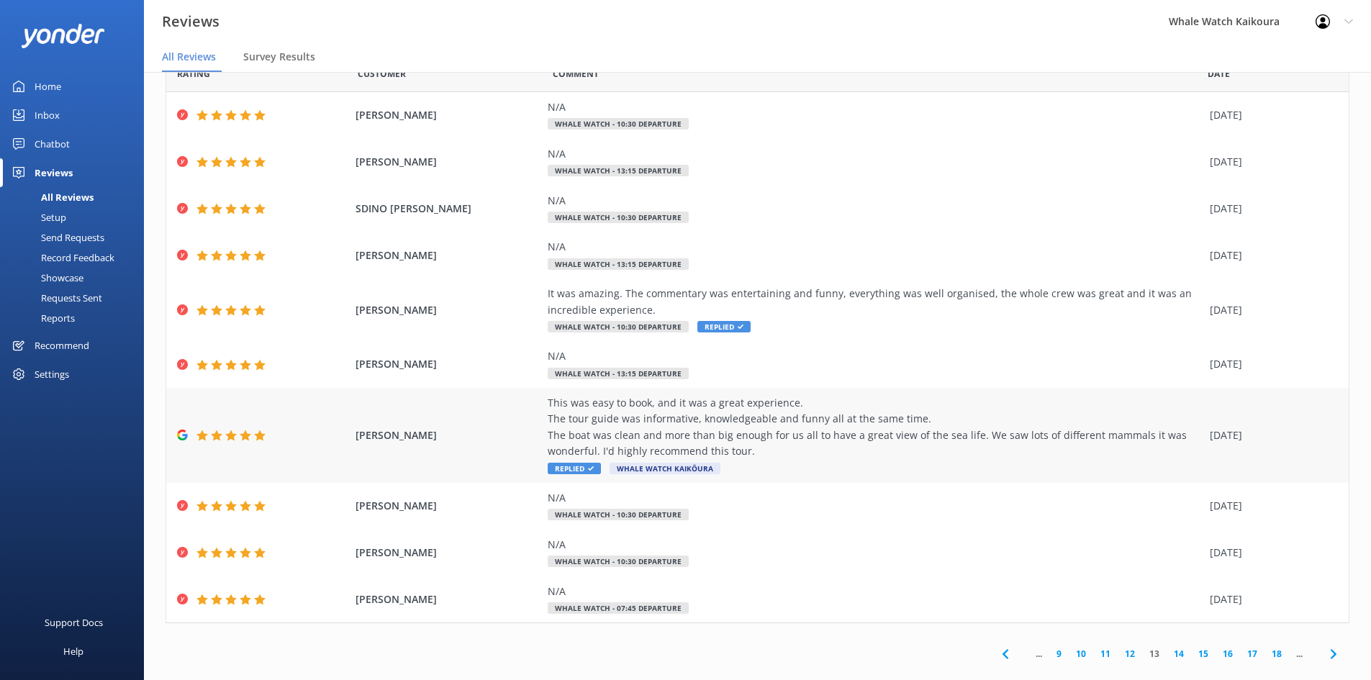
scroll to position [58, 0]
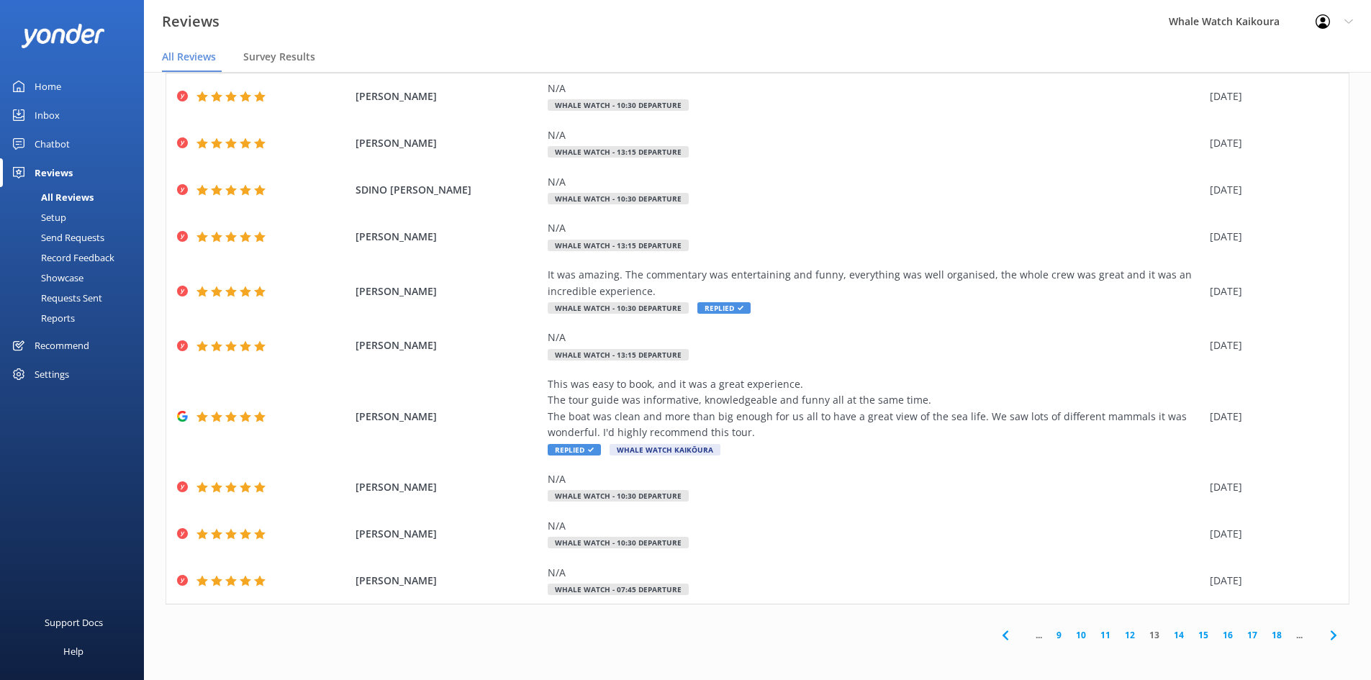
click at [1168, 634] on link "14" at bounding box center [1178, 635] width 24 height 14
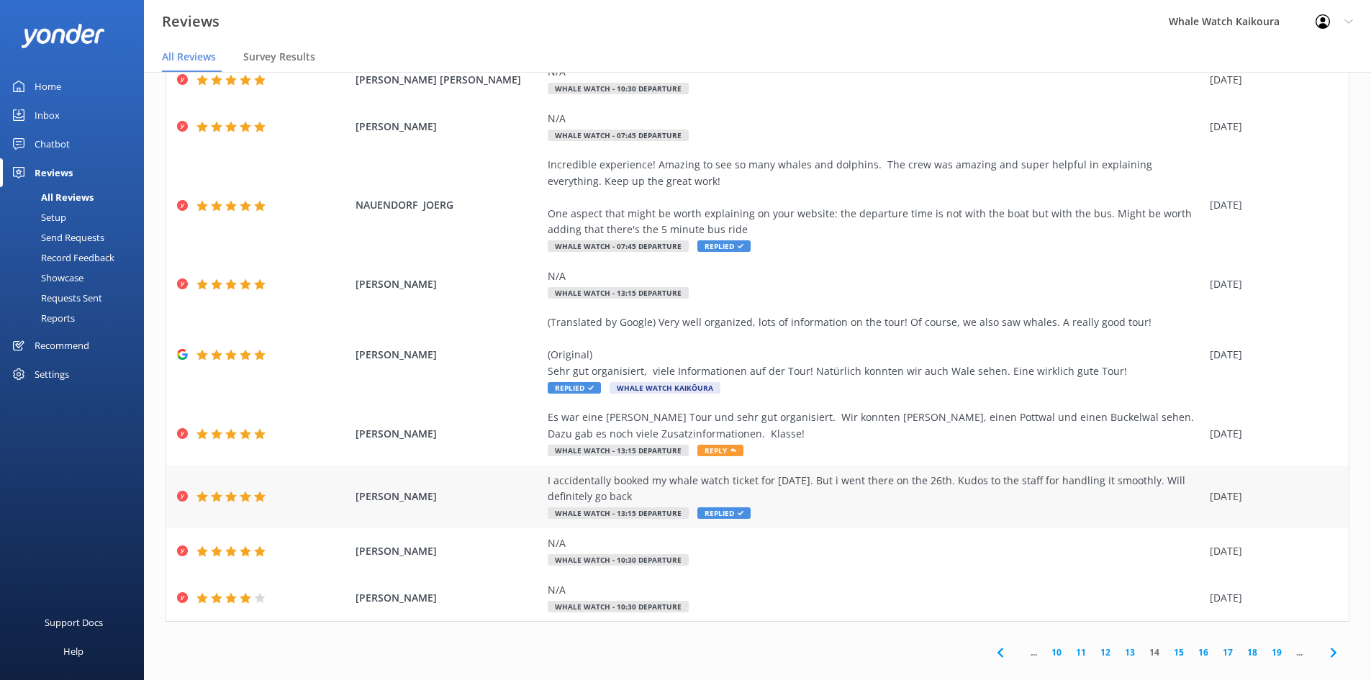
scroll to position [138, 0]
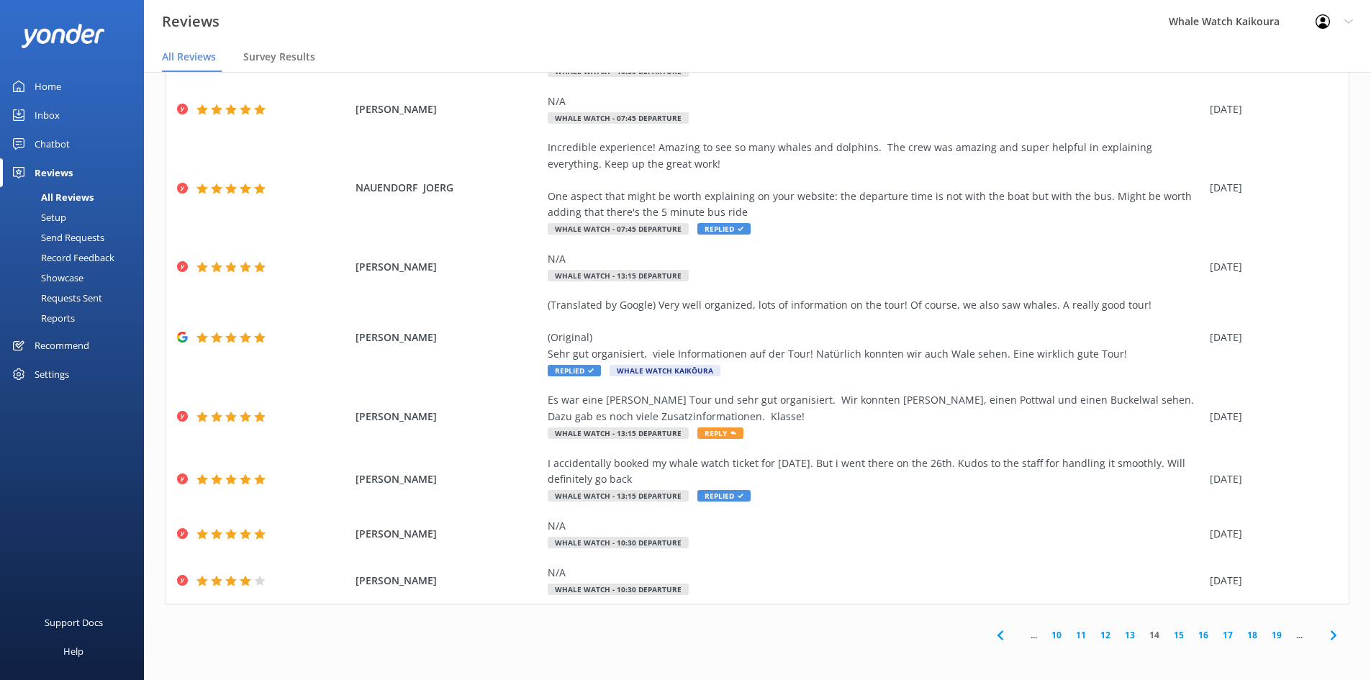
click at [1168, 634] on link "15" at bounding box center [1178, 635] width 24 height 14
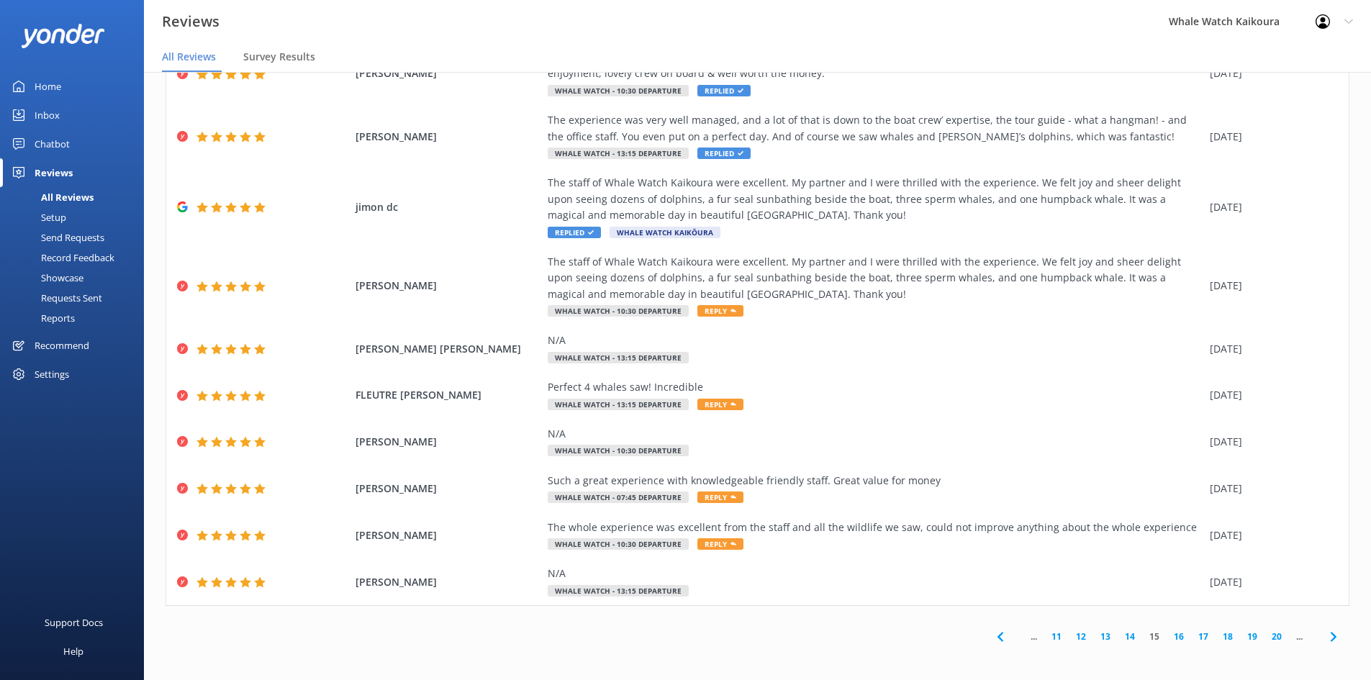
scroll to position [90, 0]
click at [1049, 634] on link "11" at bounding box center [1056, 635] width 24 height 14
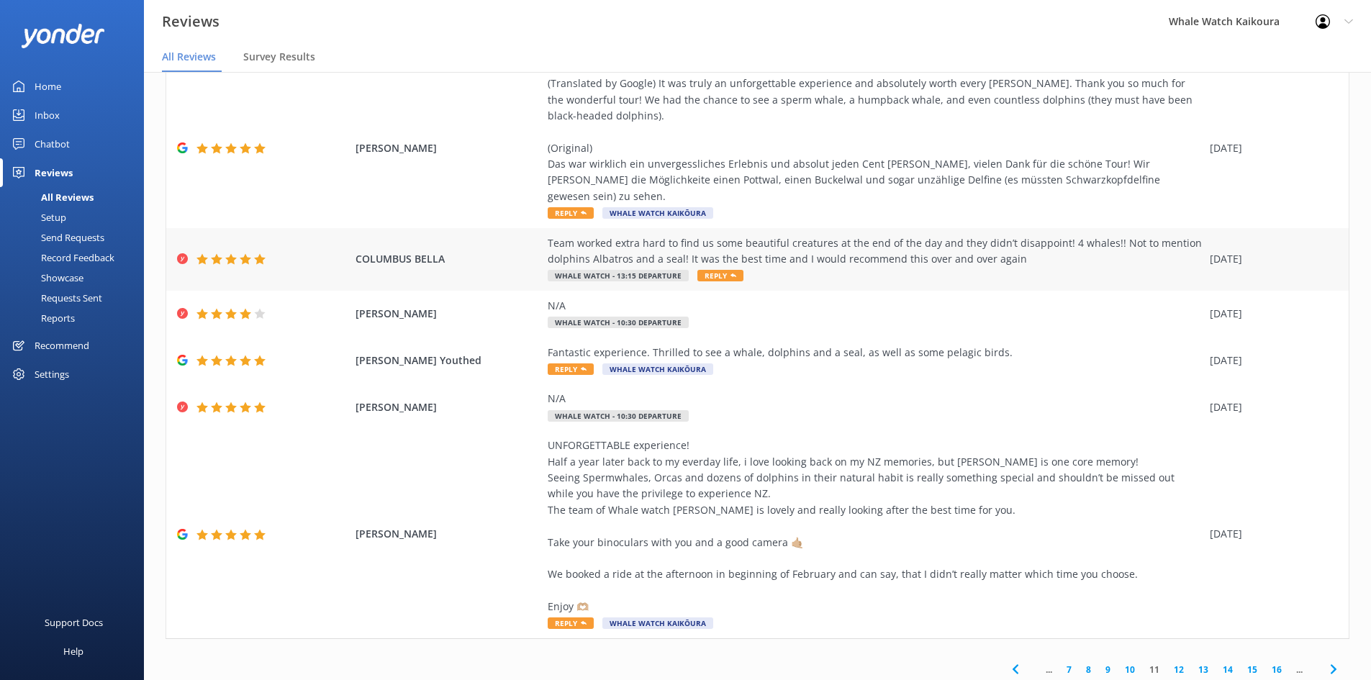
scroll to position [267, 0]
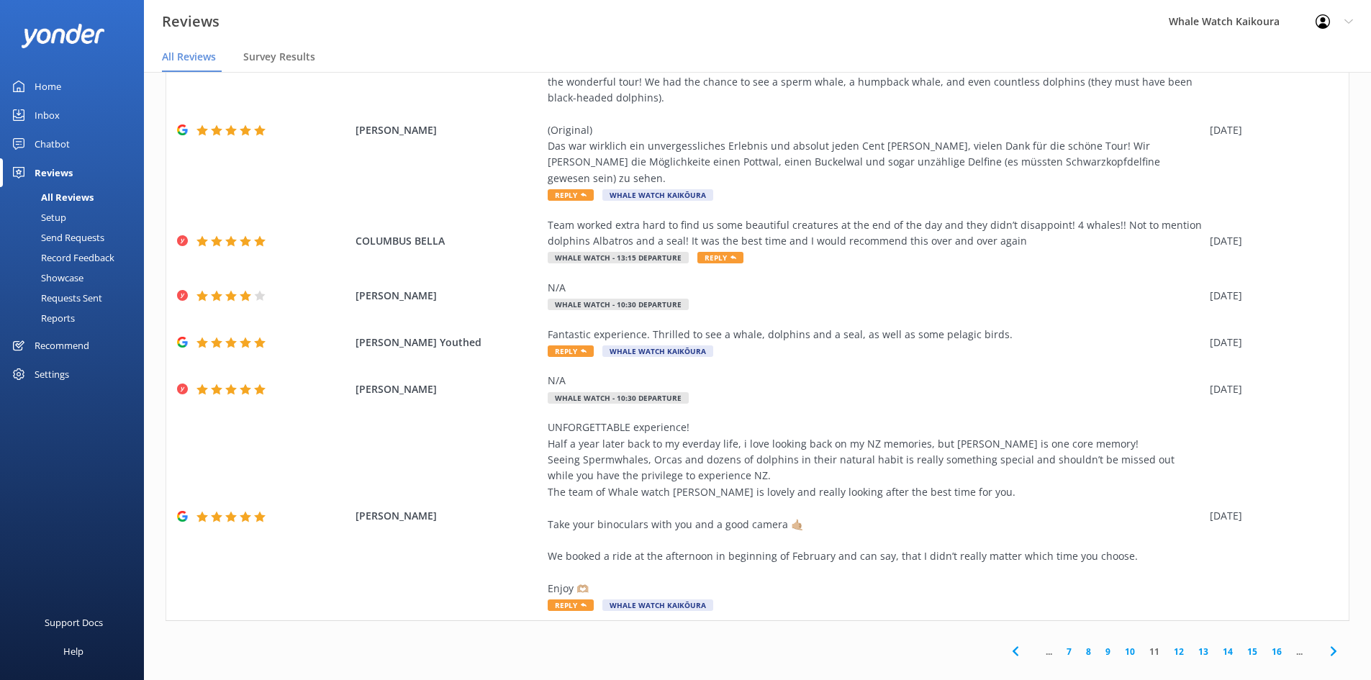
click at [1120, 645] on link "10" at bounding box center [1129, 652] width 24 height 14
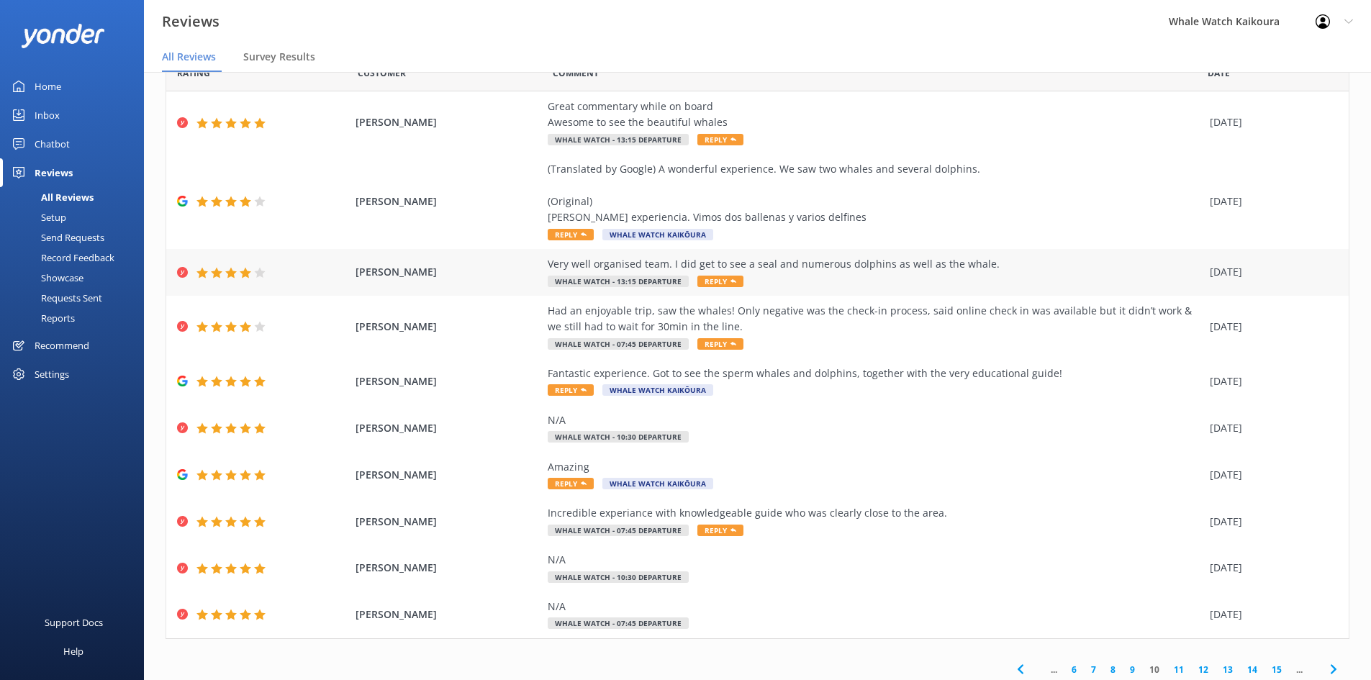
scroll to position [74, 0]
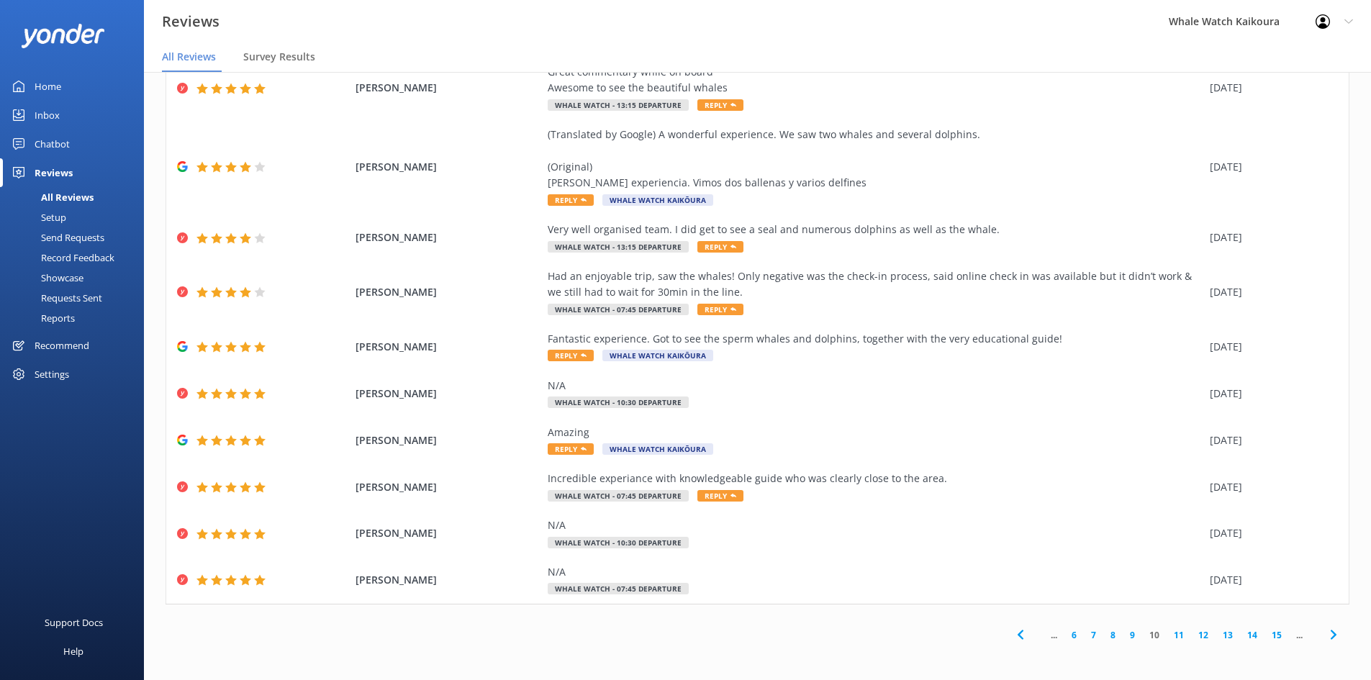
click at [1126, 635] on link "9" at bounding box center [1131, 635] width 19 height 14
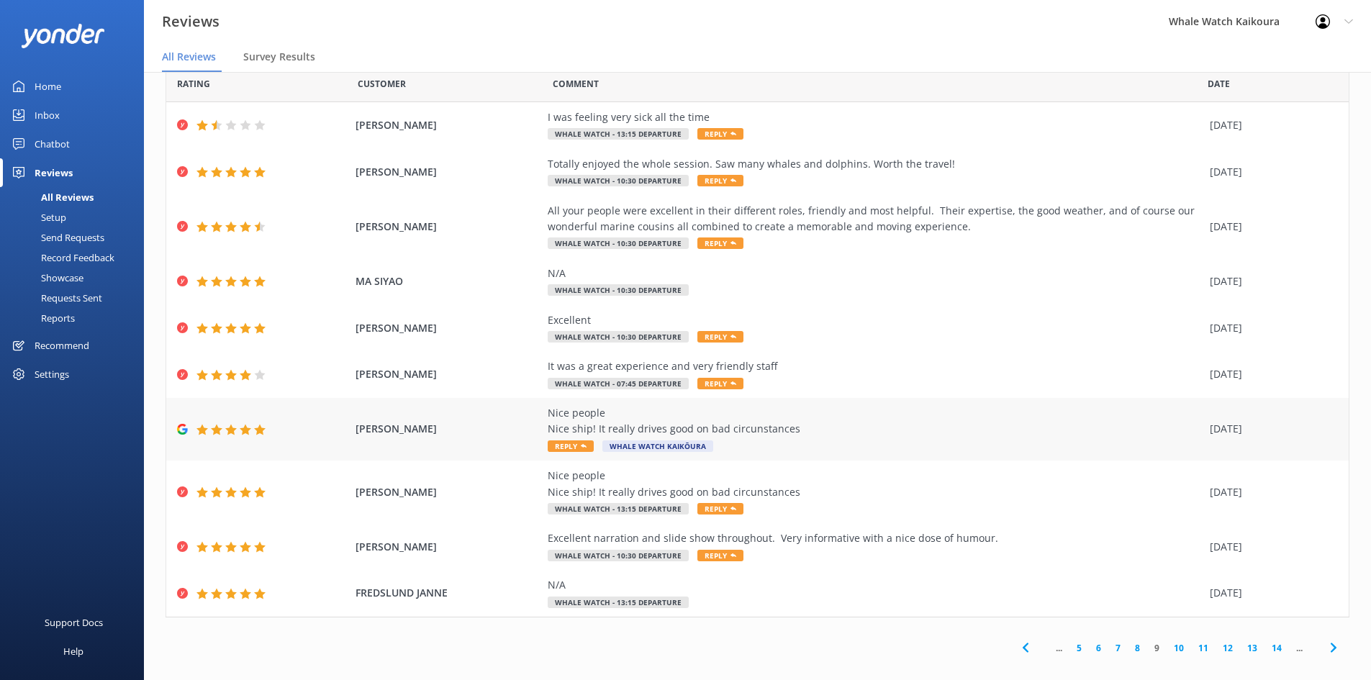
scroll to position [42, 0]
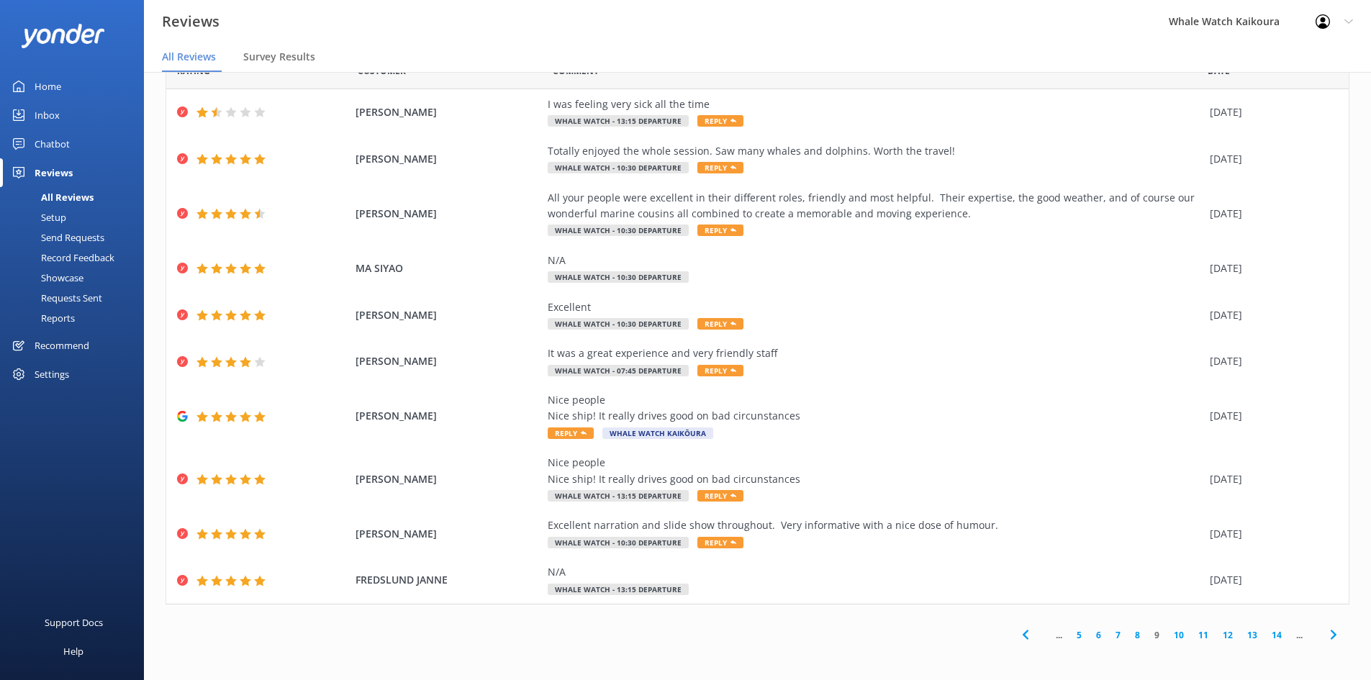
click at [1127, 640] on link "8" at bounding box center [1136, 635] width 19 height 14
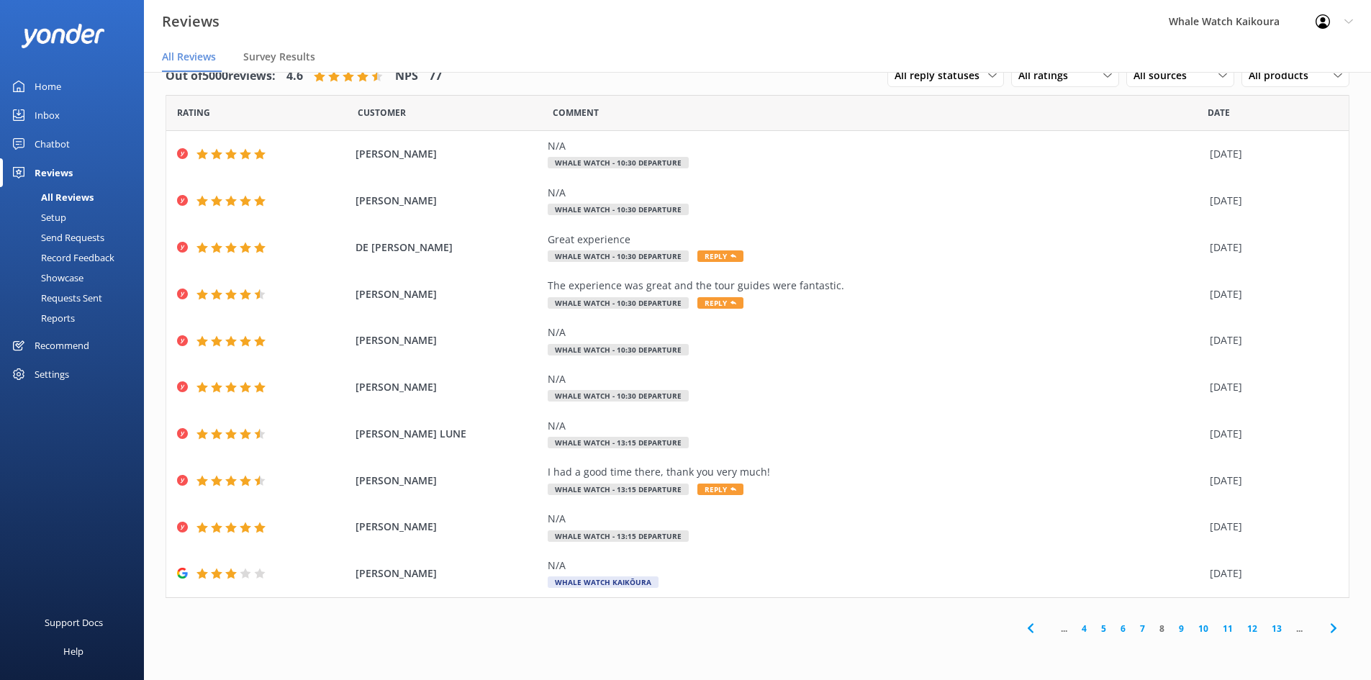
click at [1140, 630] on link "7" at bounding box center [1141, 629] width 19 height 14
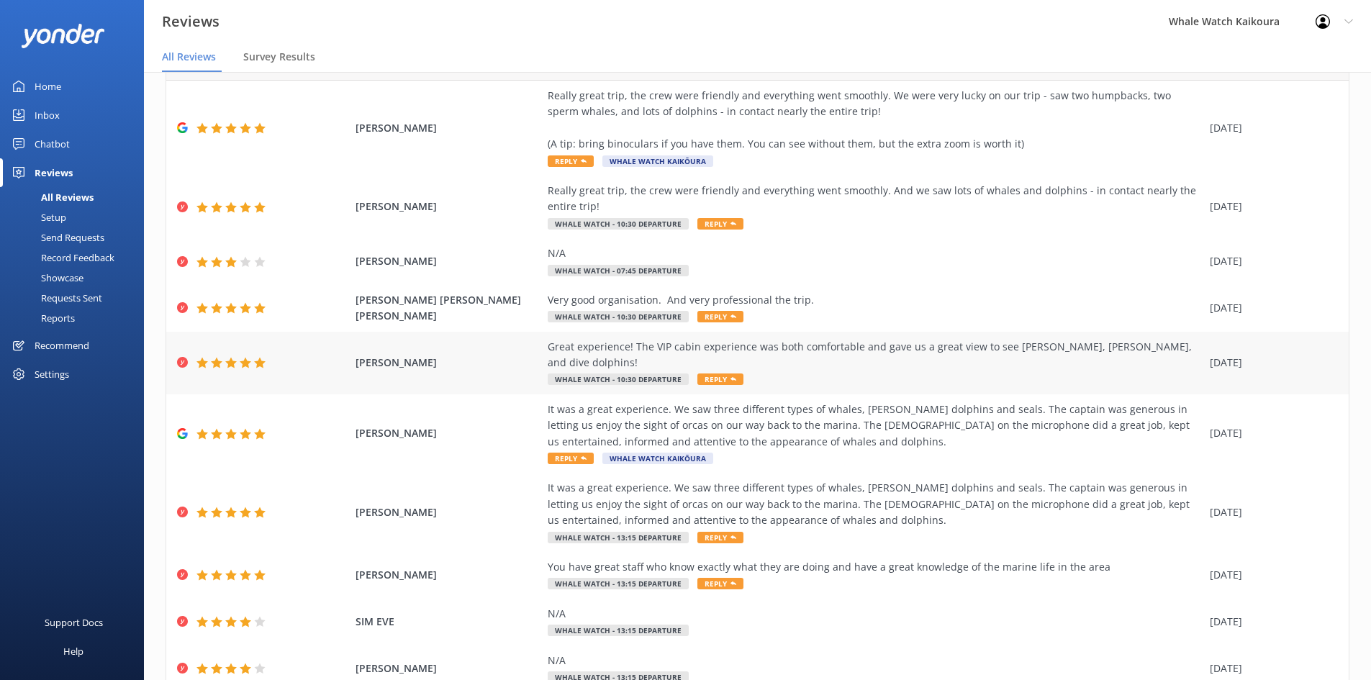
scroll to position [122, 0]
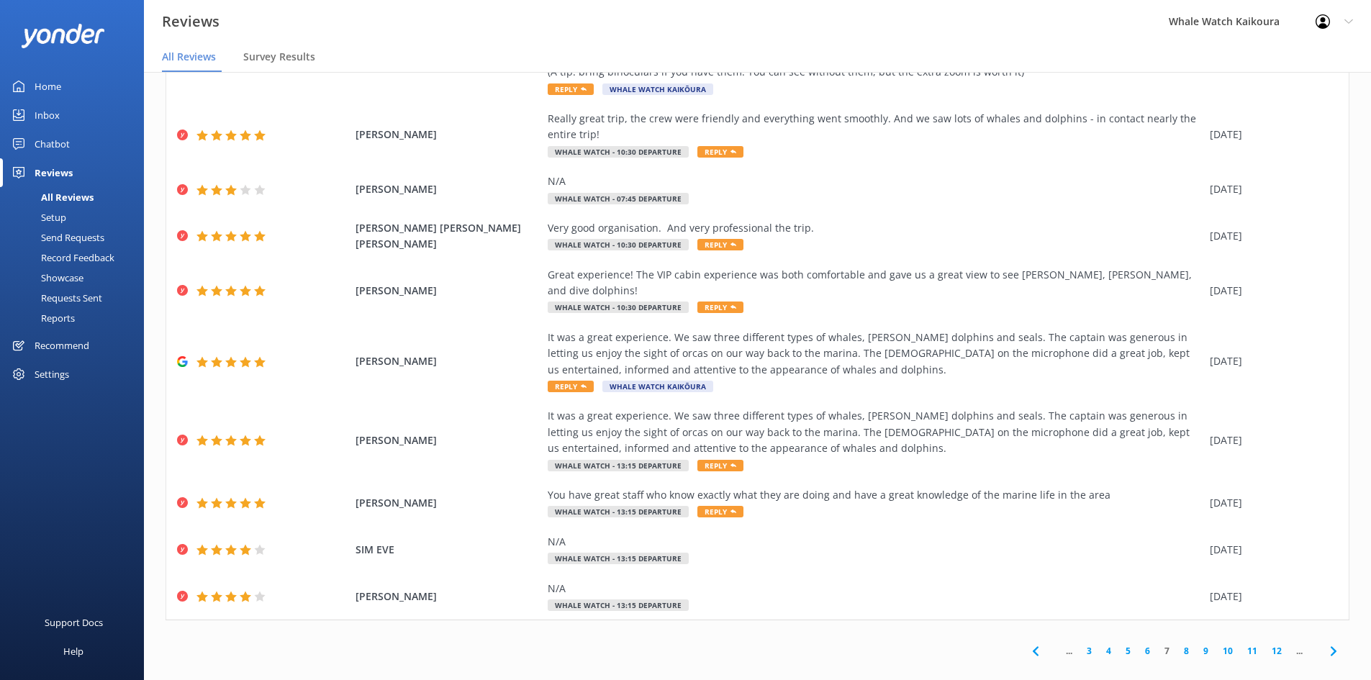
click at [1137, 644] on link "6" at bounding box center [1146, 651] width 19 height 14
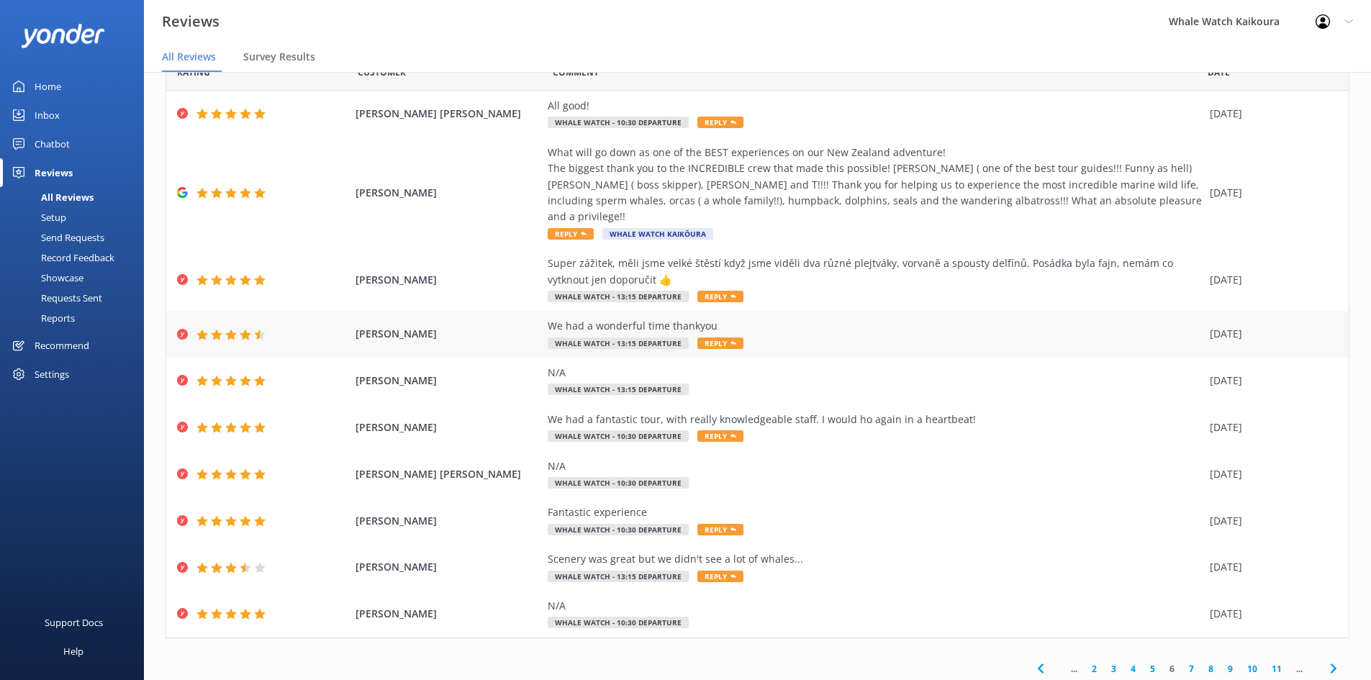
scroll to position [58, 0]
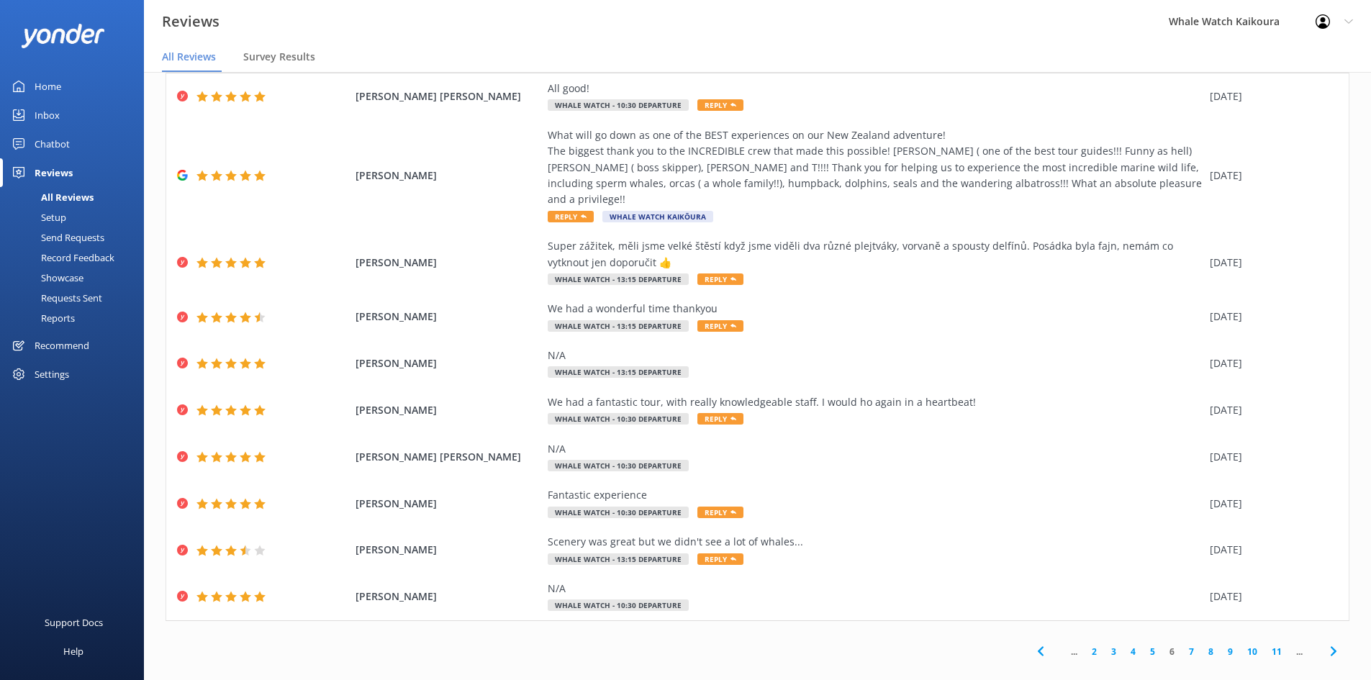
click at [1143, 645] on link "5" at bounding box center [1152, 652] width 19 height 14
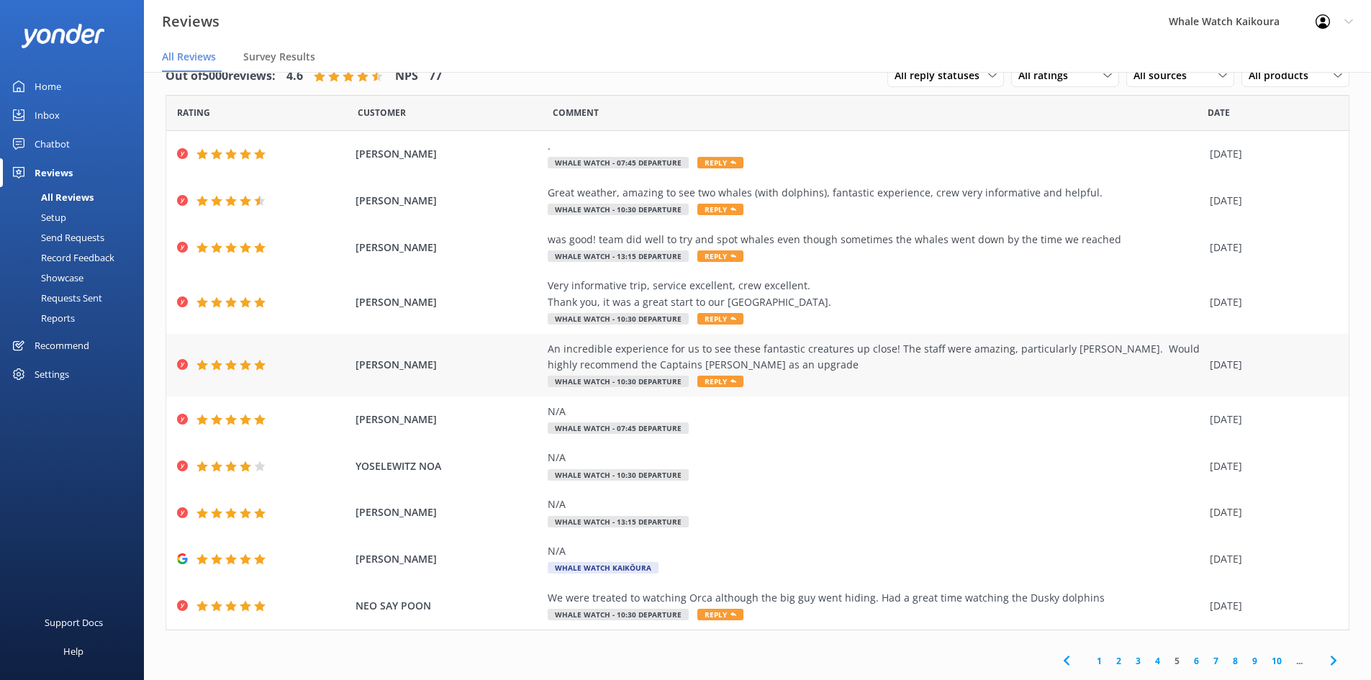
scroll to position [26, 0]
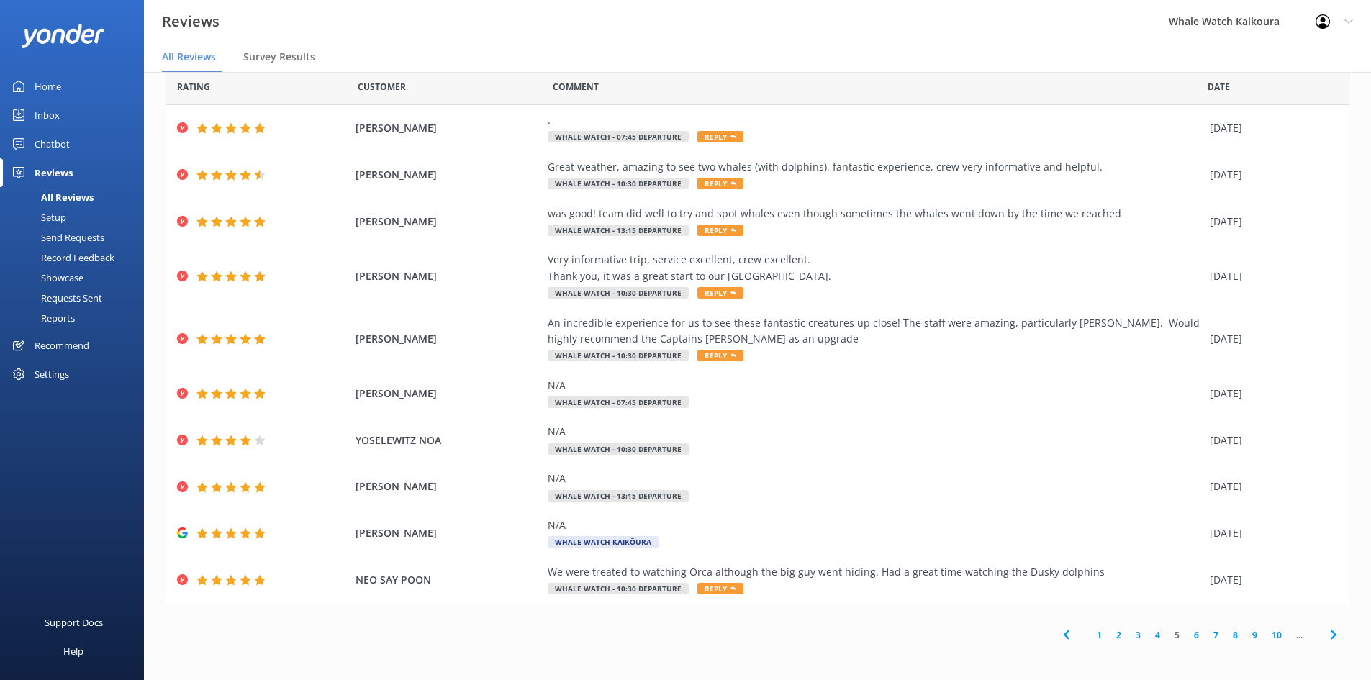
click at [1148, 637] on link "4" at bounding box center [1157, 635] width 19 height 14
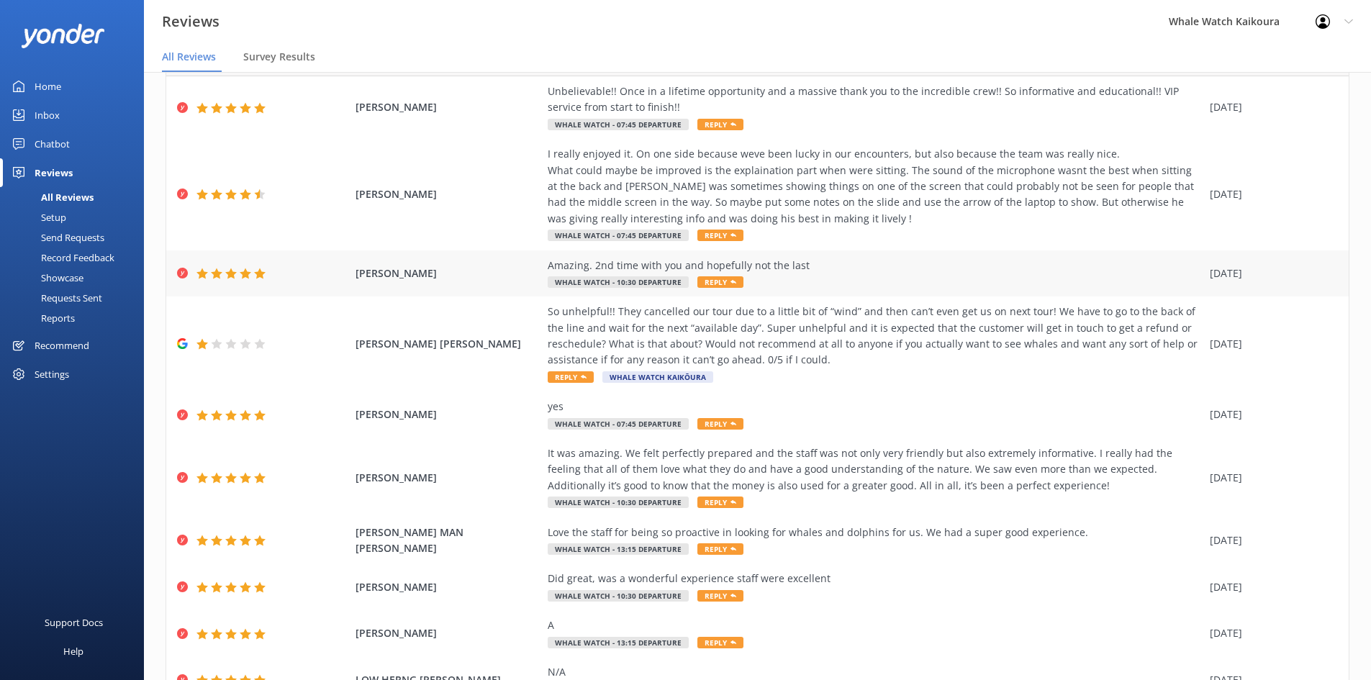
scroll to position [144, 0]
